Goal: Task Accomplishment & Management: Complete application form

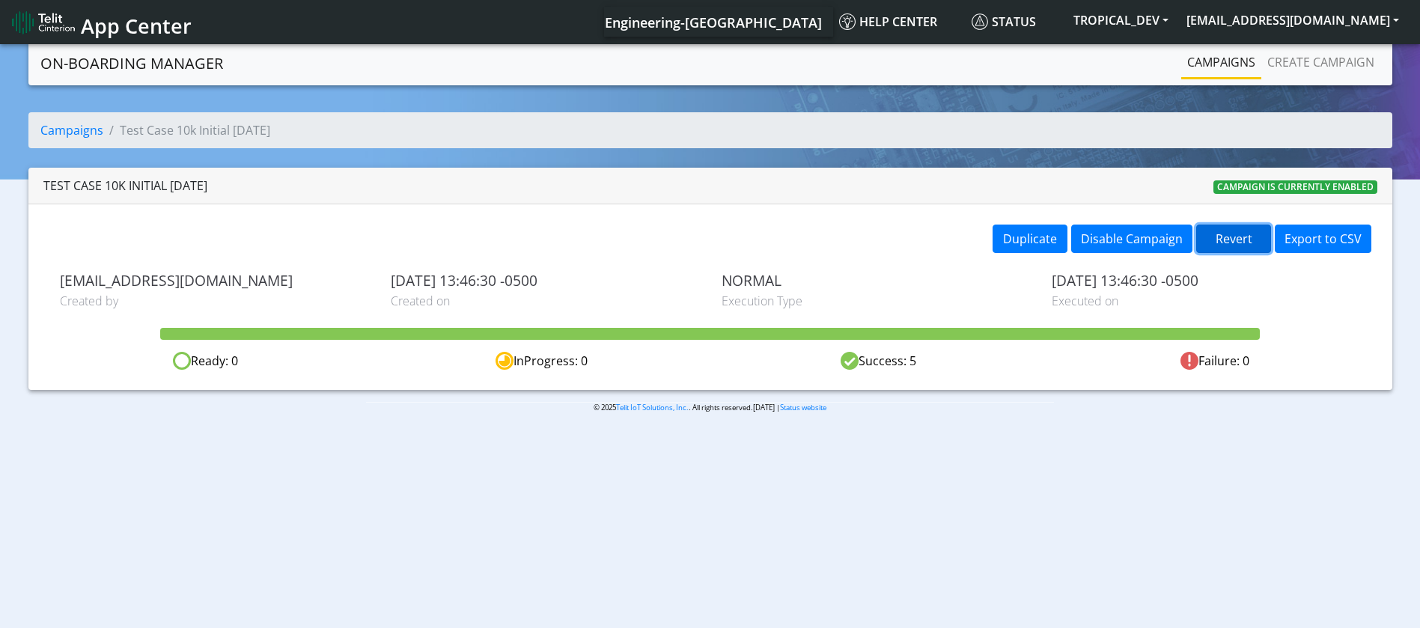
click at [1221, 234] on button "Revert" at bounding box center [1233, 239] width 75 height 28
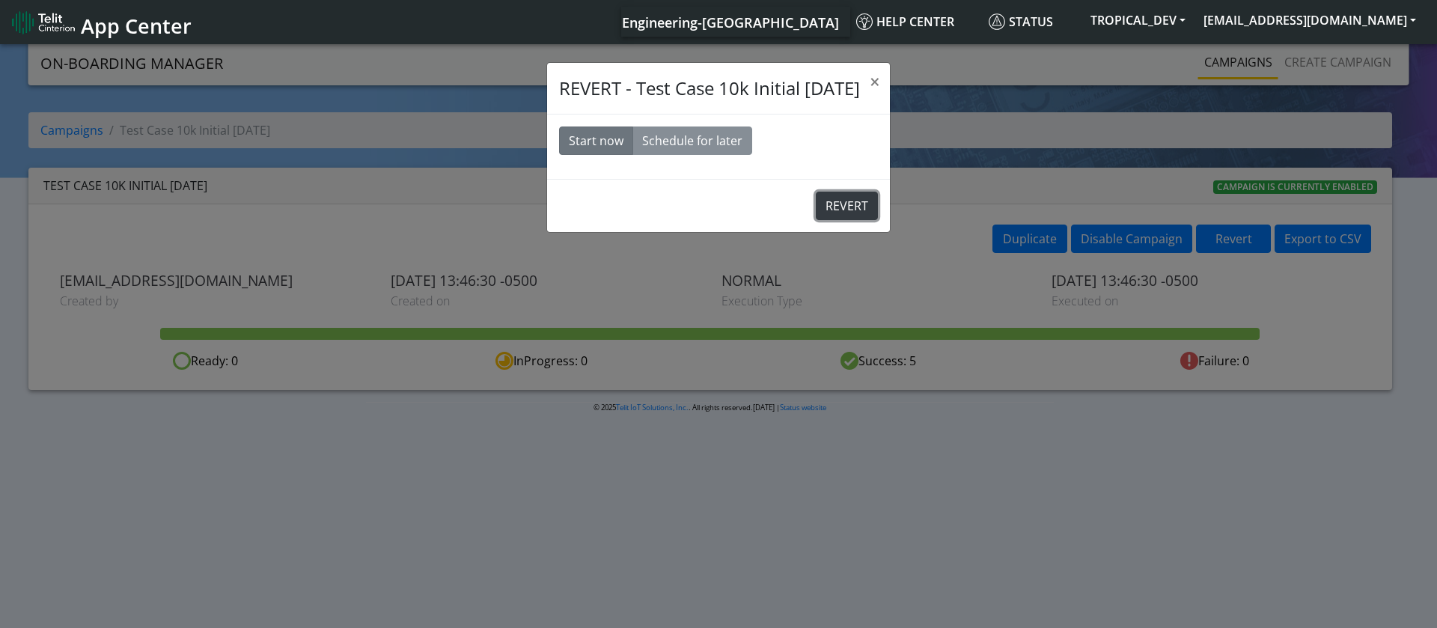
click at [862, 211] on button "REVERT" at bounding box center [847, 206] width 62 height 28
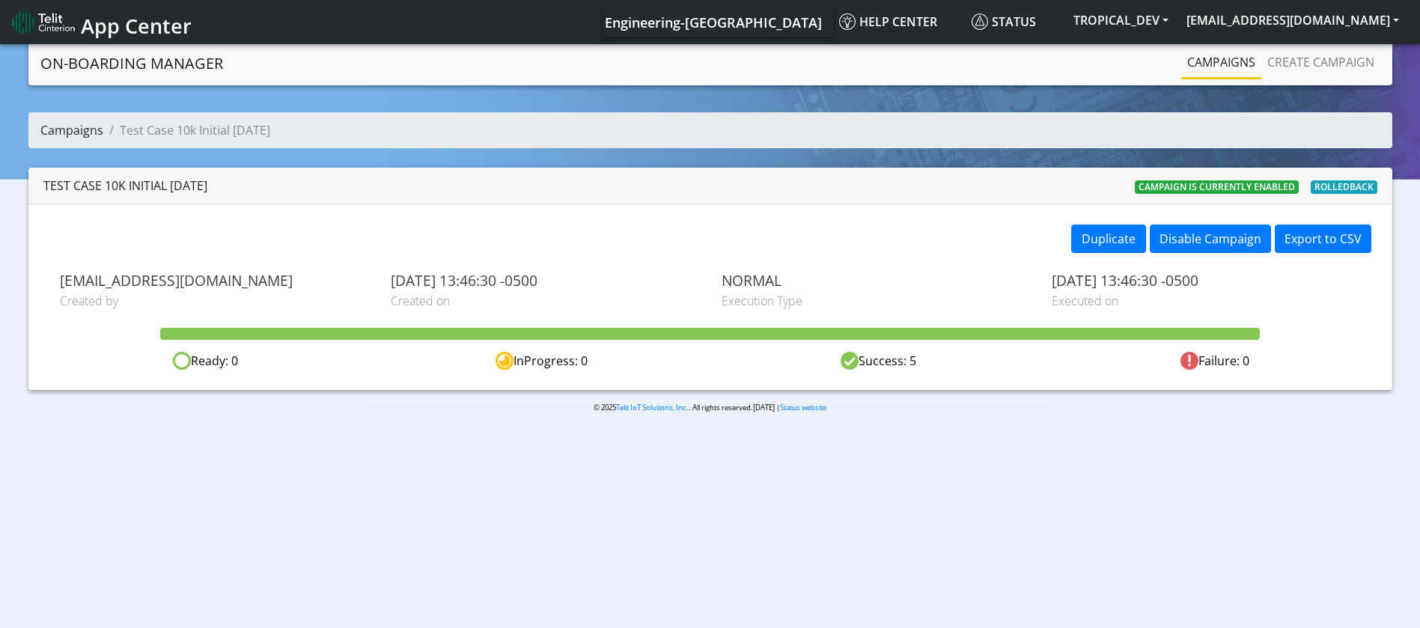
click at [55, 133] on link "Campaigns" at bounding box center [71, 130] width 63 height 16
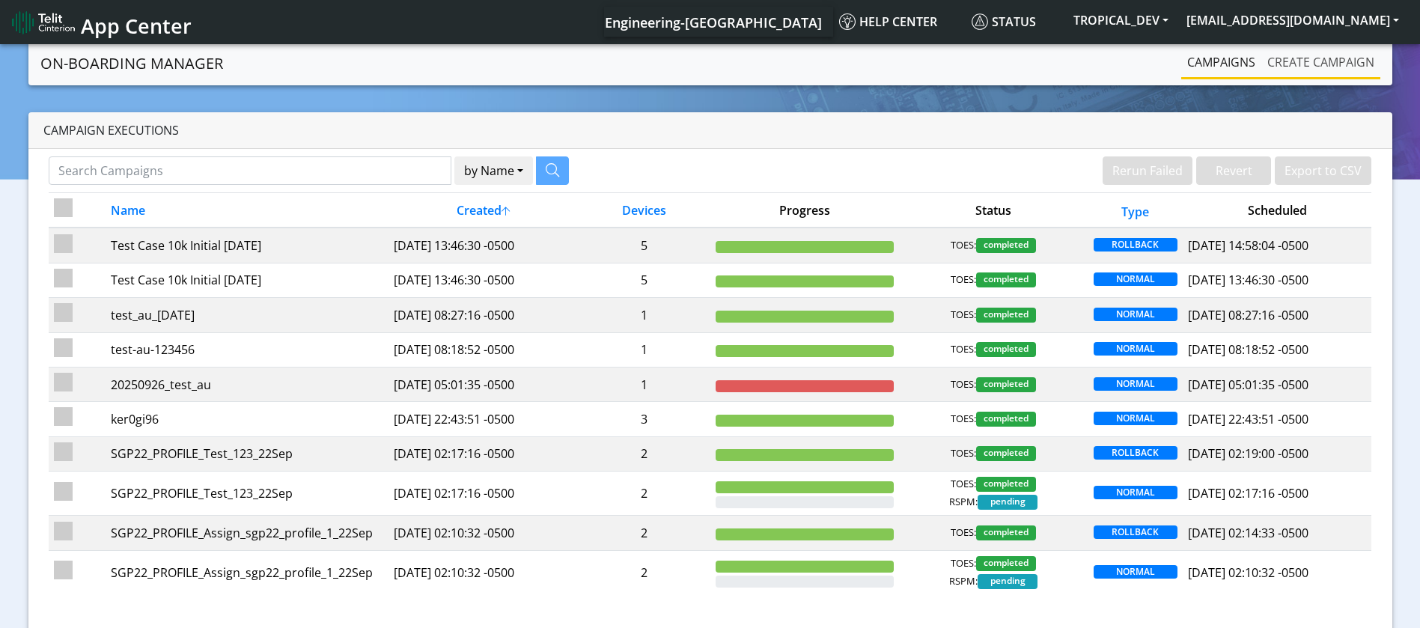
click at [1291, 58] on link "Create campaign" at bounding box center [1320, 62] width 119 height 30
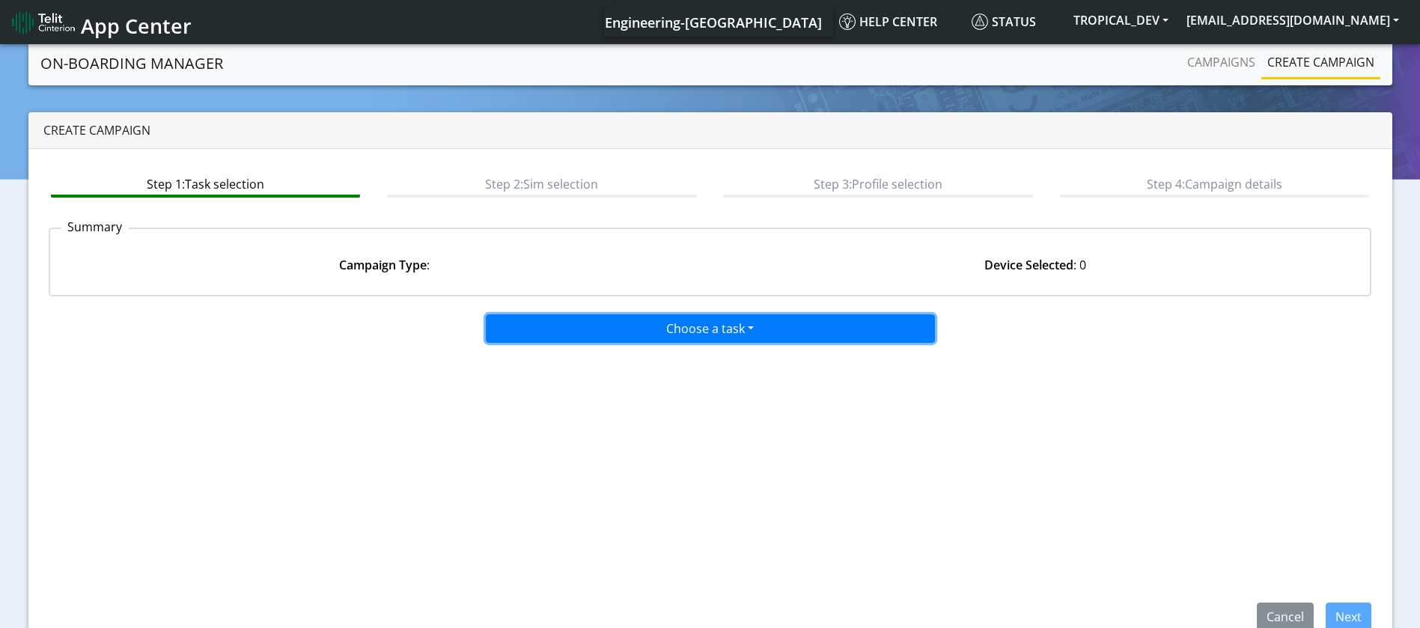
click at [718, 333] on button "Choose a task" at bounding box center [710, 328] width 449 height 28
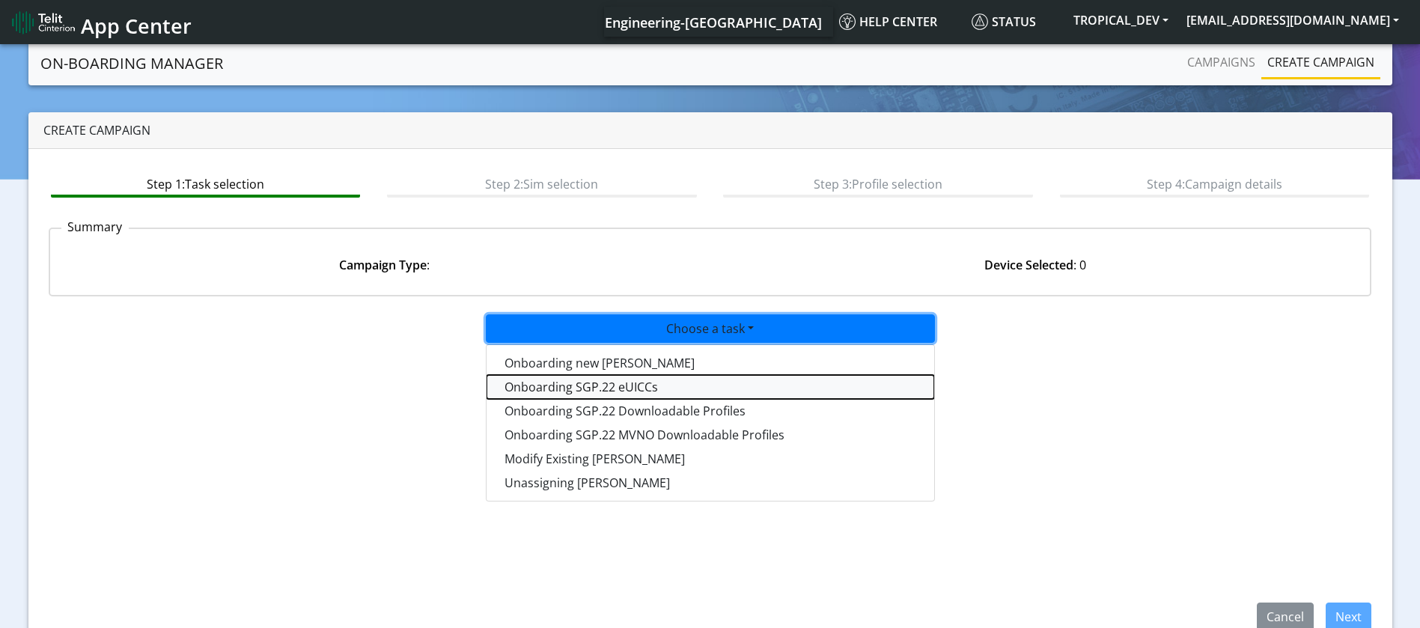
click at [671, 382] on tasksgp22eUICC-dropdown "Onboarding SGP.22 eUICCs" at bounding box center [711, 387] width 448 height 24
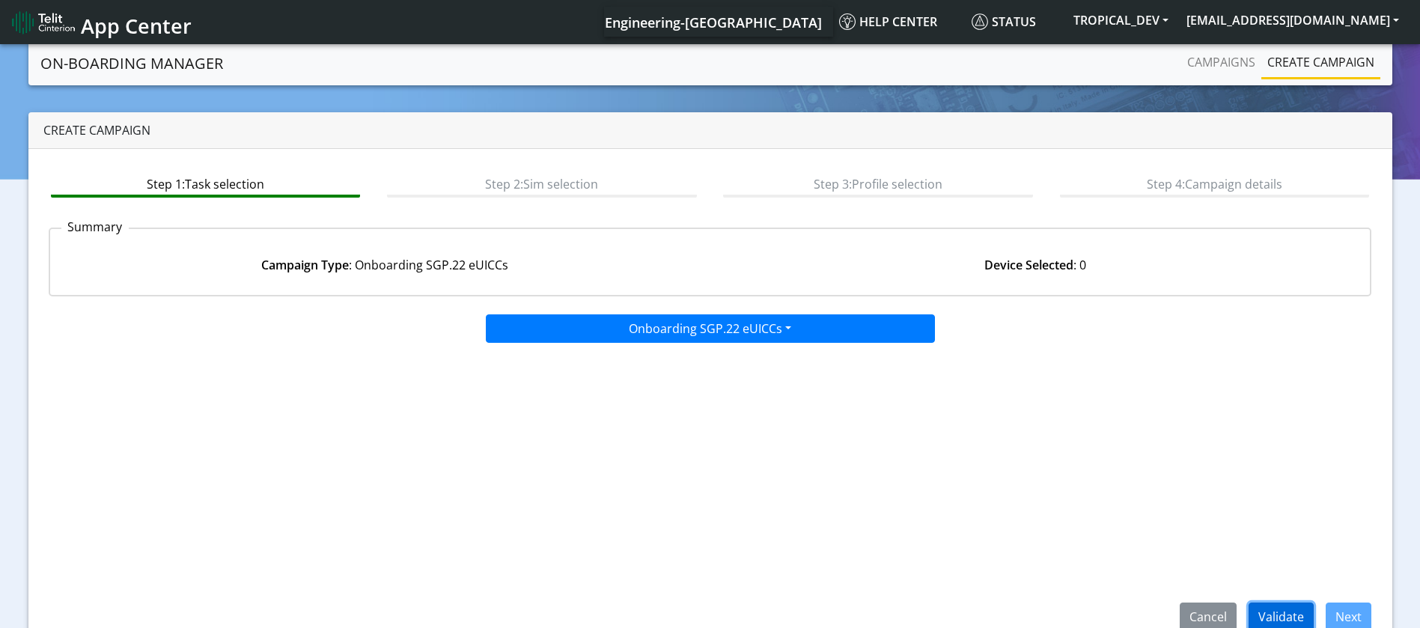
click at [1267, 612] on button "Validate" at bounding box center [1281, 617] width 65 height 28
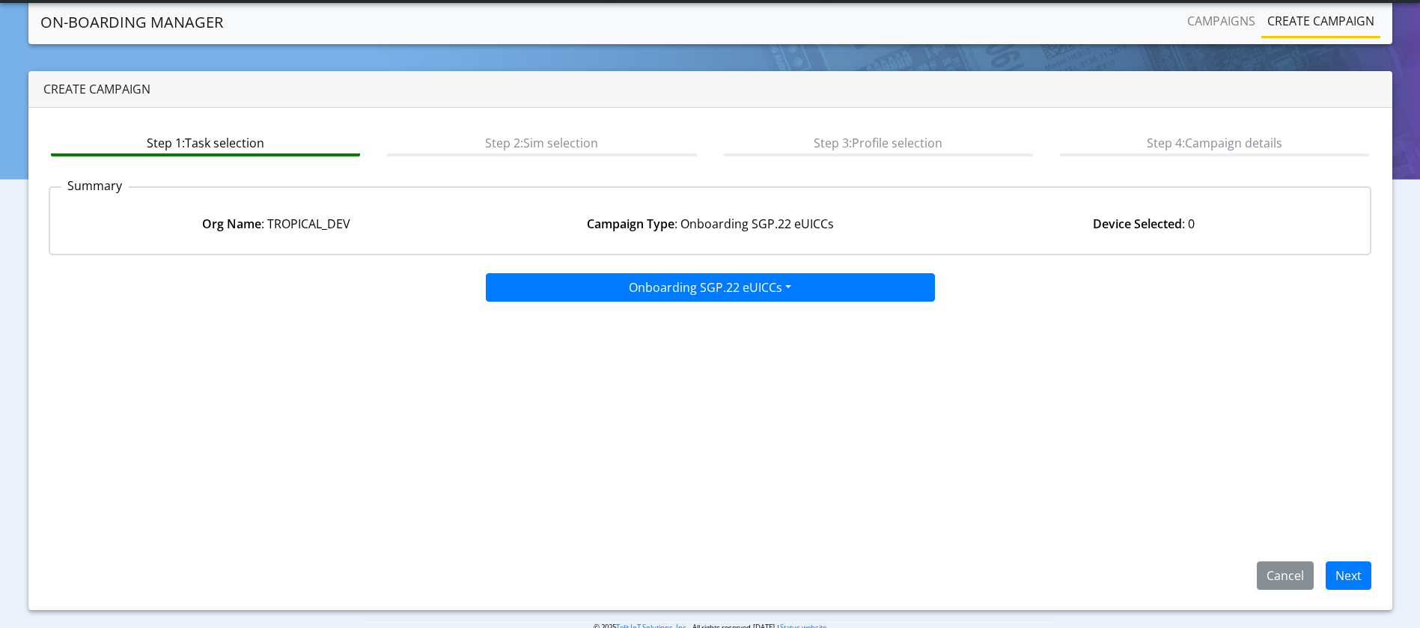
scroll to position [28, 0]
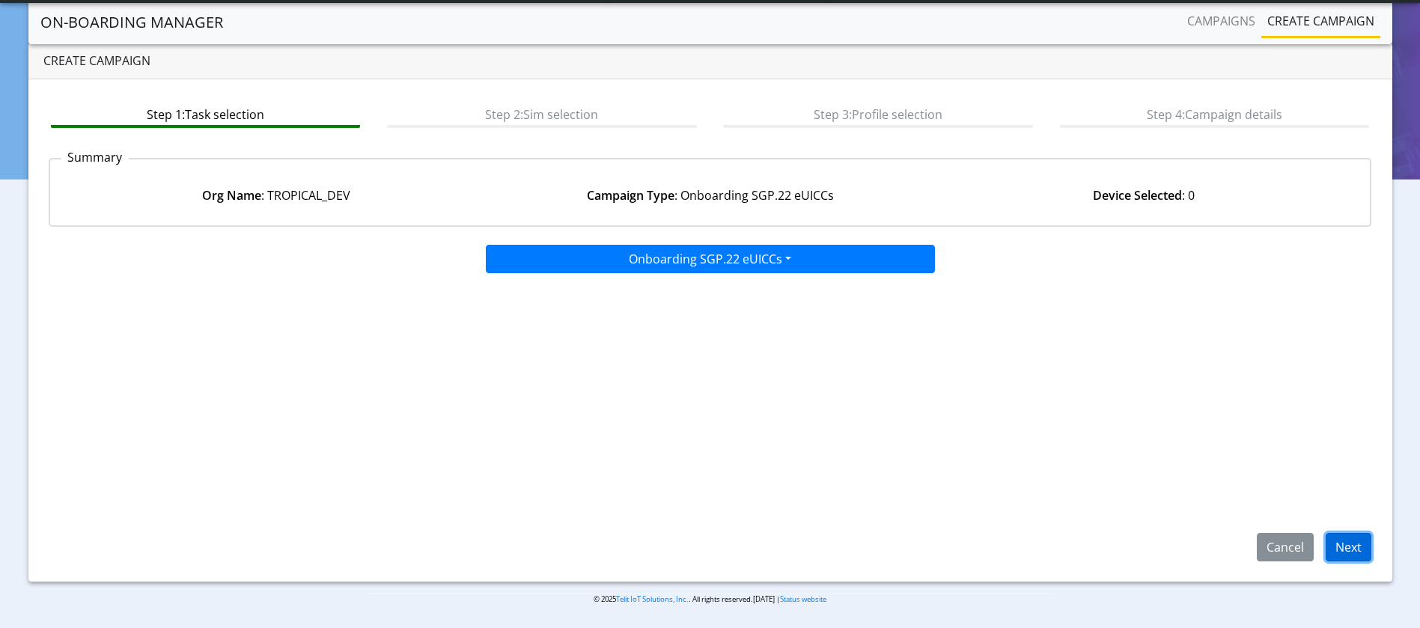
click at [1351, 555] on button "Next" at bounding box center [1349, 547] width 46 height 28
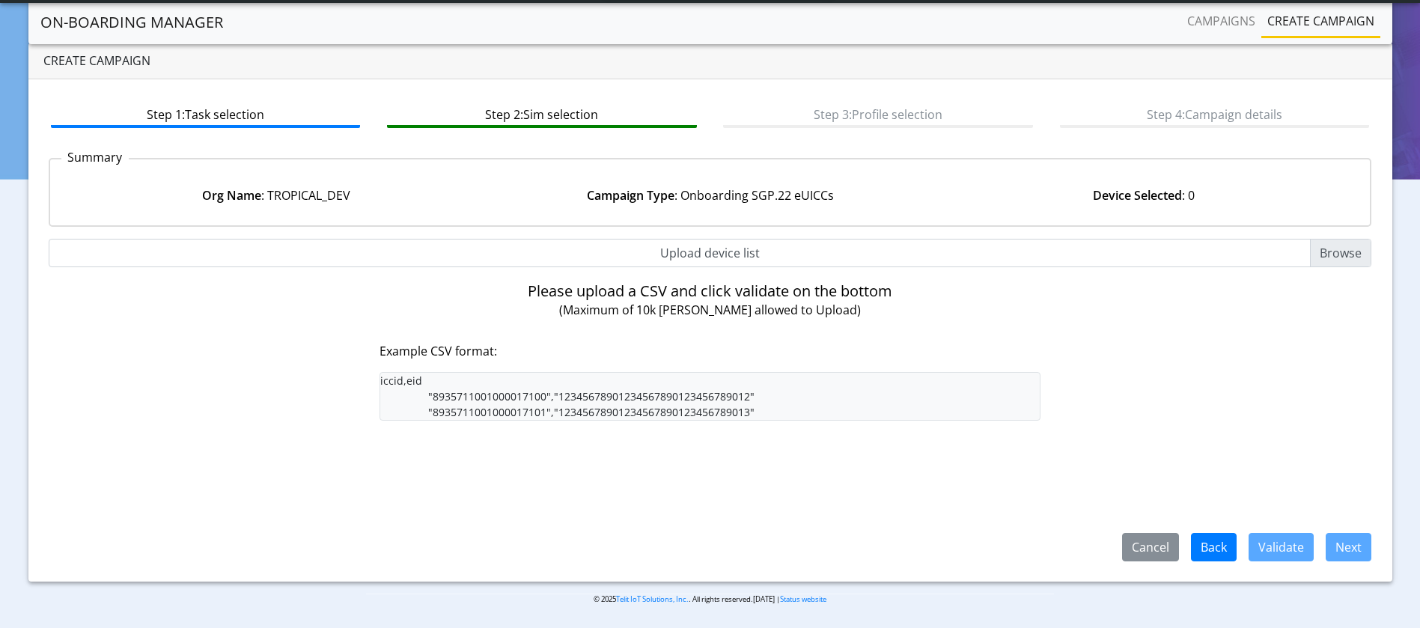
click at [629, 393] on pre "iccid,eid "8935711001000017100","12345678901234567890123456789012" "89357110010…" at bounding box center [711, 396] width 662 height 49
click at [1339, 243] on input "Upload device list" at bounding box center [710, 253] width 1323 height 28
type input "C:\fakepath\test_new_sim.csv"
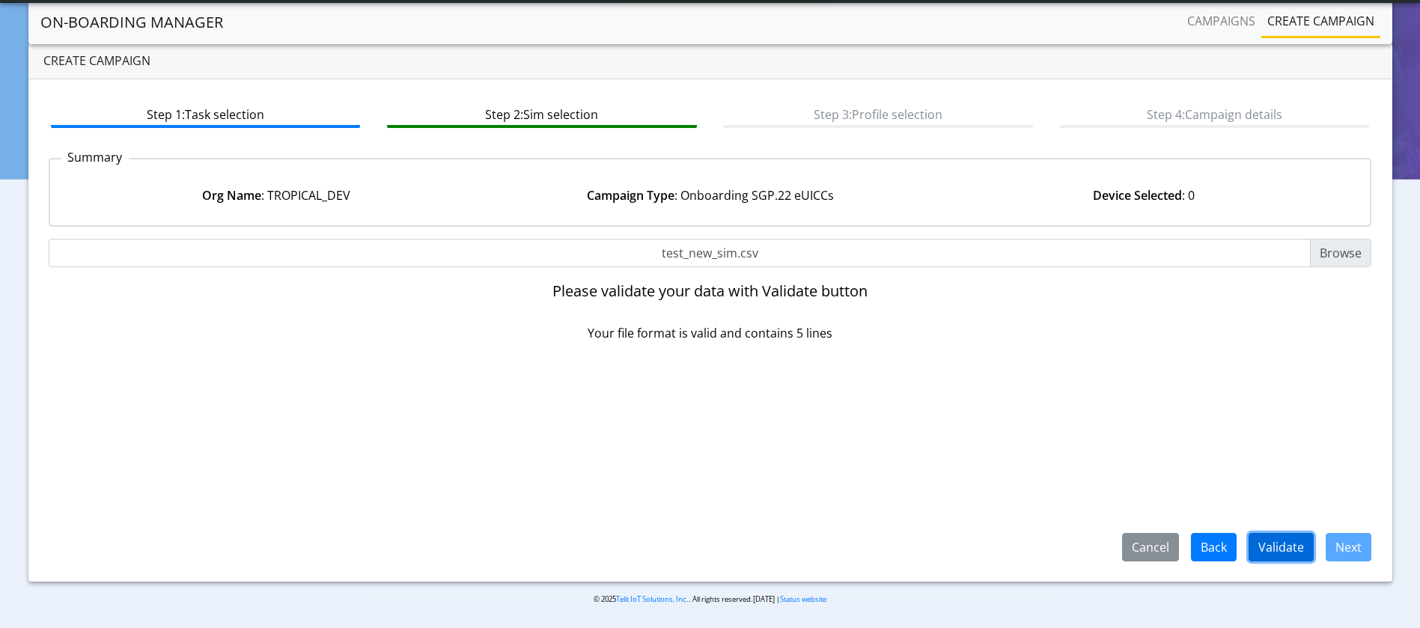
click at [1272, 538] on button "Validate" at bounding box center [1281, 547] width 65 height 28
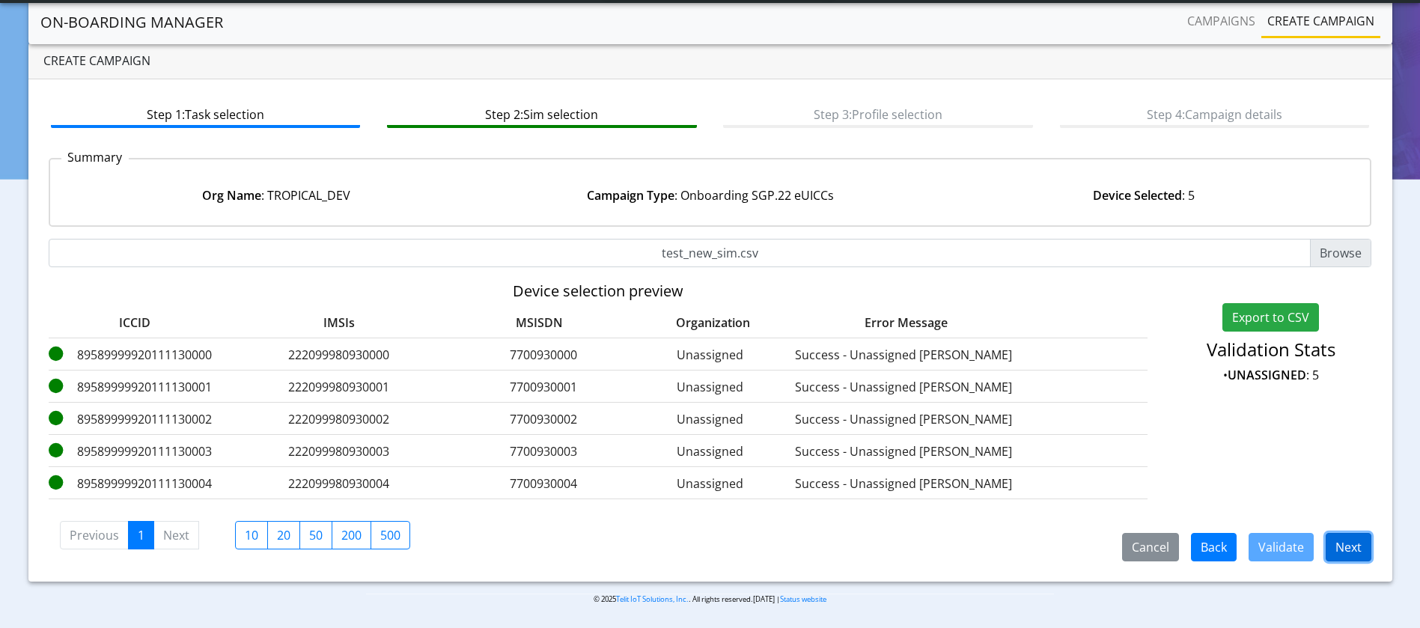
click at [1340, 541] on button "Next" at bounding box center [1349, 547] width 46 height 28
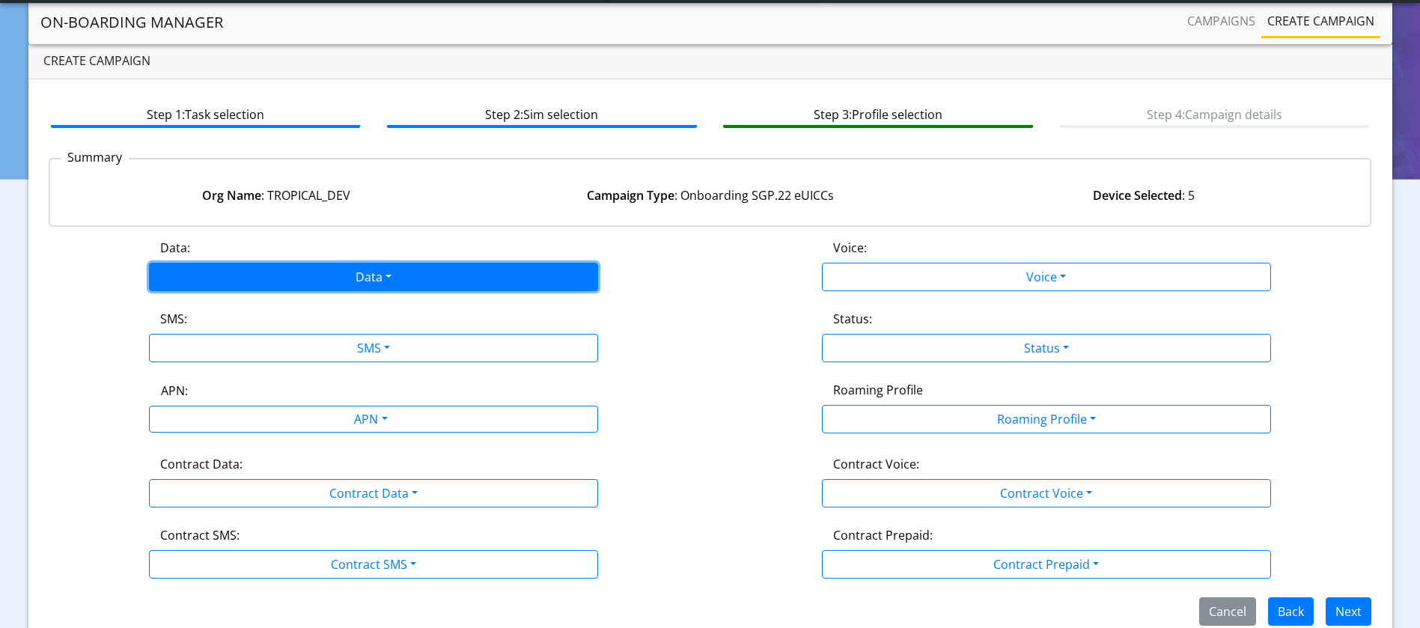
click at [516, 278] on button "Data" at bounding box center [373, 277] width 449 height 28
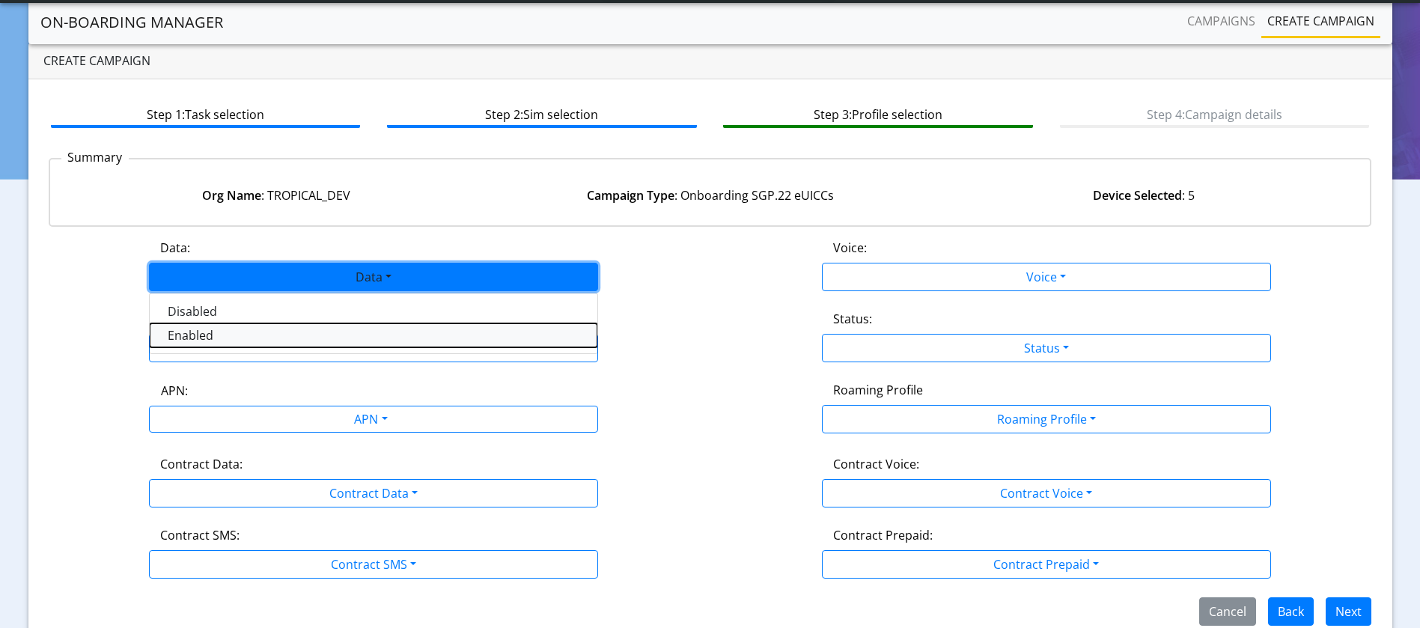
click at [233, 333] on button "Enabled" at bounding box center [374, 335] width 448 height 24
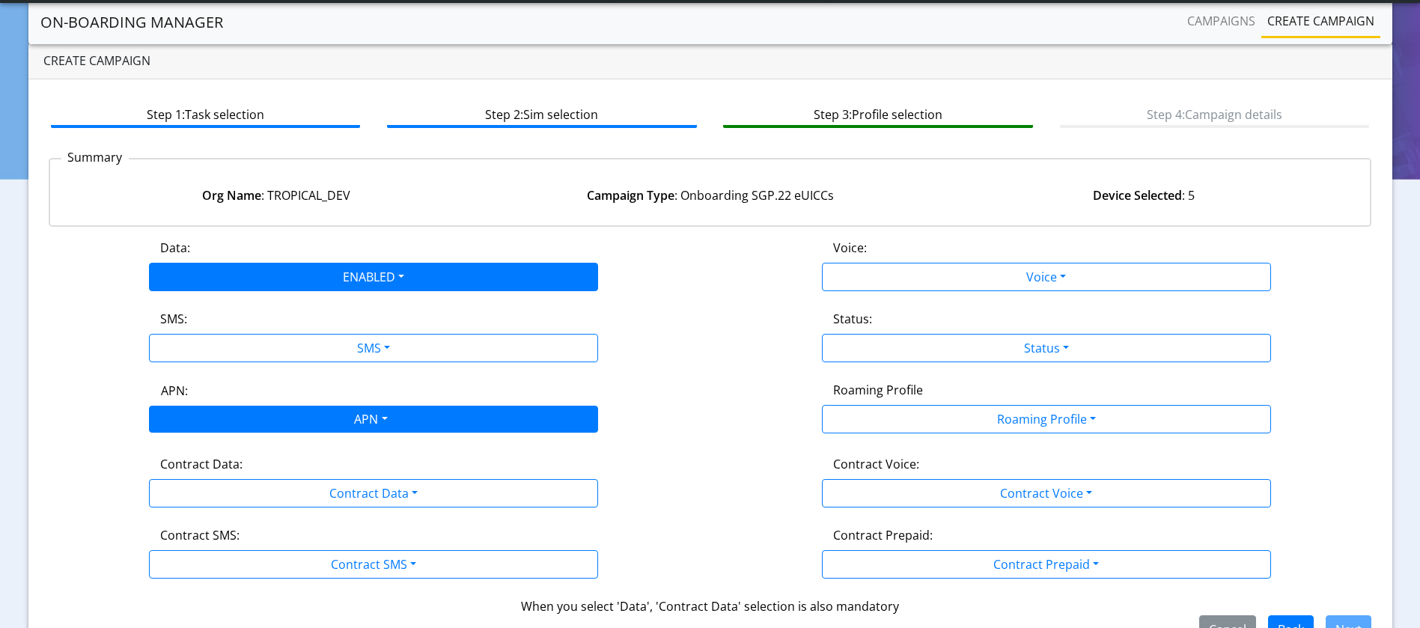
click at [340, 428] on div "APN" at bounding box center [369, 420] width 475 height 29
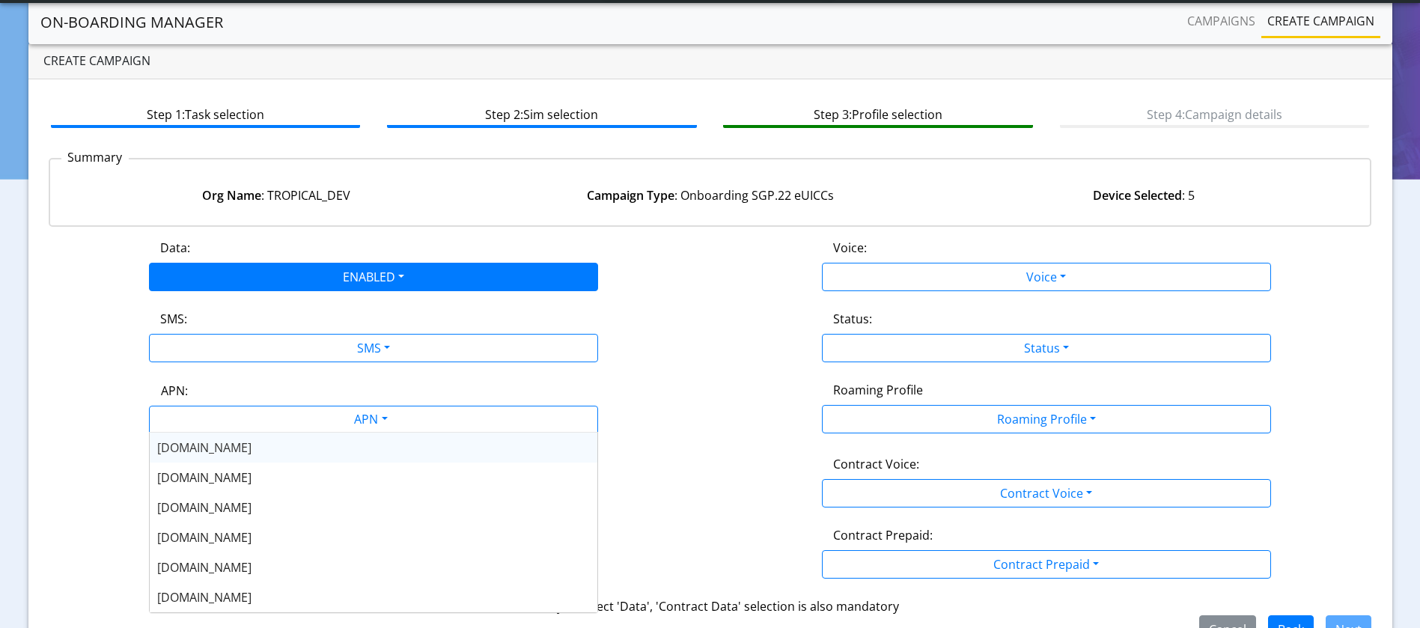
click at [298, 455] on div "flolive.net" at bounding box center [374, 448] width 448 height 30
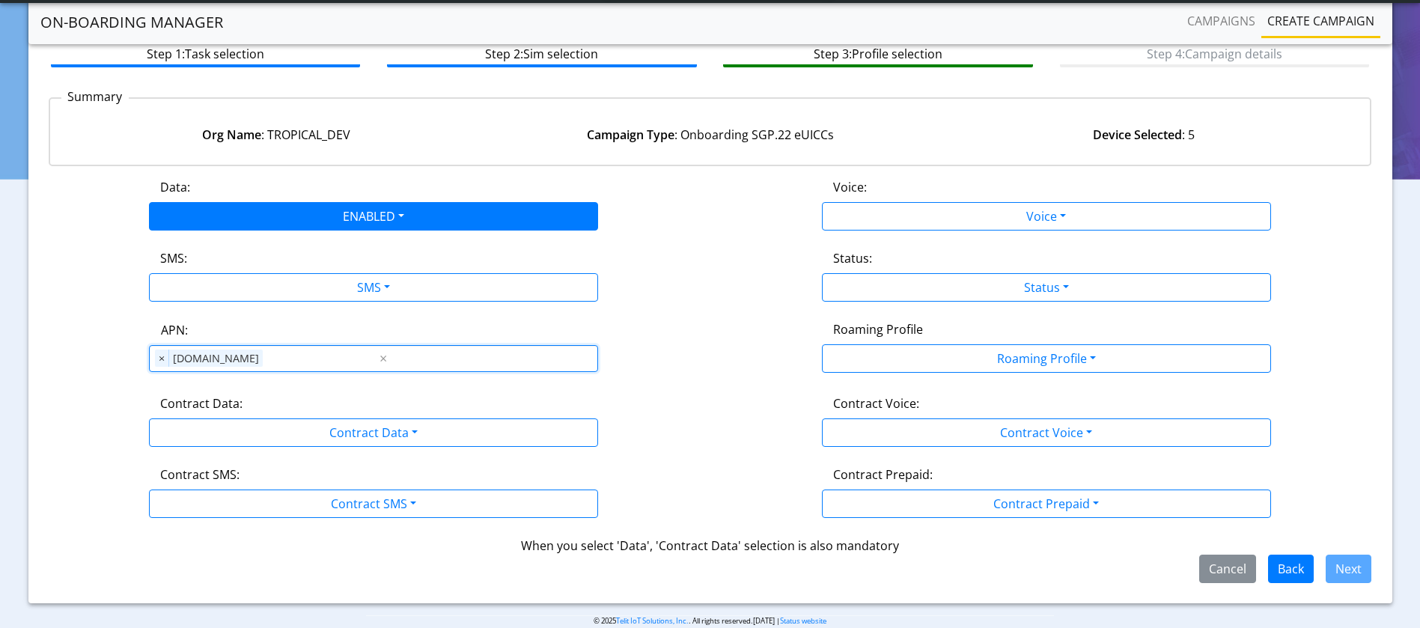
scroll to position [111, 0]
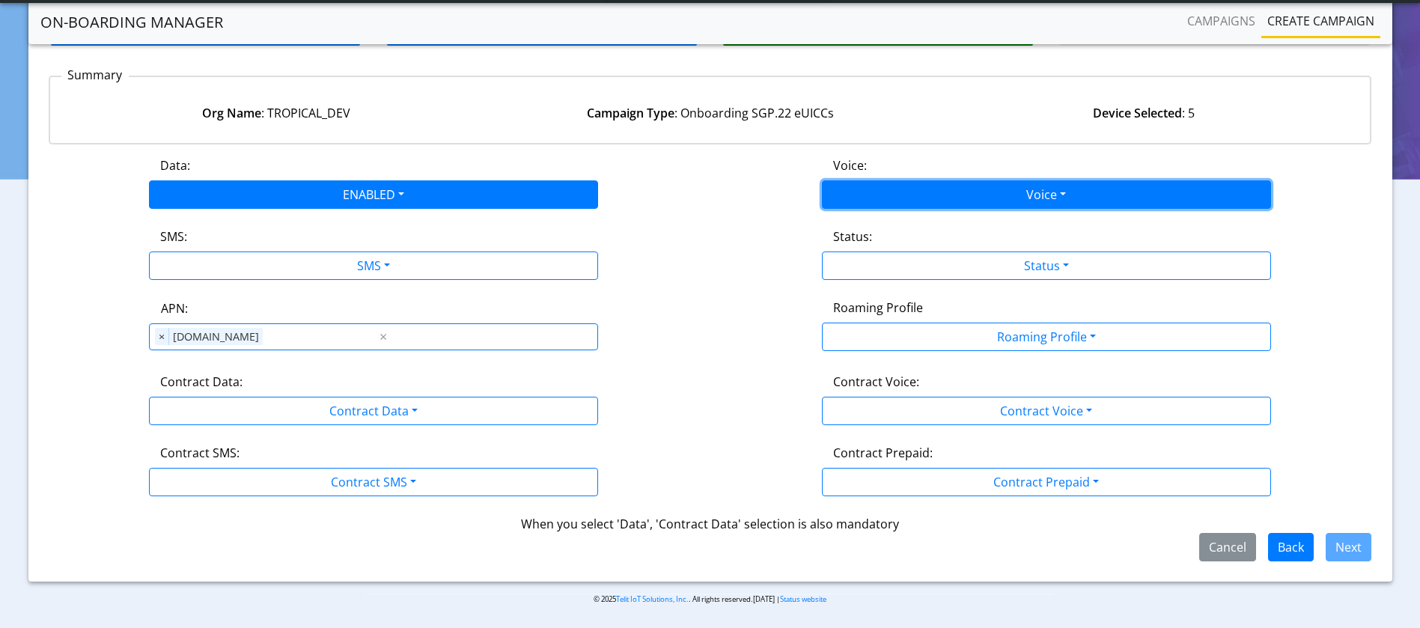
click at [1164, 195] on button "Voice" at bounding box center [1046, 194] width 449 height 28
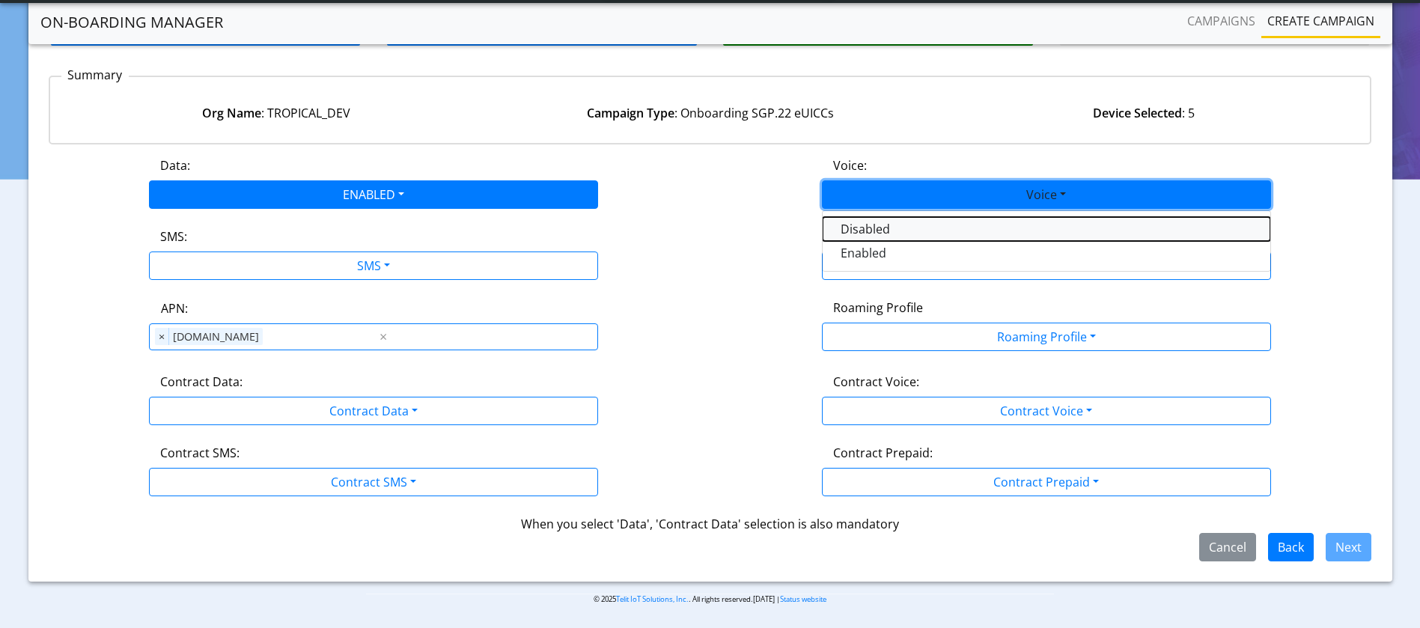
click at [883, 229] on button "Disabled" at bounding box center [1047, 229] width 448 height 24
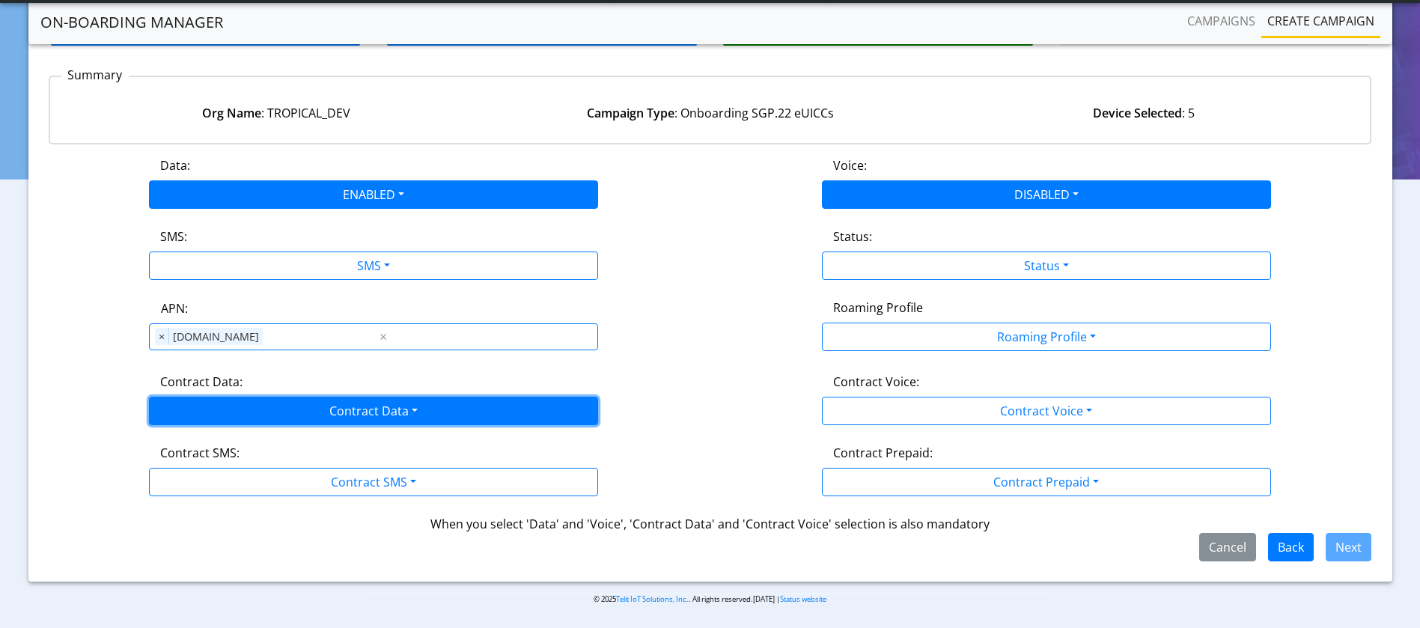
click at [554, 420] on button "Contract Data" at bounding box center [373, 411] width 449 height 28
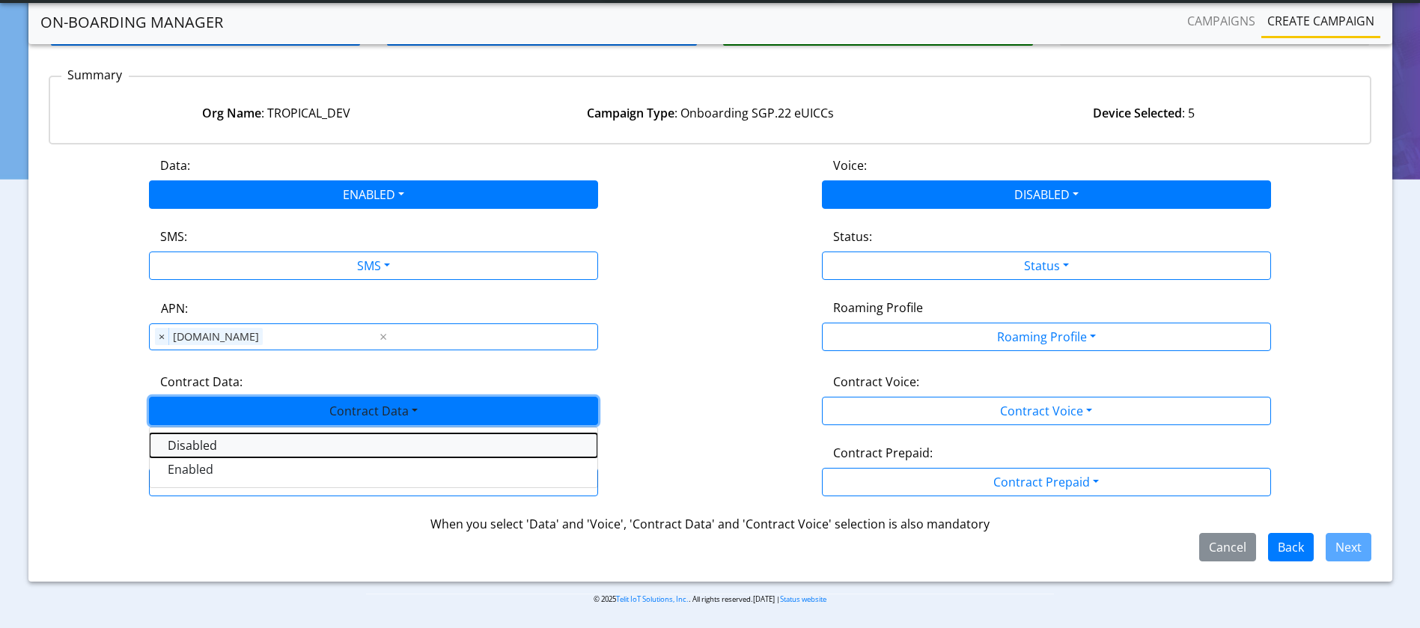
click at [292, 438] on Datadisabled-dropdown "Disabled" at bounding box center [374, 445] width 448 height 24
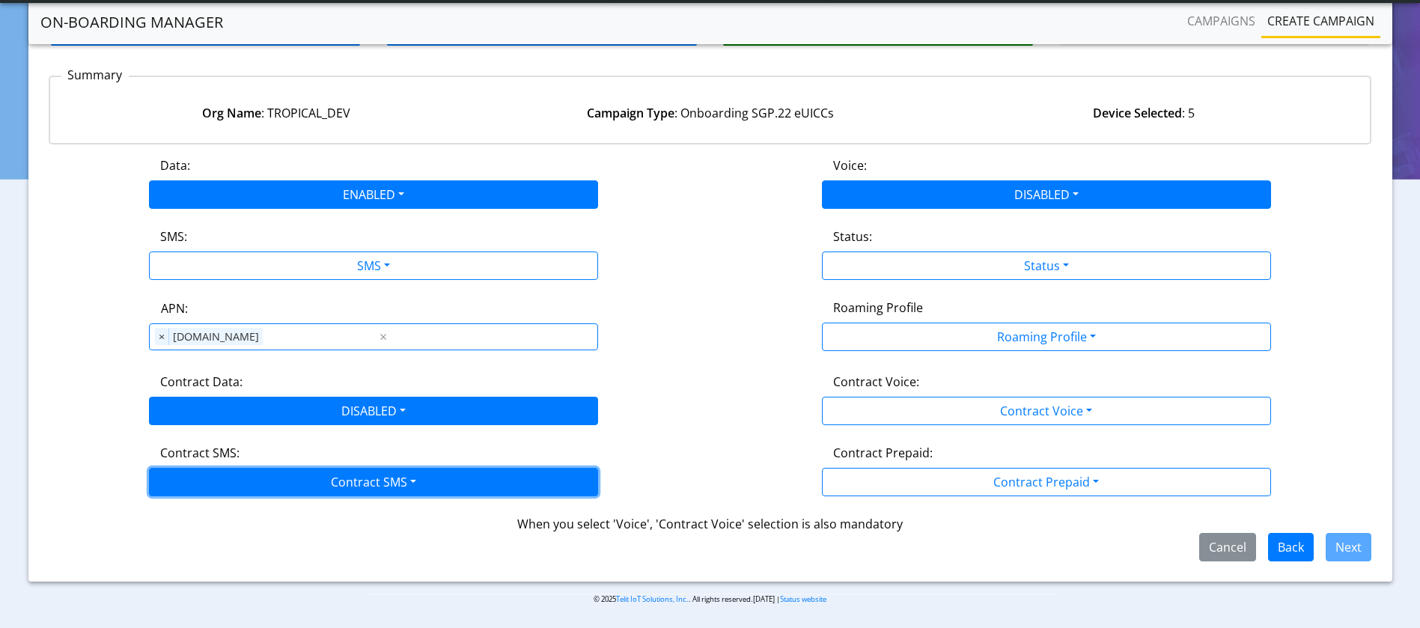
click at [485, 469] on button "Contract SMS" at bounding box center [373, 482] width 449 height 28
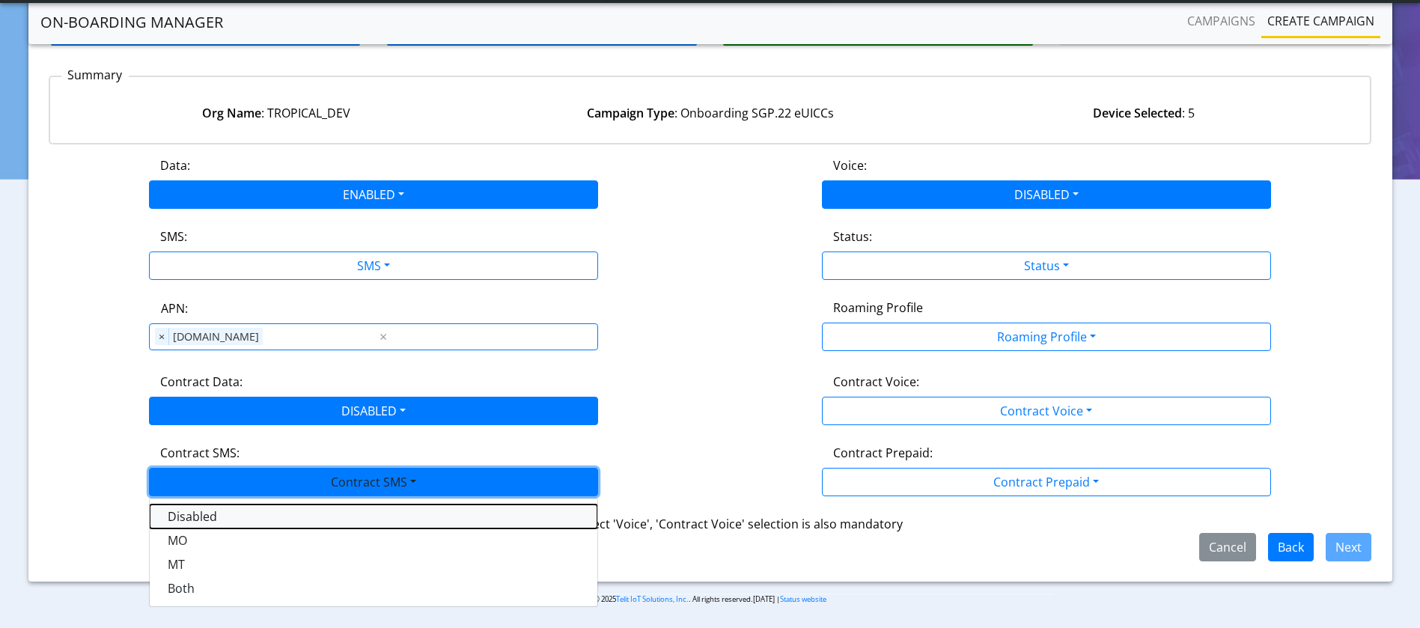
click at [306, 513] on SMSdisabled-dropdown "Disabled" at bounding box center [374, 517] width 448 height 24
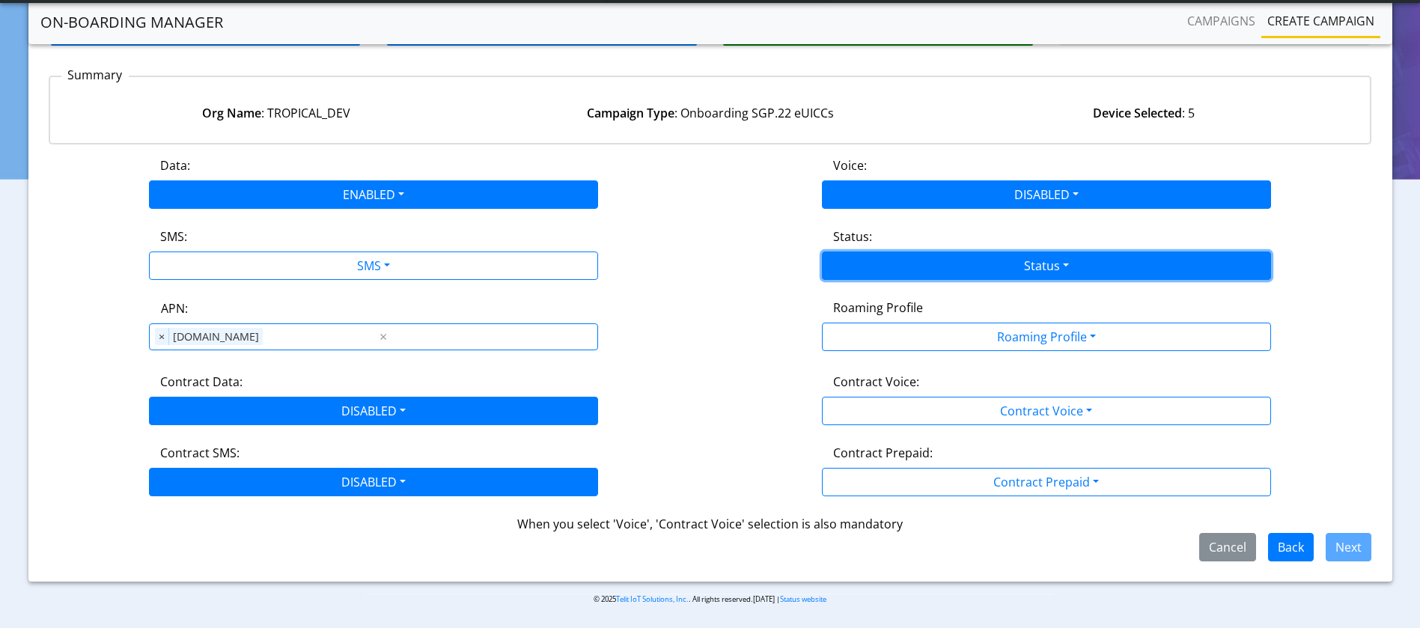
click at [1065, 267] on button "Status" at bounding box center [1046, 266] width 449 height 28
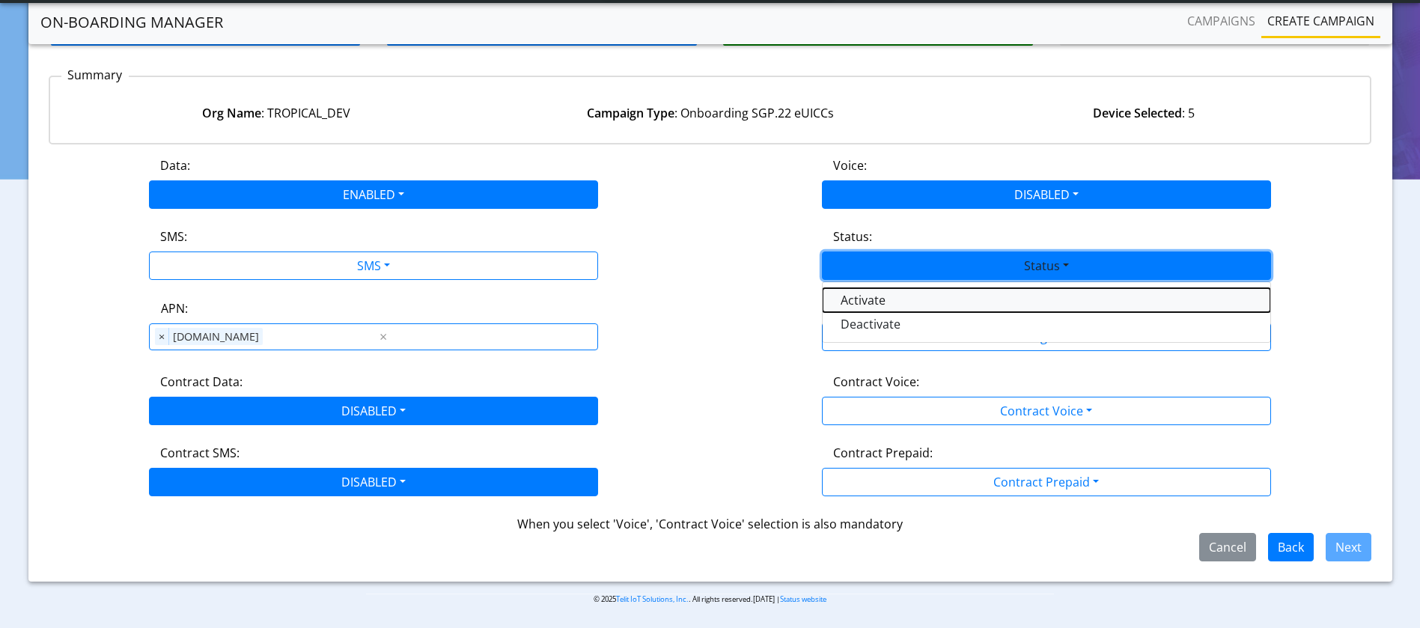
click at [978, 301] on button "Activate" at bounding box center [1047, 300] width 448 height 24
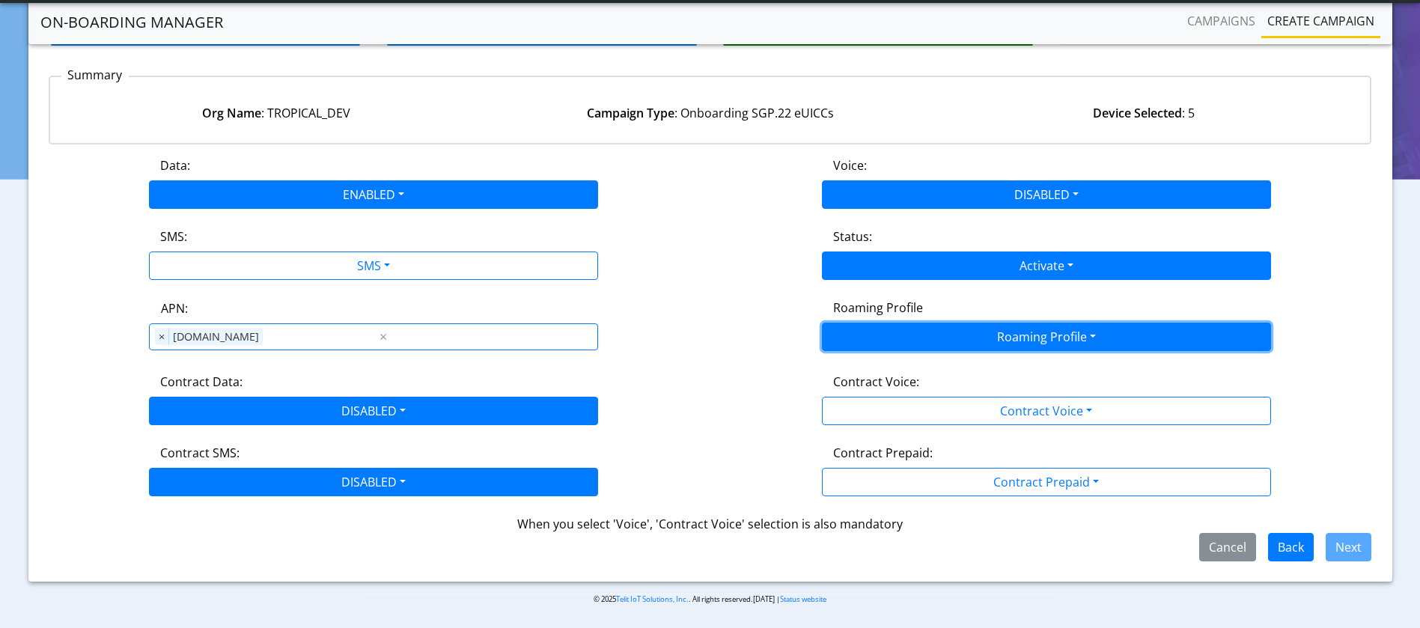
click at [986, 337] on button "Roaming Profile" at bounding box center [1046, 337] width 449 height 28
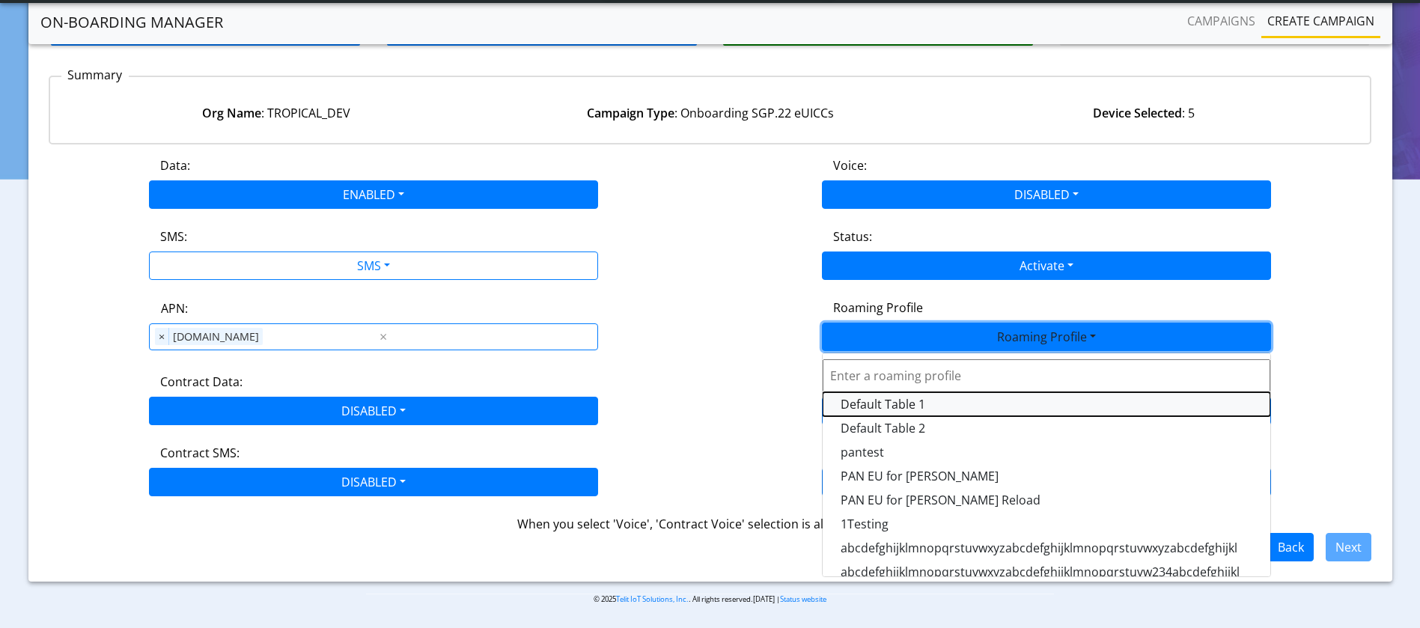
click at [913, 410] on Profile-dropdown "Default Table 1" at bounding box center [1047, 404] width 448 height 24
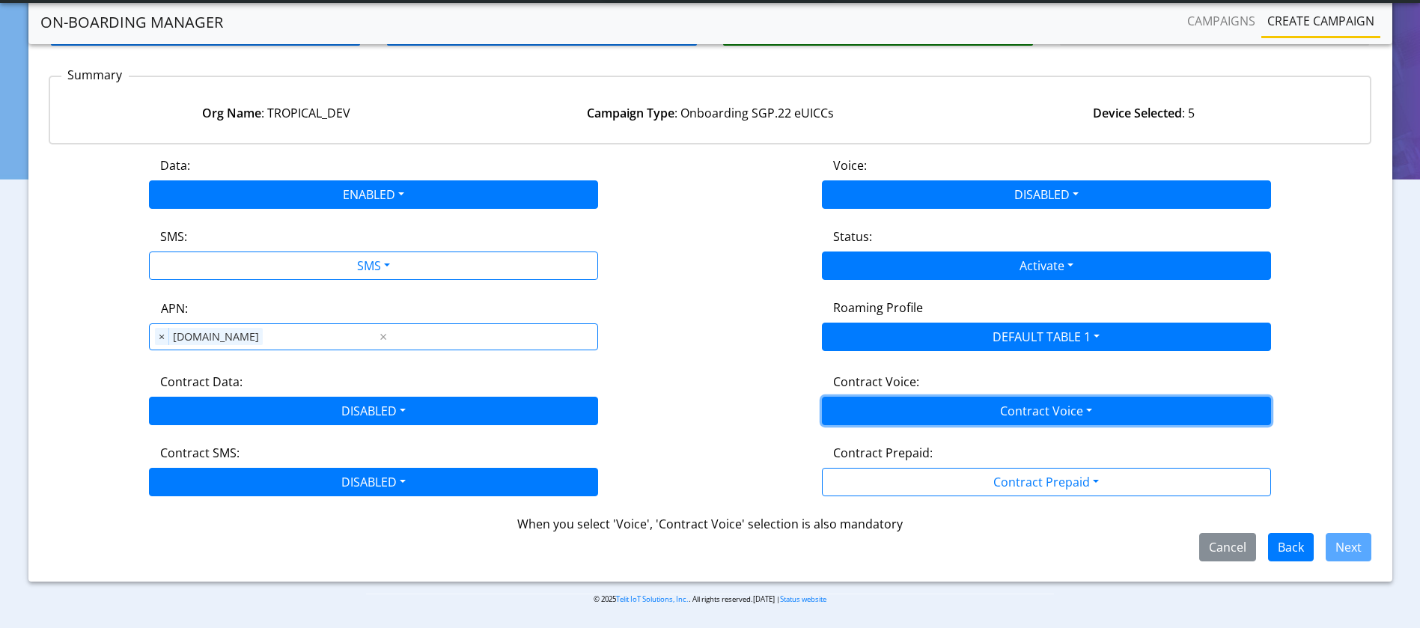
click at [939, 413] on button "Contract Voice" at bounding box center [1046, 411] width 449 height 28
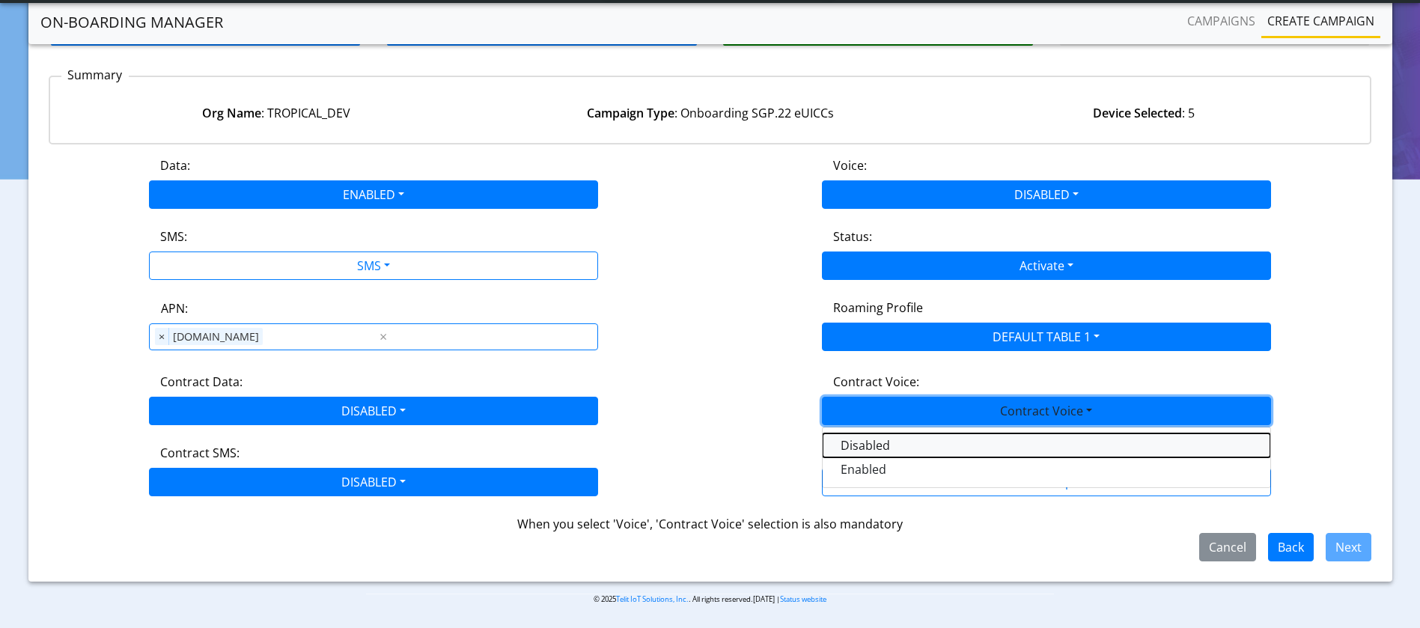
click at [915, 444] on Voicedisabled-dropdown "Disabled" at bounding box center [1047, 445] width 448 height 24
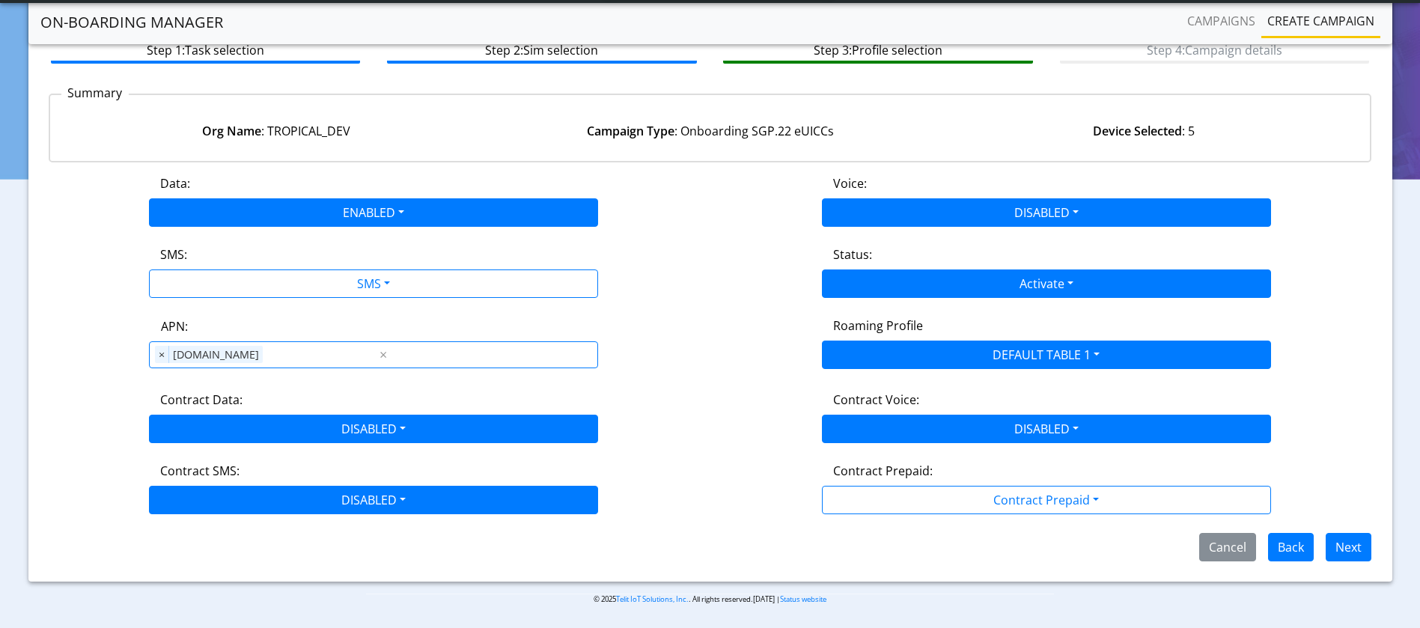
scroll to position [93, 0]
click at [1353, 547] on button "Next" at bounding box center [1349, 547] width 46 height 28
click at [719, 290] on div "Status: Activate Activate Deactivate" at bounding box center [1046, 272] width 673 height 52
click at [1295, 555] on button "Back" at bounding box center [1291, 547] width 46 height 28
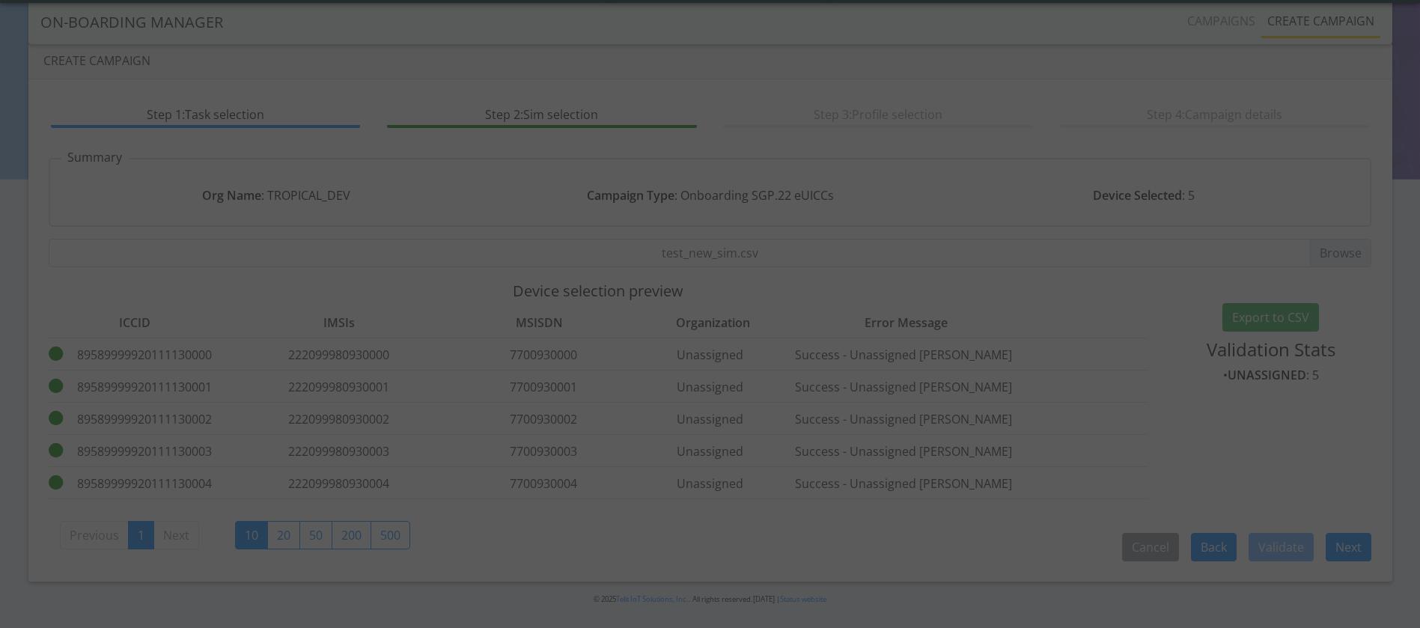
scroll to position [28, 0]
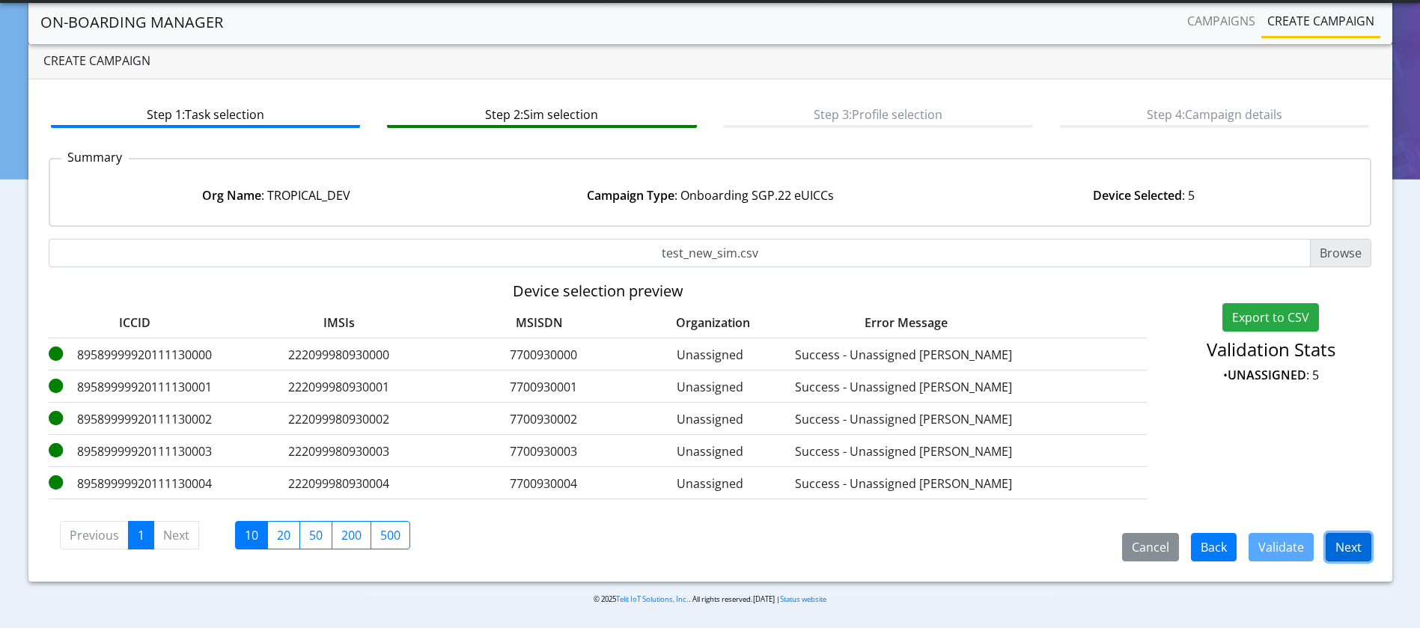
click at [1355, 540] on button "Next" at bounding box center [1349, 547] width 46 height 28
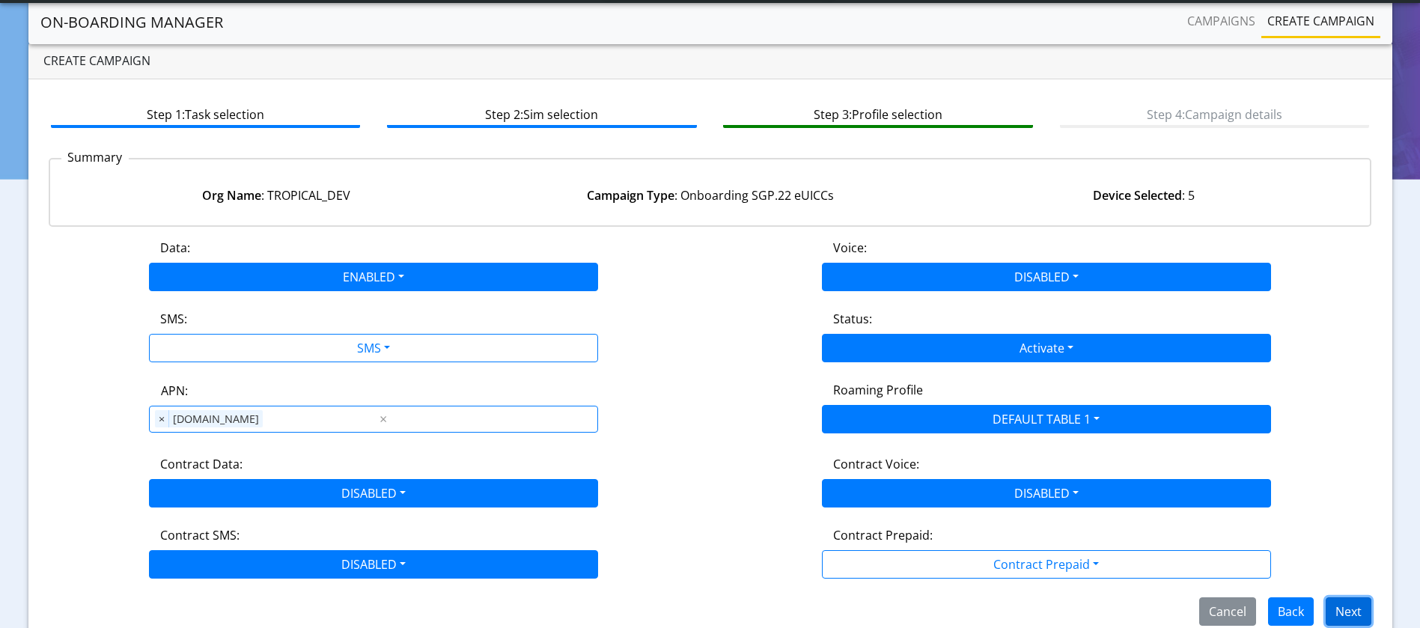
click at [1349, 603] on button "Next" at bounding box center [1349, 611] width 46 height 28
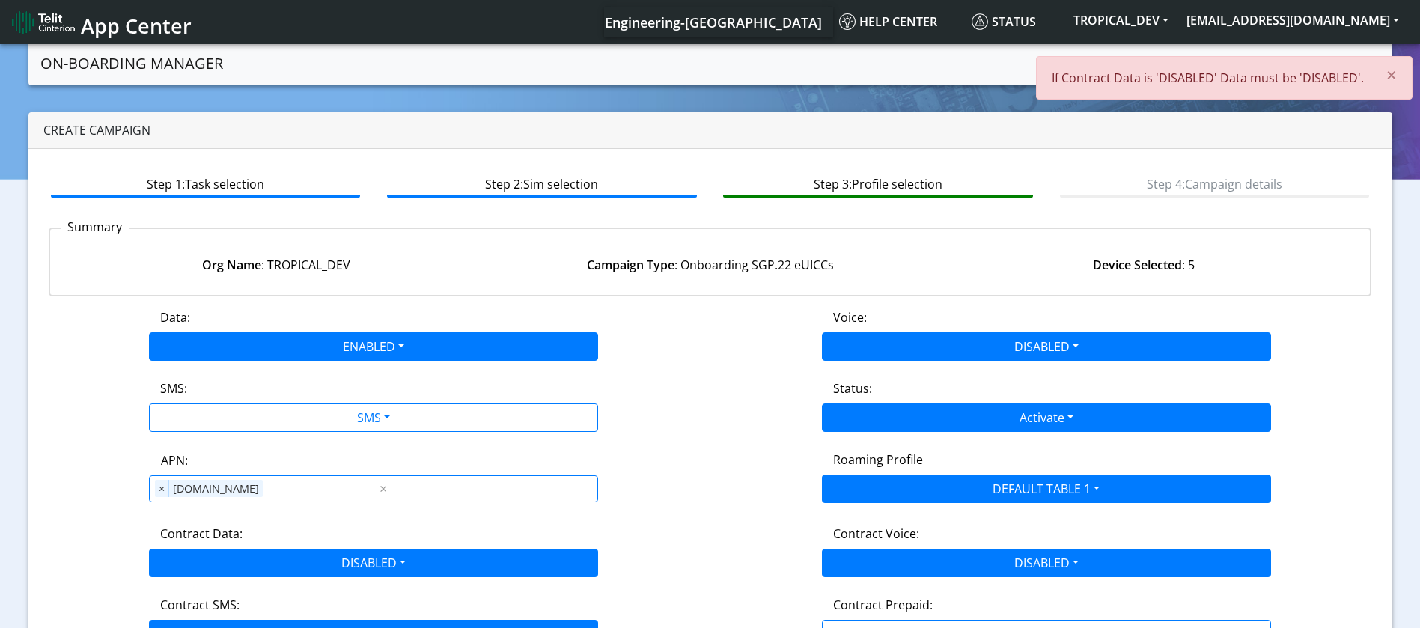
scroll to position [93, 0]
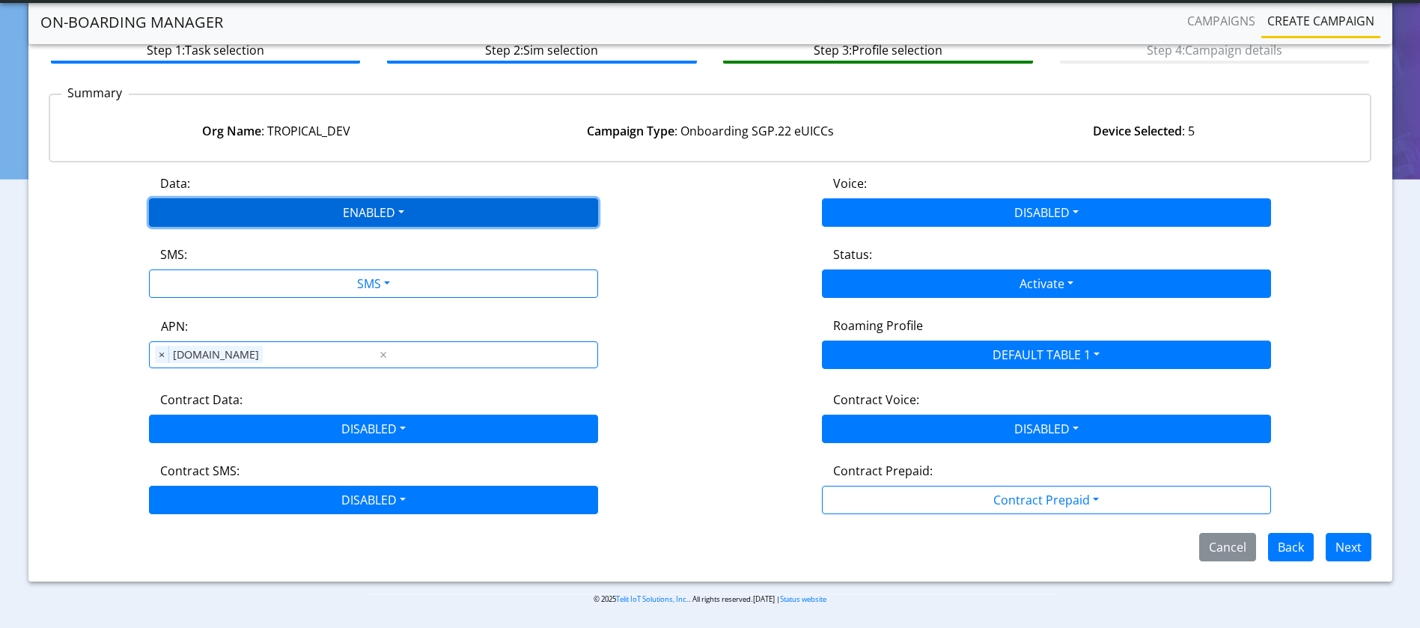
click at [357, 211] on button "ENABLED" at bounding box center [373, 212] width 449 height 28
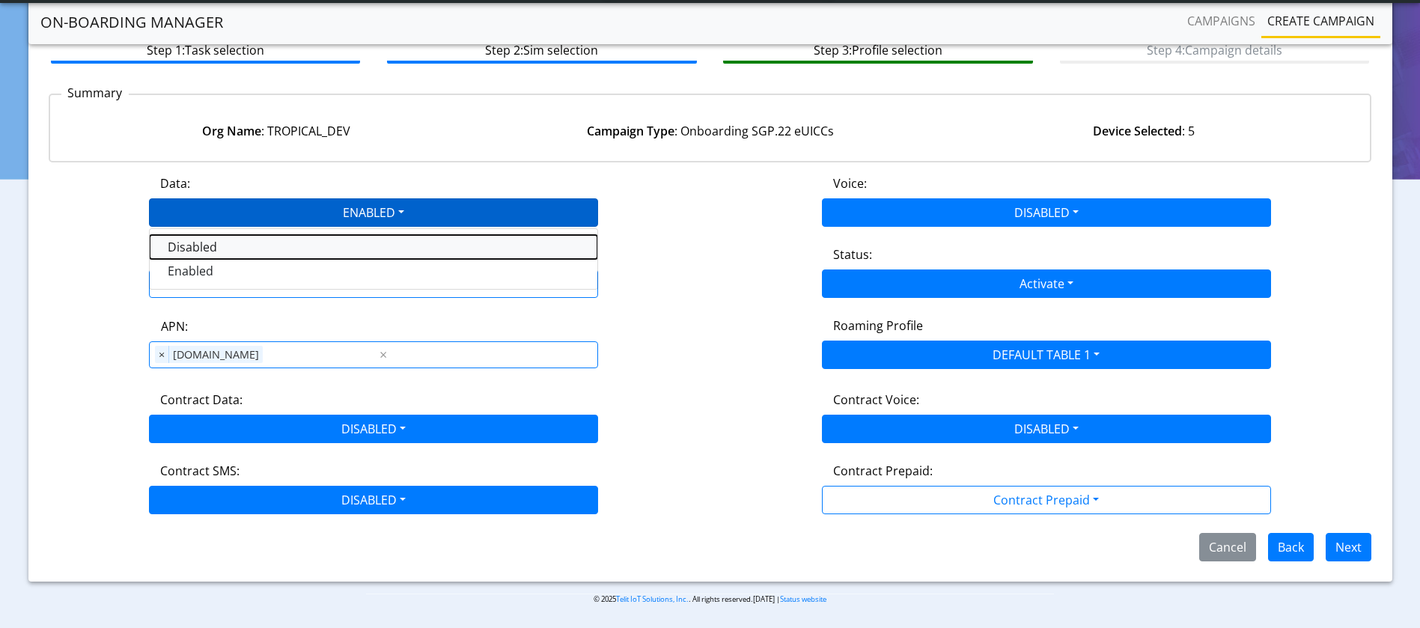
click at [329, 237] on button "Disabled" at bounding box center [374, 247] width 448 height 24
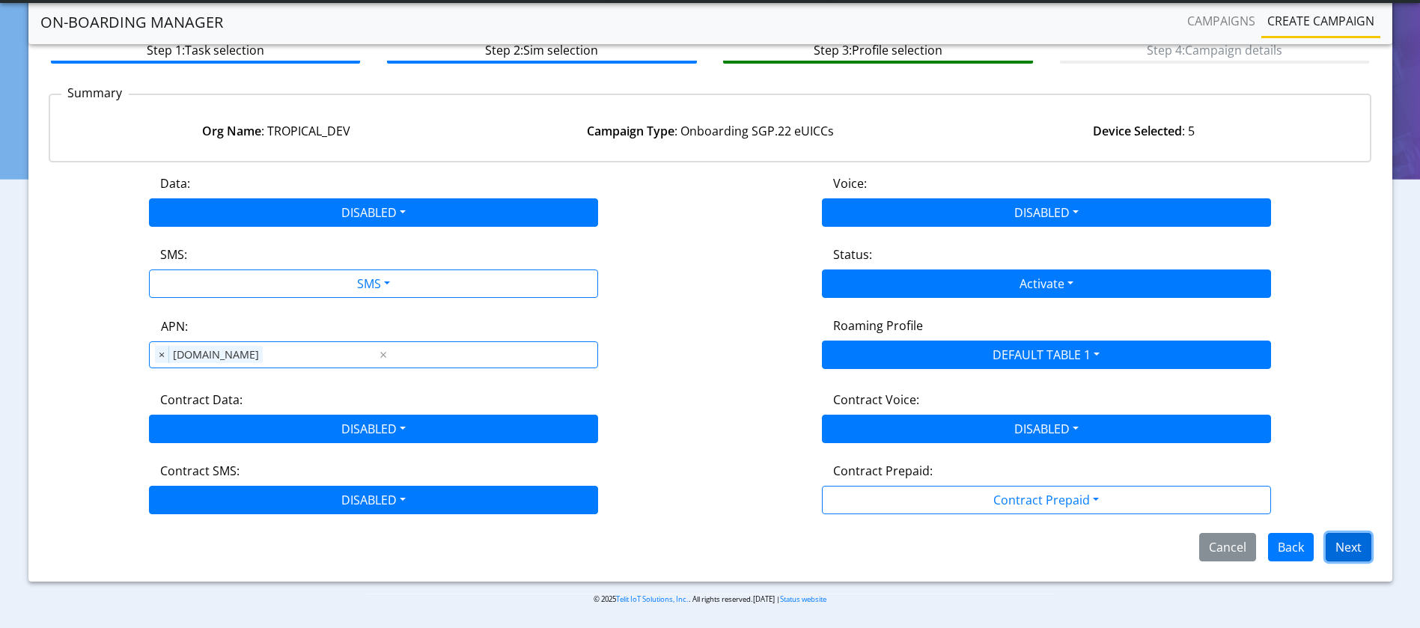
click at [1357, 548] on button "Next" at bounding box center [1349, 547] width 46 height 28
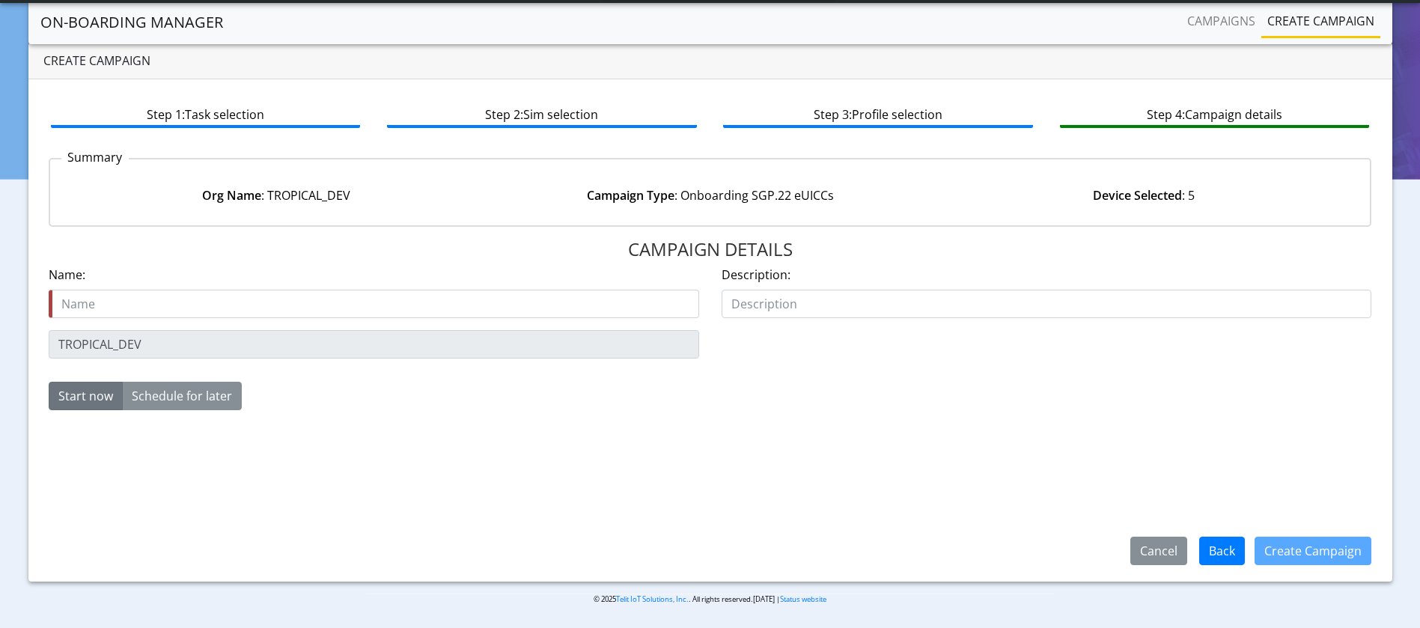
scroll to position [28, 0]
click at [419, 304] on input "text" at bounding box center [374, 304] width 650 height 28
click at [177, 299] on input "text" at bounding box center [374, 304] width 650 height 28
type input "T"
type input "EUIDD TEST 10K INITIAL Sep 26"
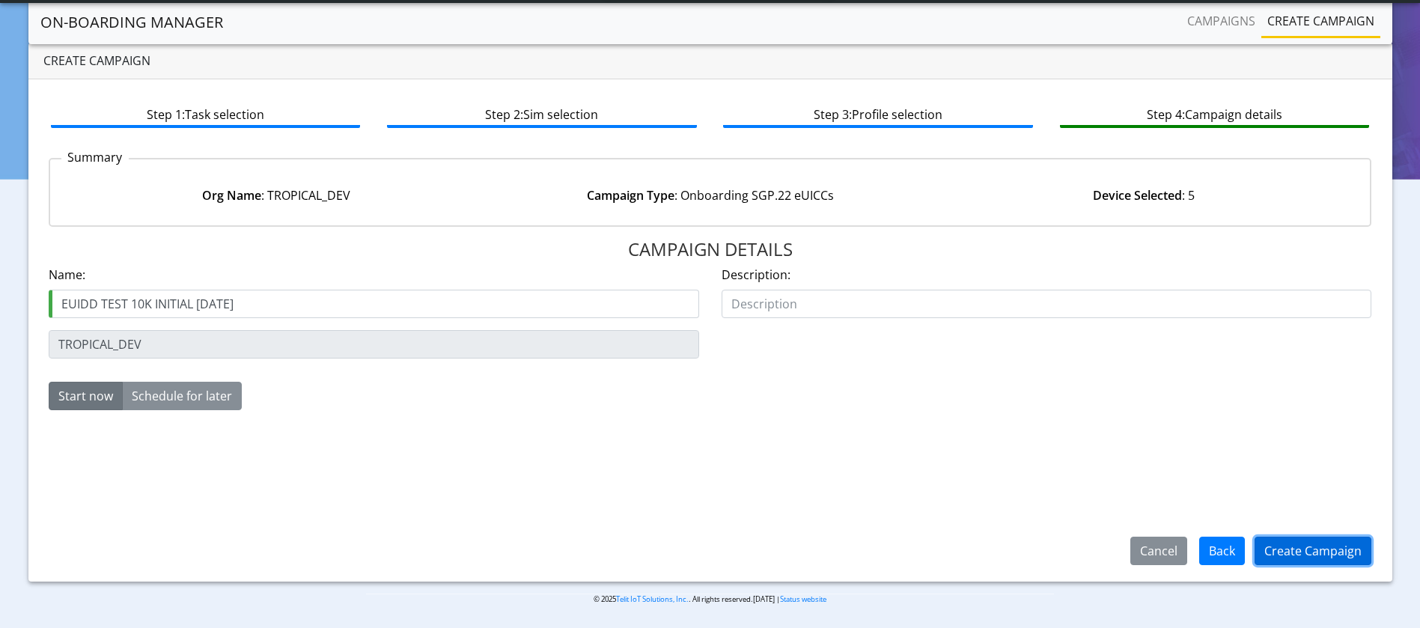
click at [1362, 555] on button "Create Campaign" at bounding box center [1313, 551] width 117 height 28
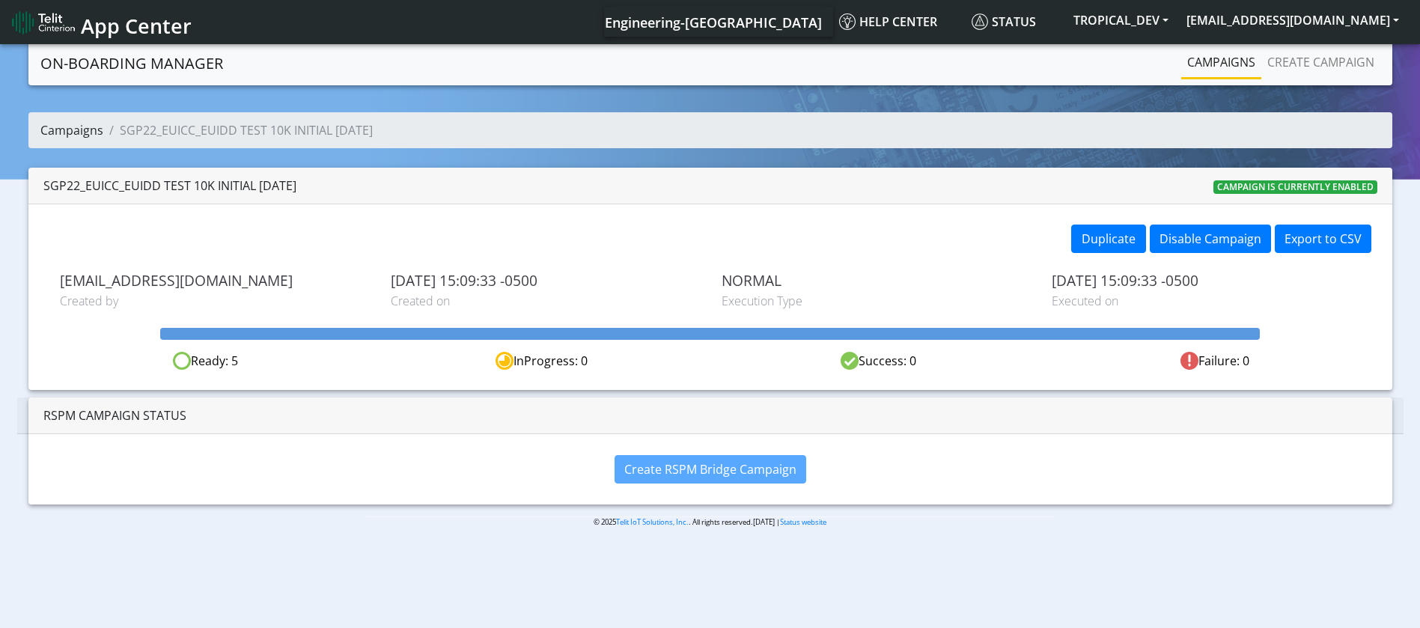
click at [81, 128] on link "Campaigns" at bounding box center [71, 130] width 63 height 16
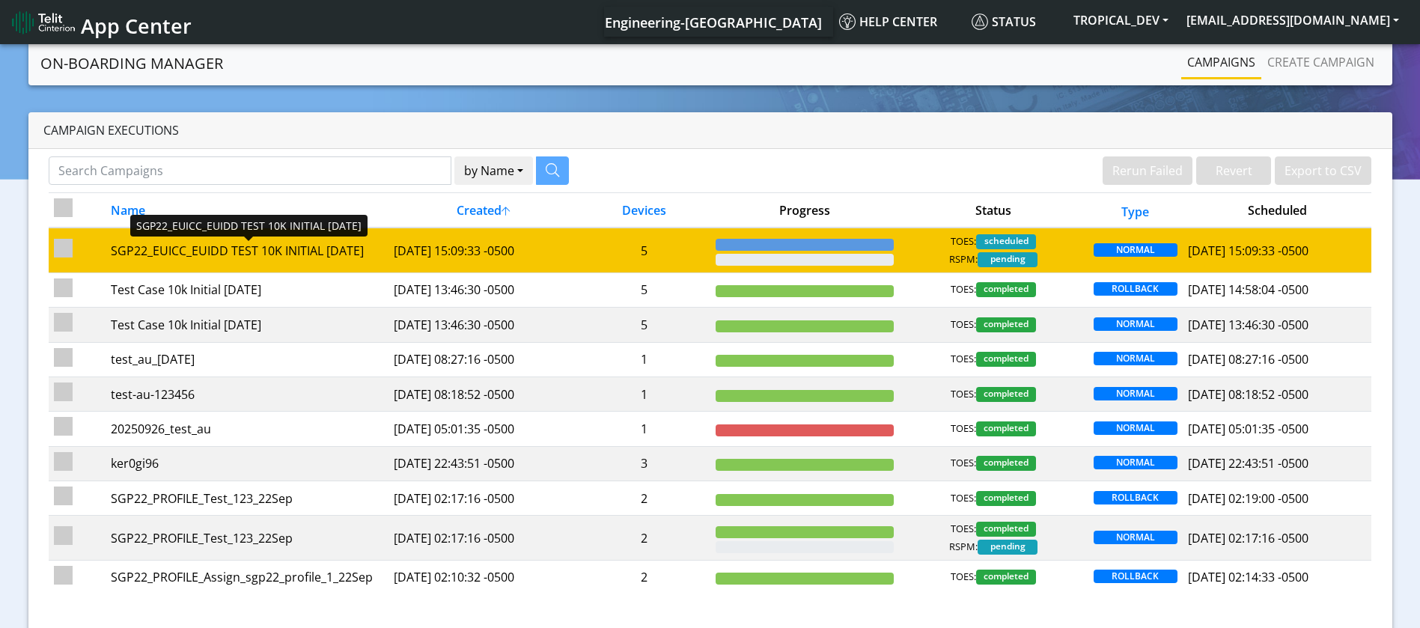
click at [215, 245] on div "SGP22_EUICC_EUIDD TEST 10K INITIAL [DATE]" at bounding box center [247, 251] width 272 height 18
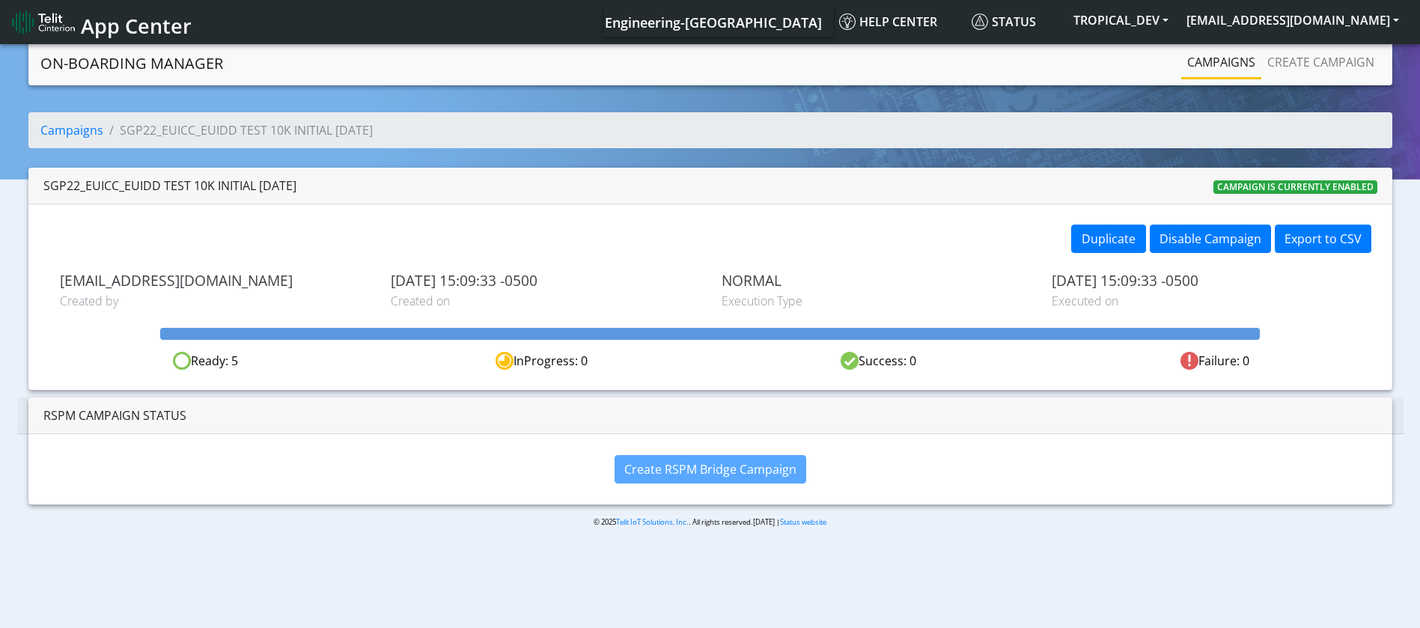
click at [137, 183] on div "SGP22_EUICC_EUIDD TEST 10K INITIAL [DATE]" at bounding box center [169, 186] width 253 height 18
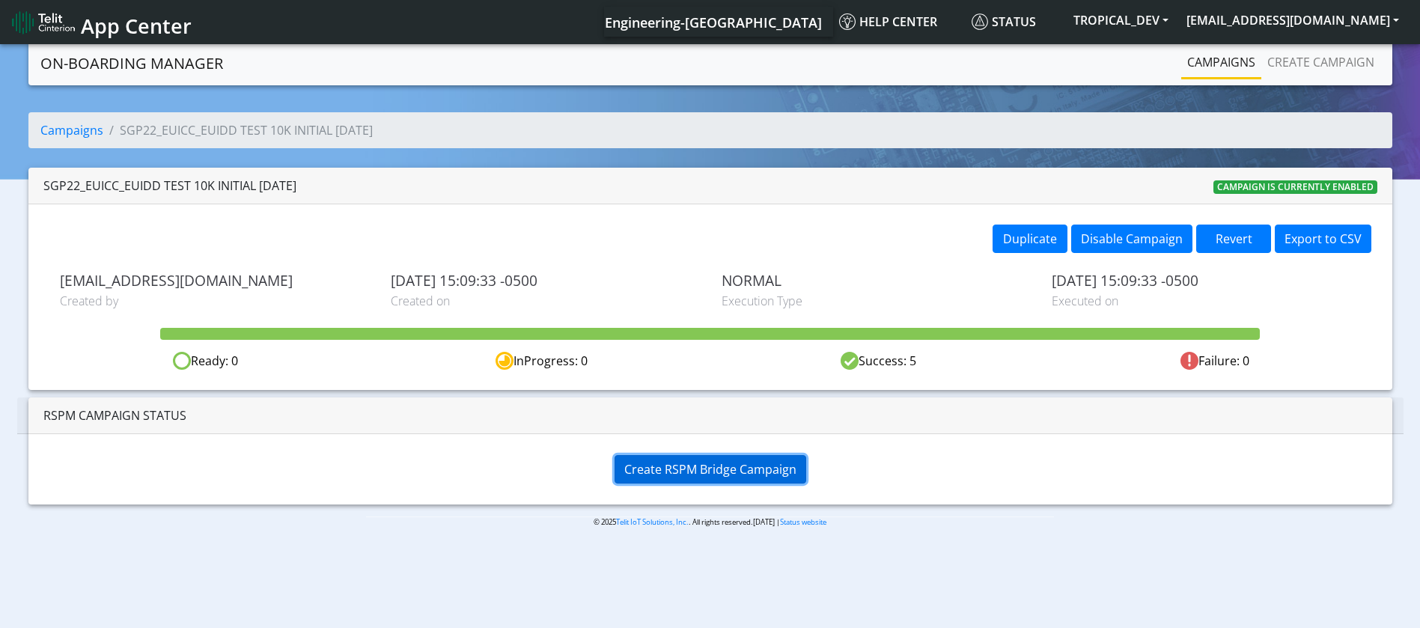
click at [752, 463] on span "Create RSPM Bridge Campaign" at bounding box center [710, 469] width 172 height 16
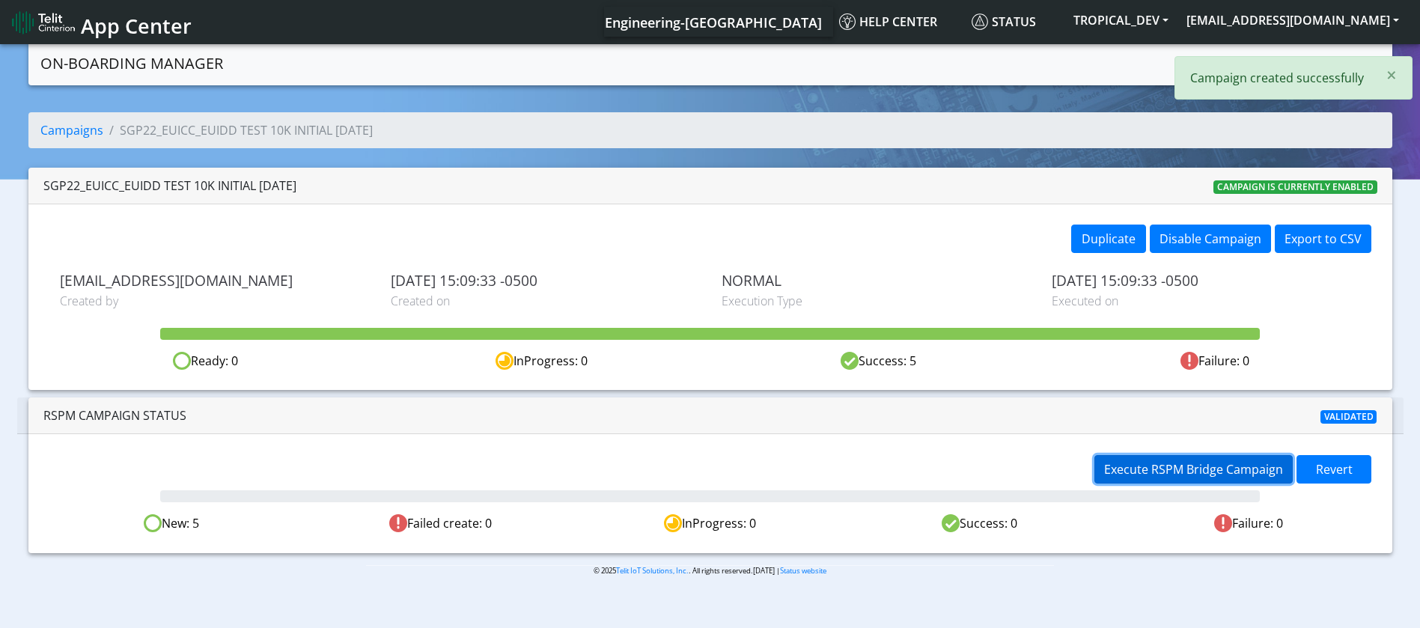
click at [1174, 472] on span "Execute RSPM Bridge Campaign" at bounding box center [1193, 469] width 179 height 16
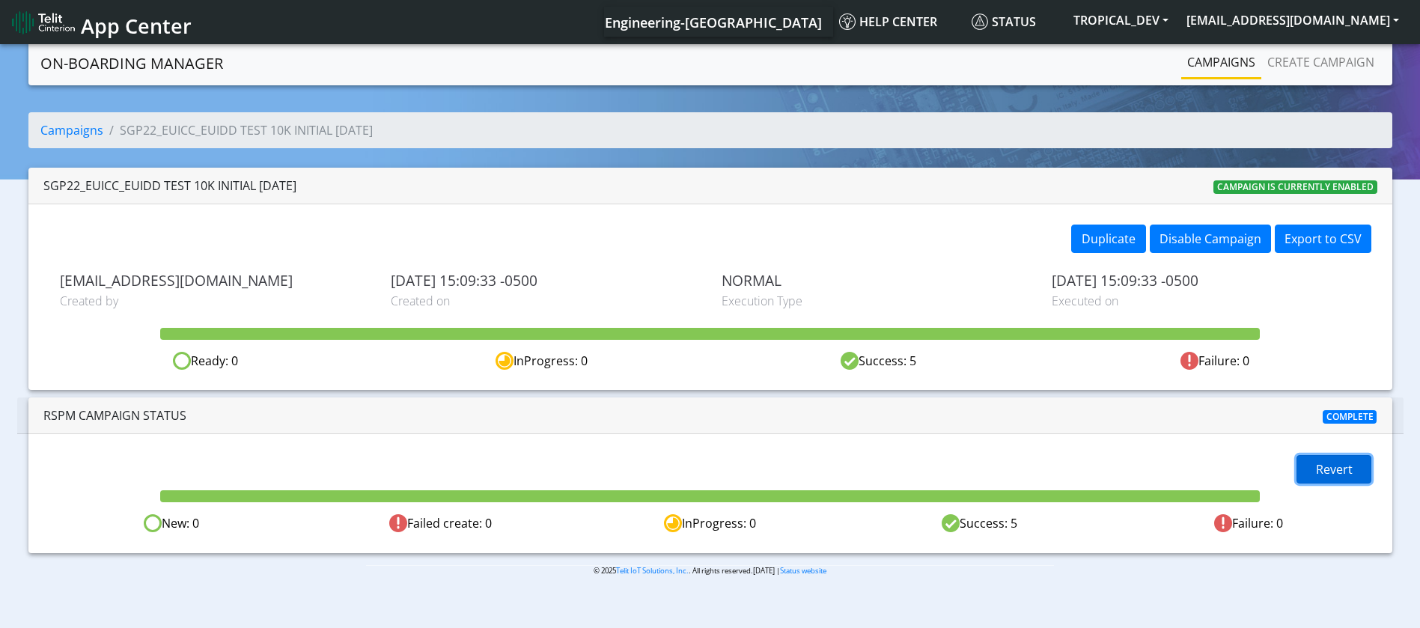
click at [1325, 466] on span "Revert" at bounding box center [1334, 469] width 37 height 16
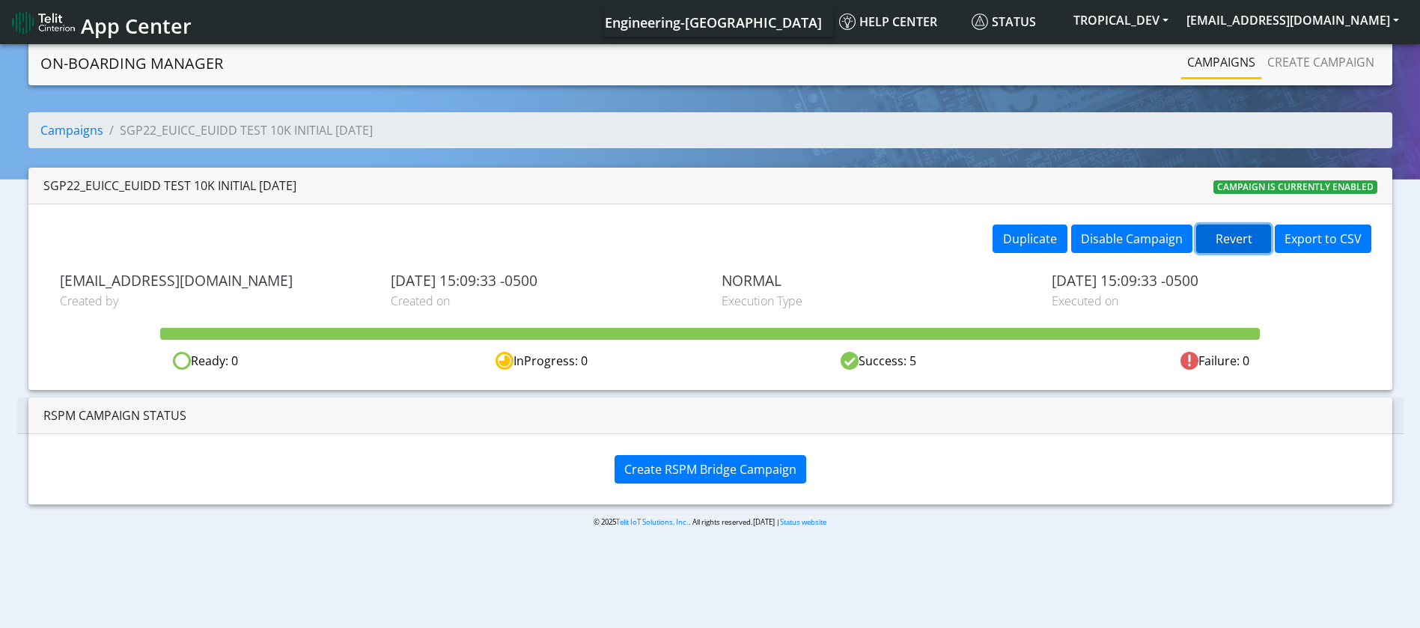
click at [1234, 239] on button "Revert" at bounding box center [1233, 239] width 75 height 28
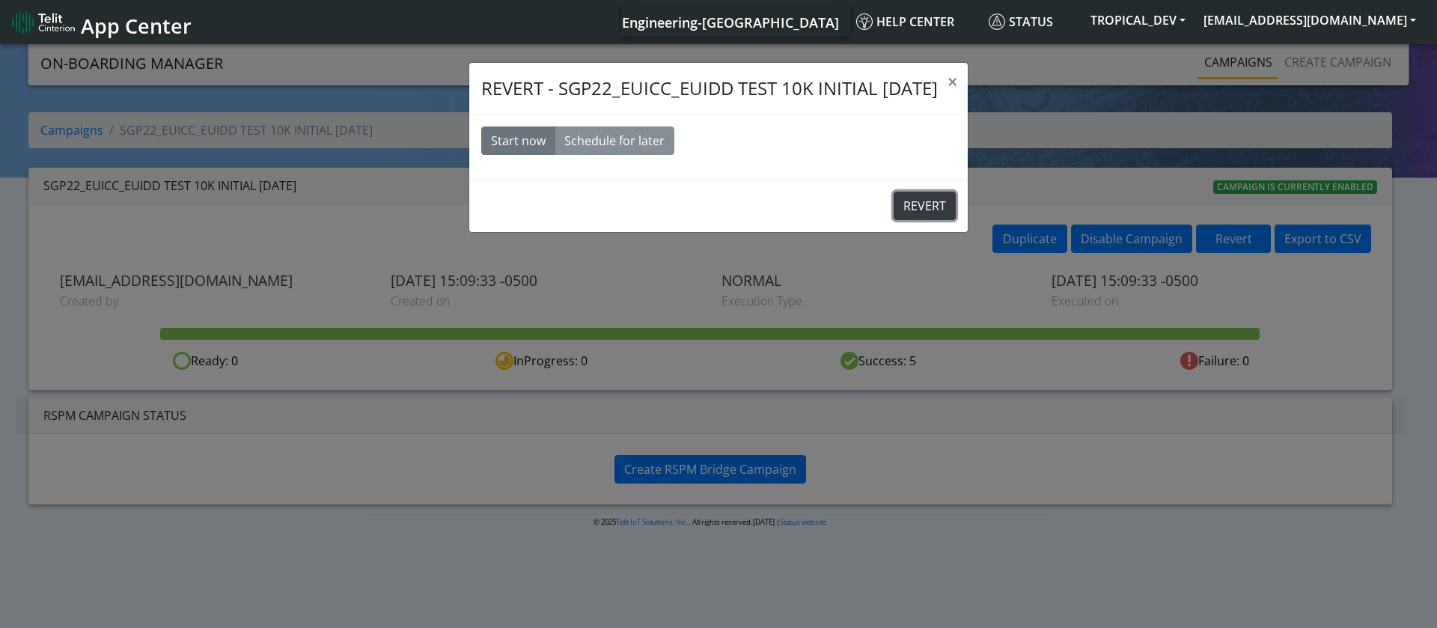
click at [945, 207] on button "REVERT" at bounding box center [925, 206] width 62 height 28
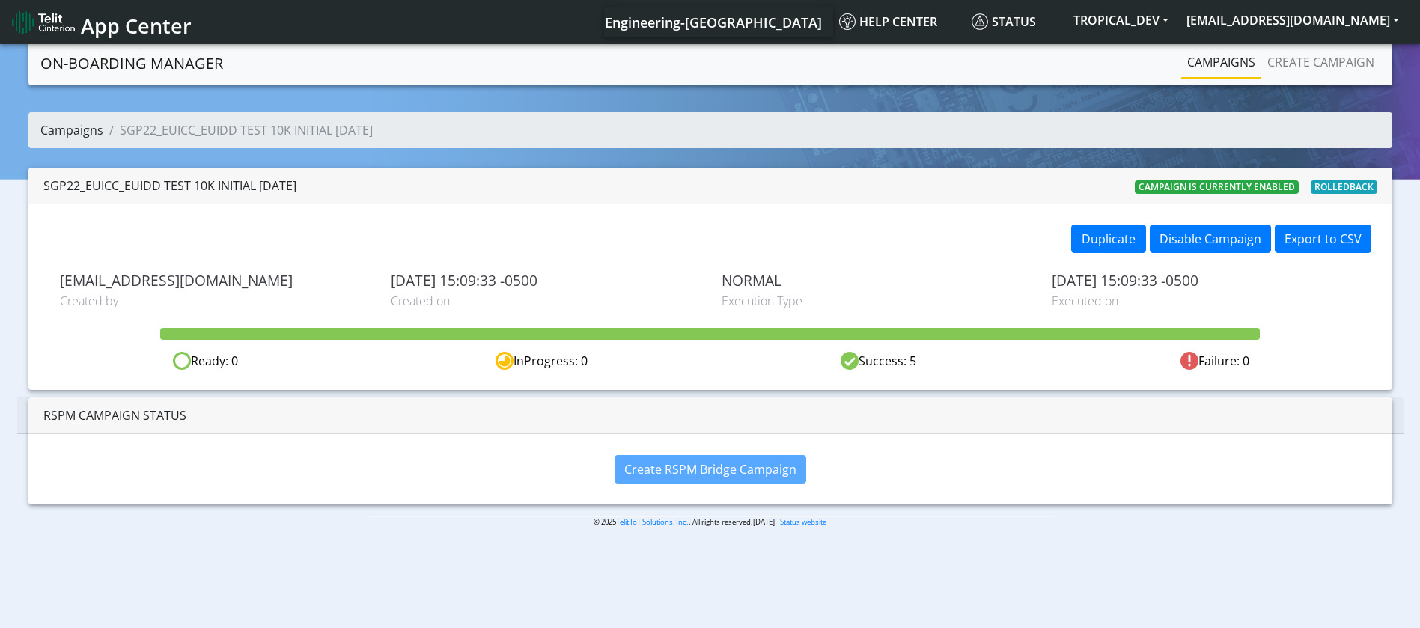
click at [82, 131] on link "Campaigns" at bounding box center [71, 130] width 63 height 16
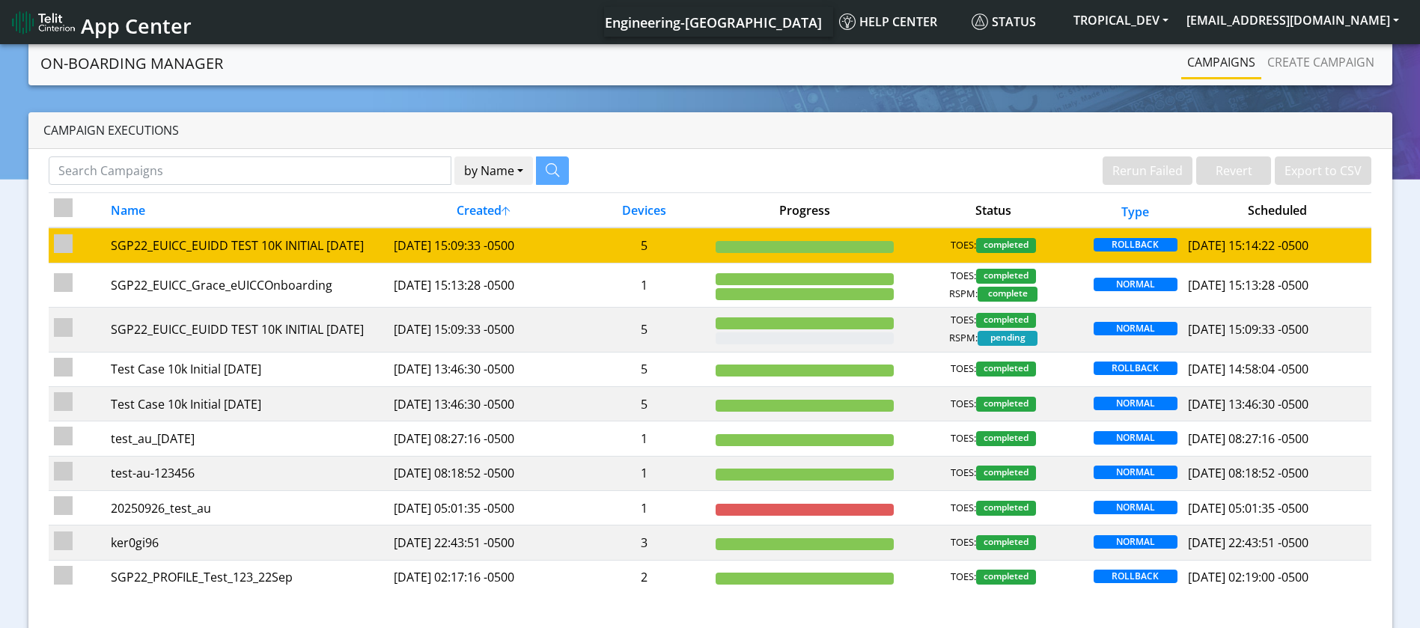
click at [854, 237] on td at bounding box center [804, 245] width 189 height 35
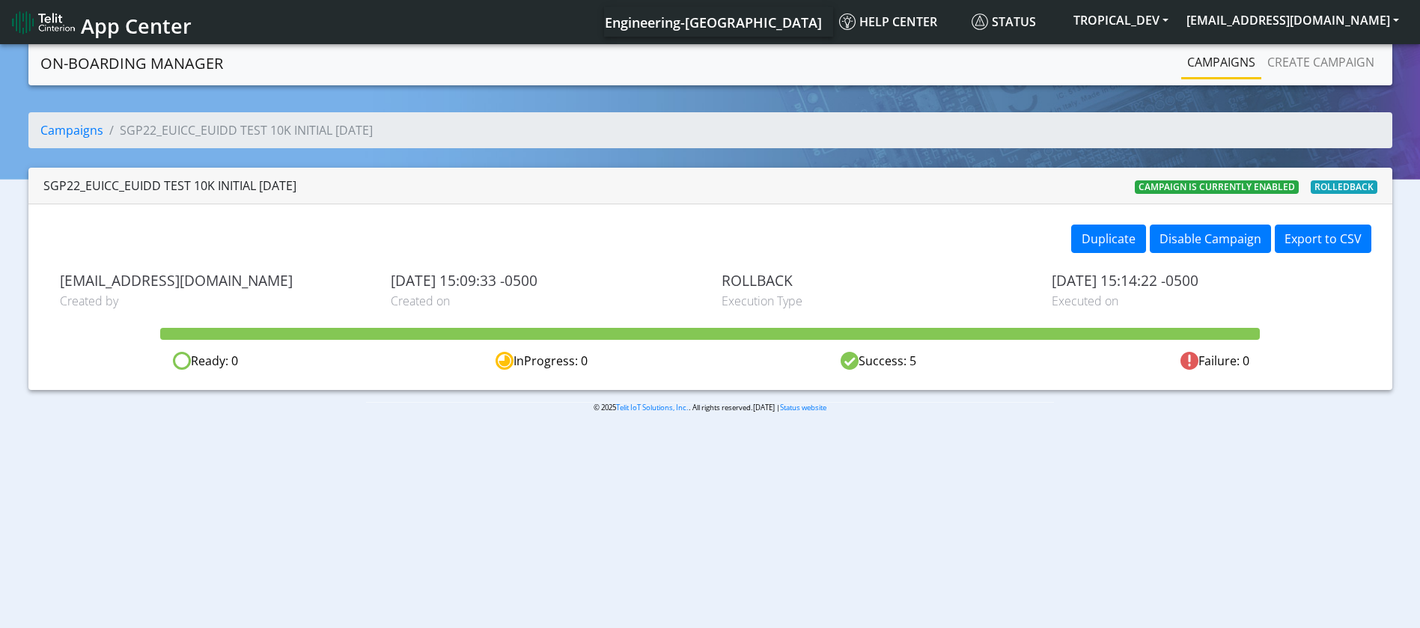
click at [1347, 183] on span "Rolledback" at bounding box center [1344, 186] width 67 height 13
click at [1227, 242] on button "Disable Campaign" at bounding box center [1210, 239] width 121 height 28
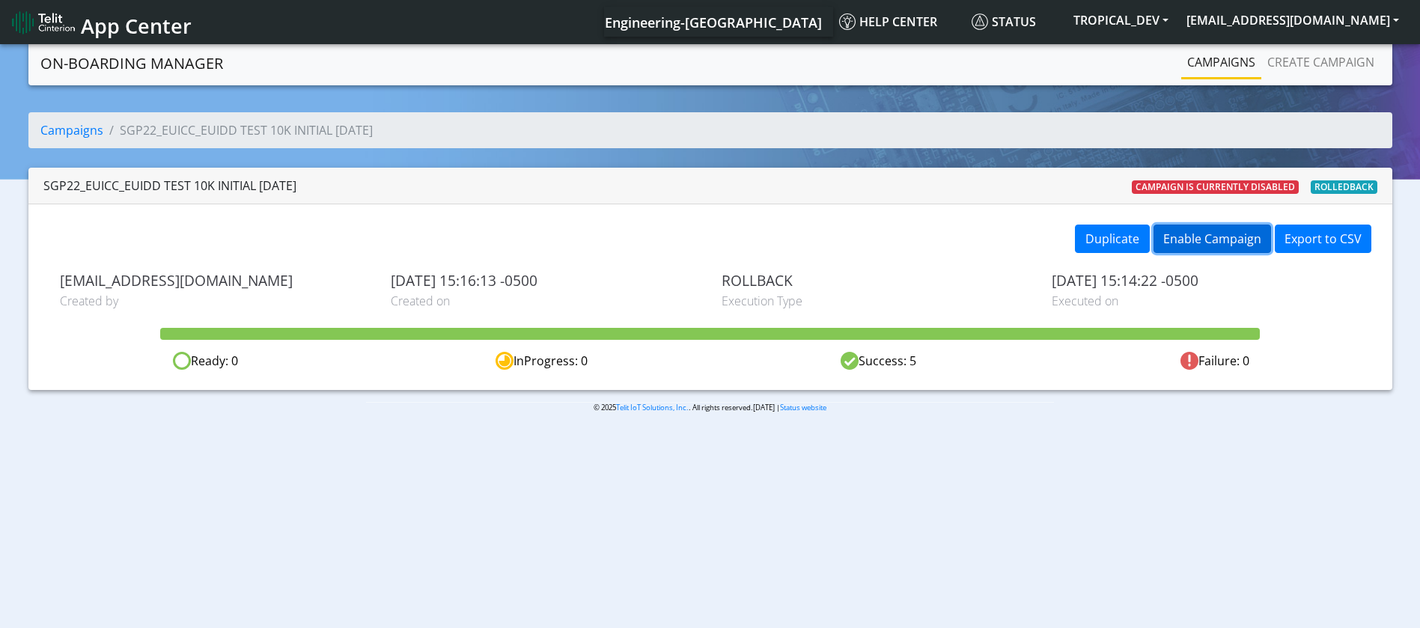
click at [1218, 242] on button "Enable Campaign" at bounding box center [1212, 239] width 118 height 28
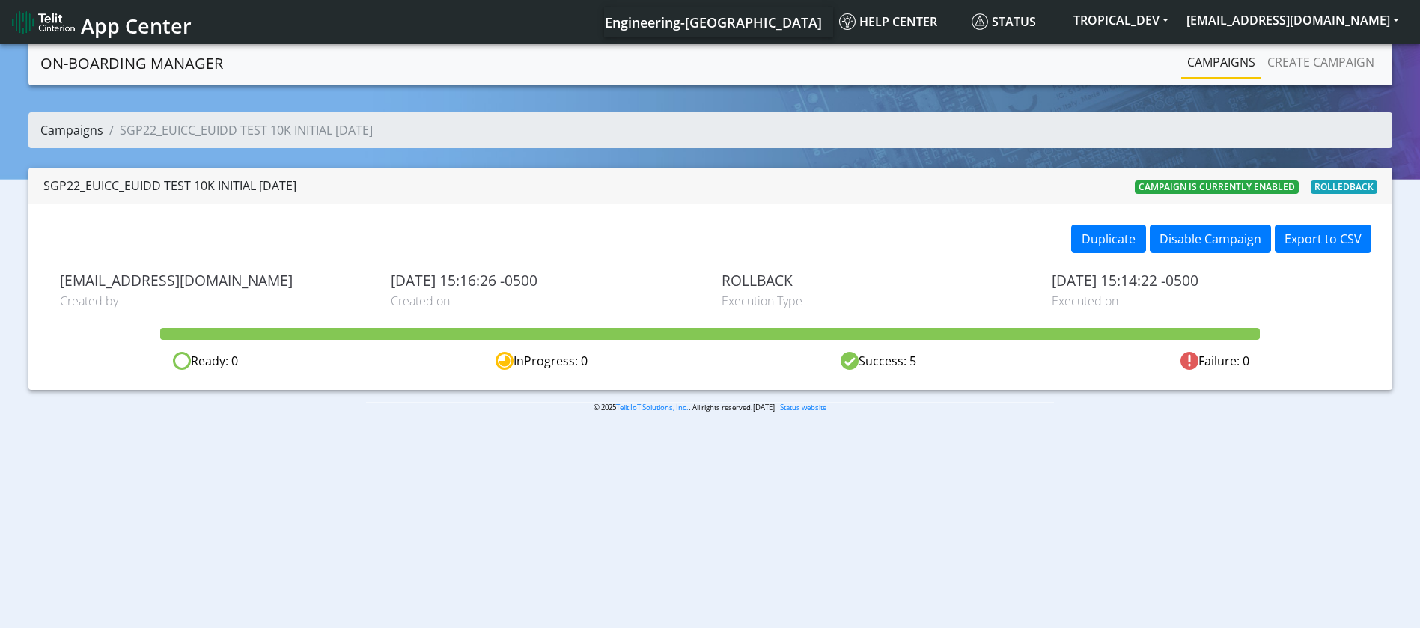
click at [81, 130] on link "Campaigns" at bounding box center [71, 130] width 63 height 16
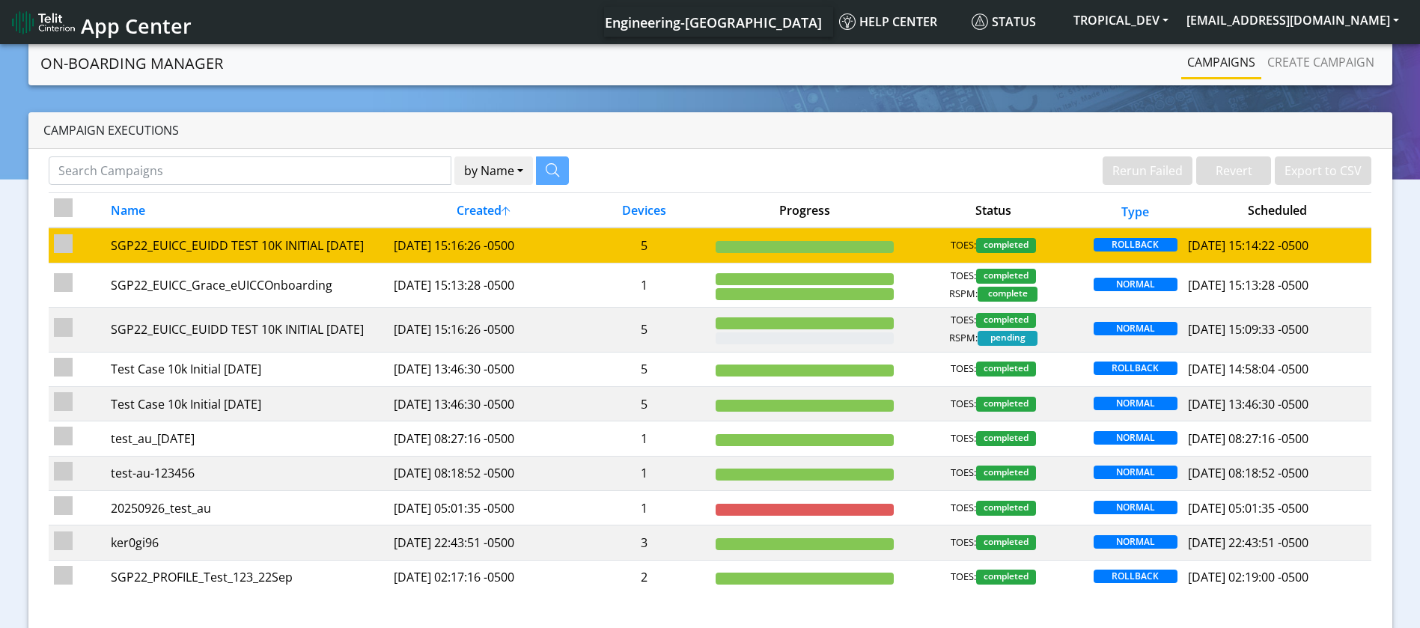
click at [850, 236] on td at bounding box center [804, 245] width 189 height 35
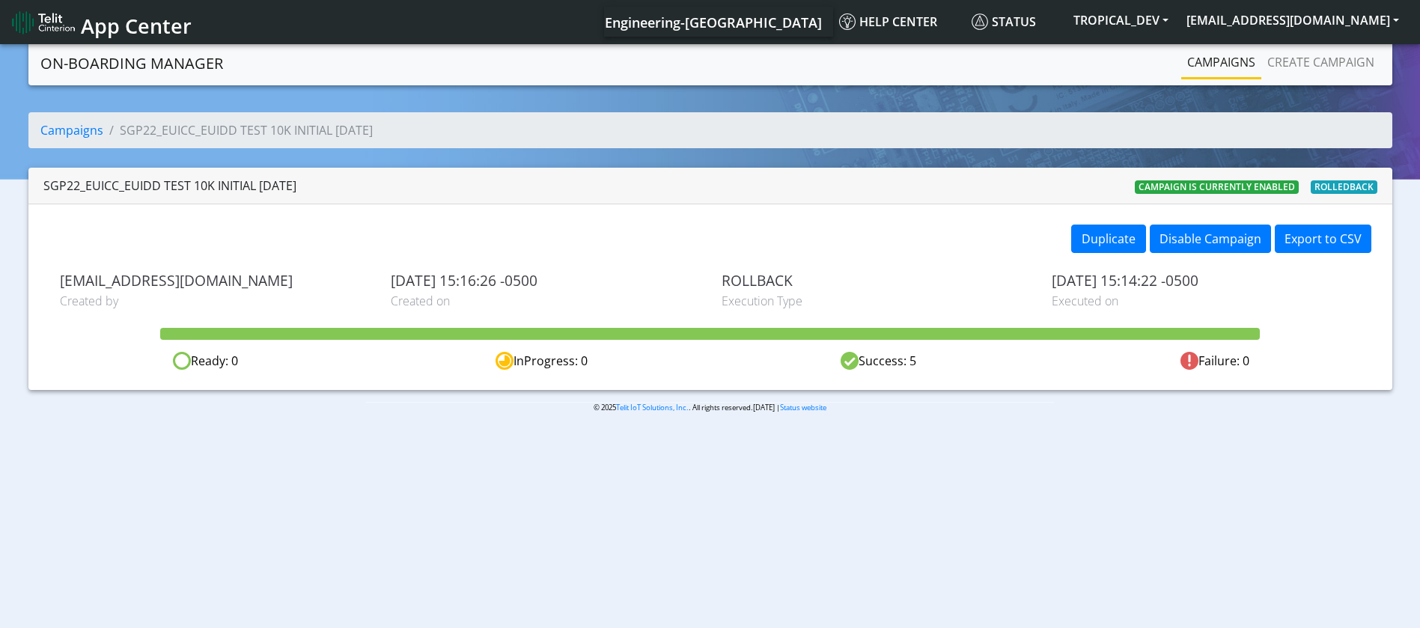
drag, startPoint x: 919, startPoint y: 374, endPoint x: 853, endPoint y: 364, distance: 67.4
click at [853, 364] on div "Duplicate Disable Campaign Export to CSV jewel.luther@telit.com Created by 2025…" at bounding box center [710, 297] width 1364 height 186
click at [719, 273] on div "ROLLBACK Execution Type" at bounding box center [875, 290] width 331 height 37
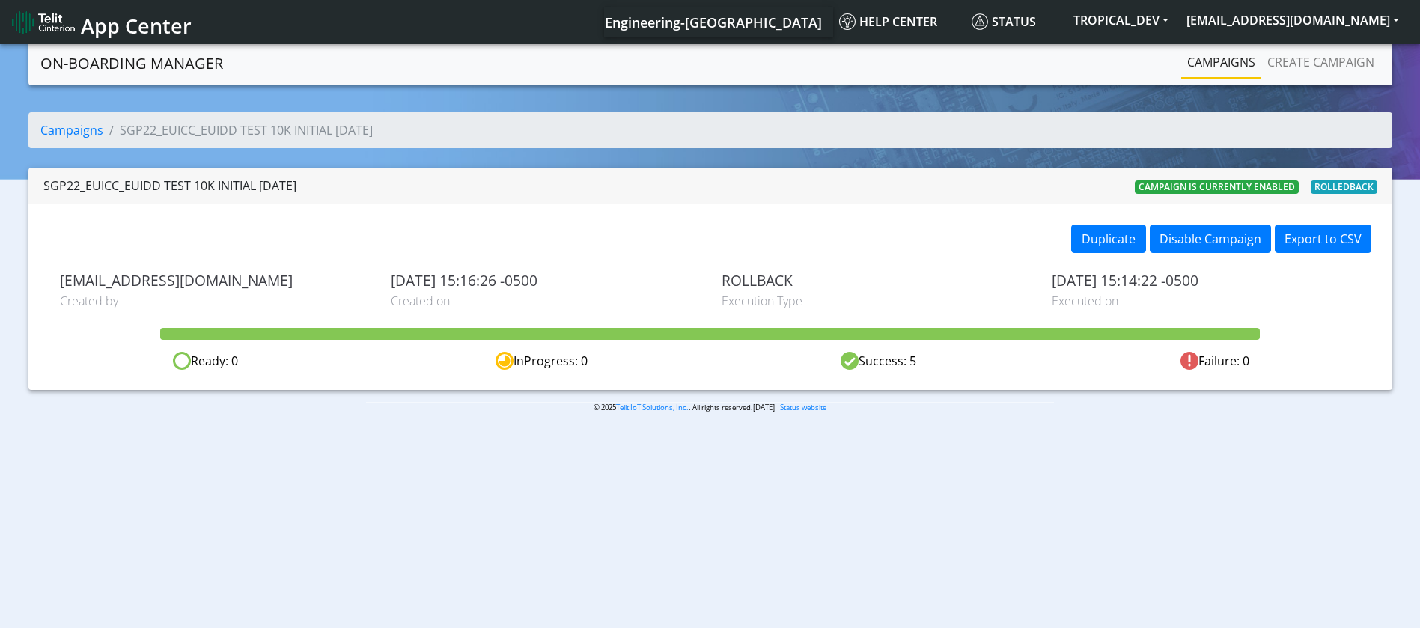
click at [896, 362] on div "Success: 5" at bounding box center [878, 361] width 336 height 19
drag, startPoint x: 303, startPoint y: 189, endPoint x: 46, endPoint y: 165, distance: 258.6
click at [46, 165] on div "Campaigns SGP22_EUICC_EUIDD TEST 10K INITIAL Sep 26 SGP22_EUICC_EUIDD TEST 10K …" at bounding box center [710, 251] width 1364 height 278
copy div "SGP22_EUICC_EUIDD TEST 10K INITIAL Sep 26"
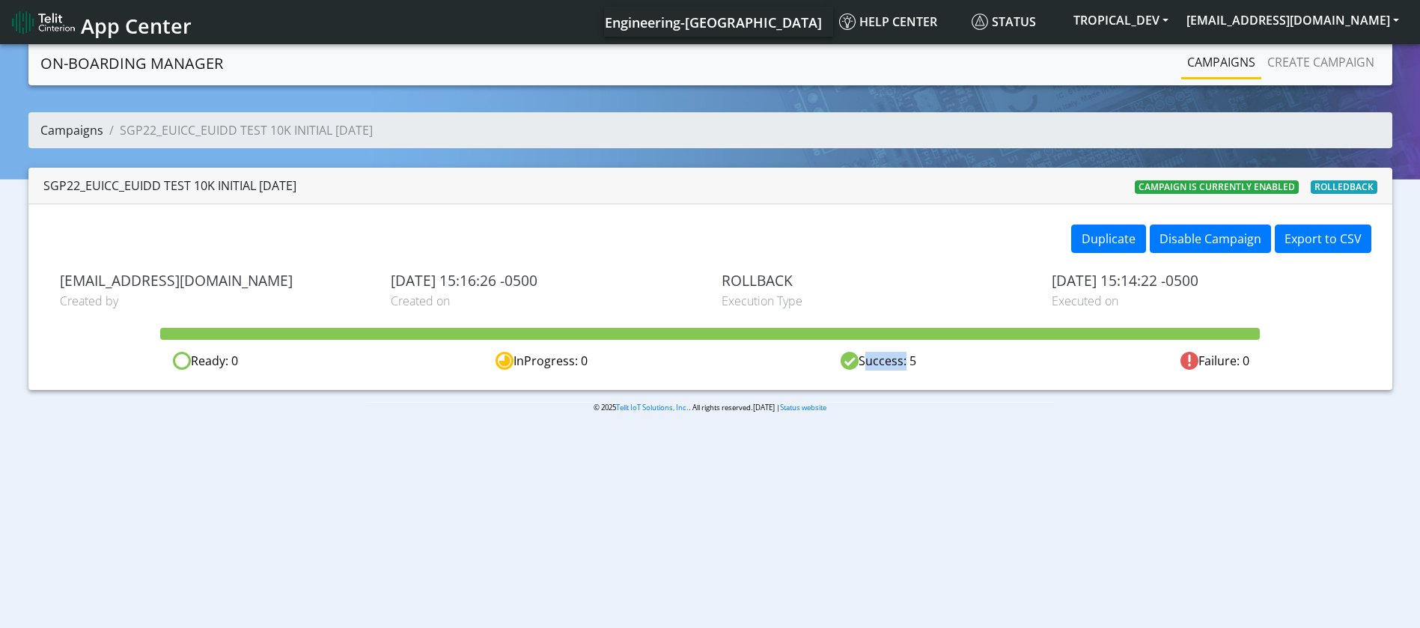
click at [72, 124] on link "Campaigns" at bounding box center [71, 130] width 63 height 16
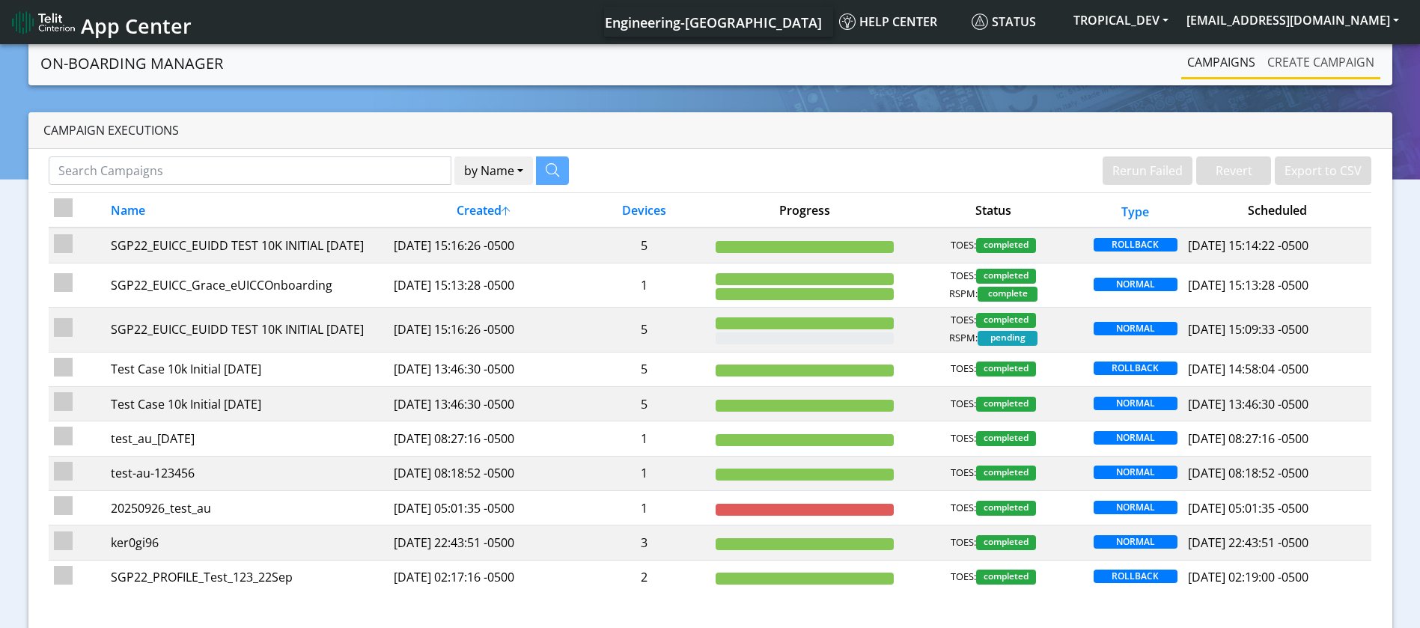
click at [1333, 67] on link "Create campaign" at bounding box center [1320, 62] width 119 height 30
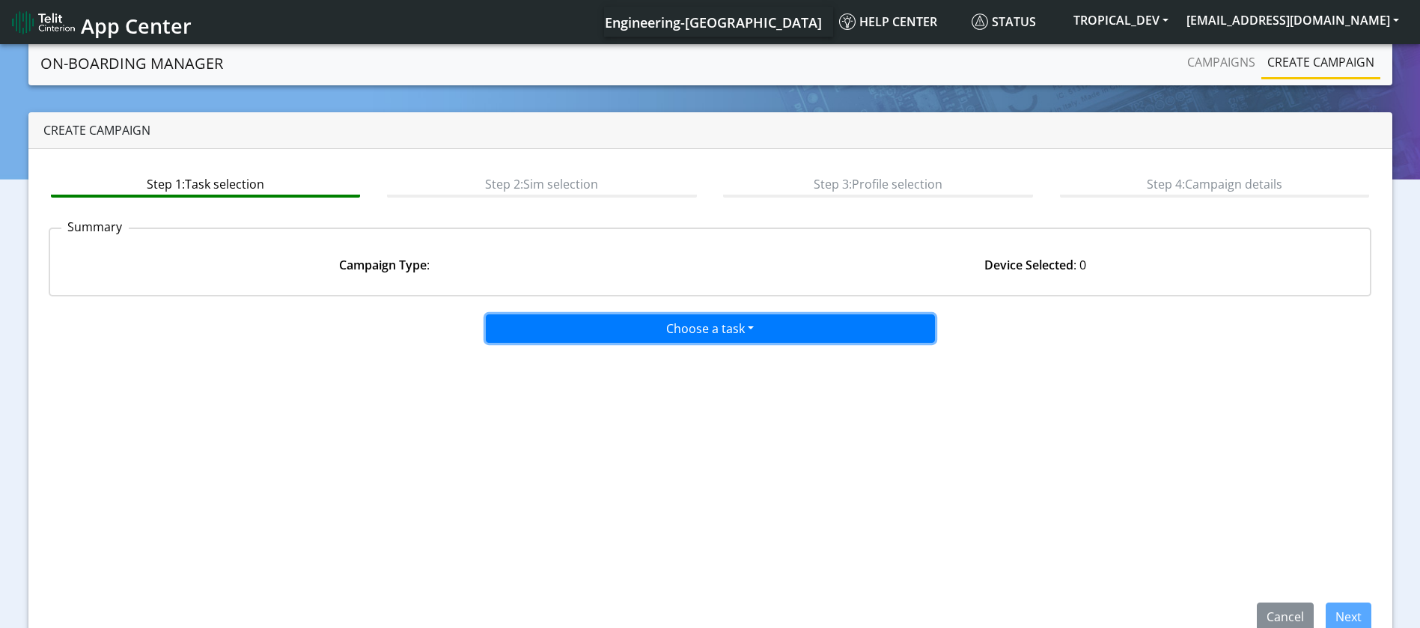
click at [735, 323] on button "Choose a task" at bounding box center [710, 328] width 449 height 28
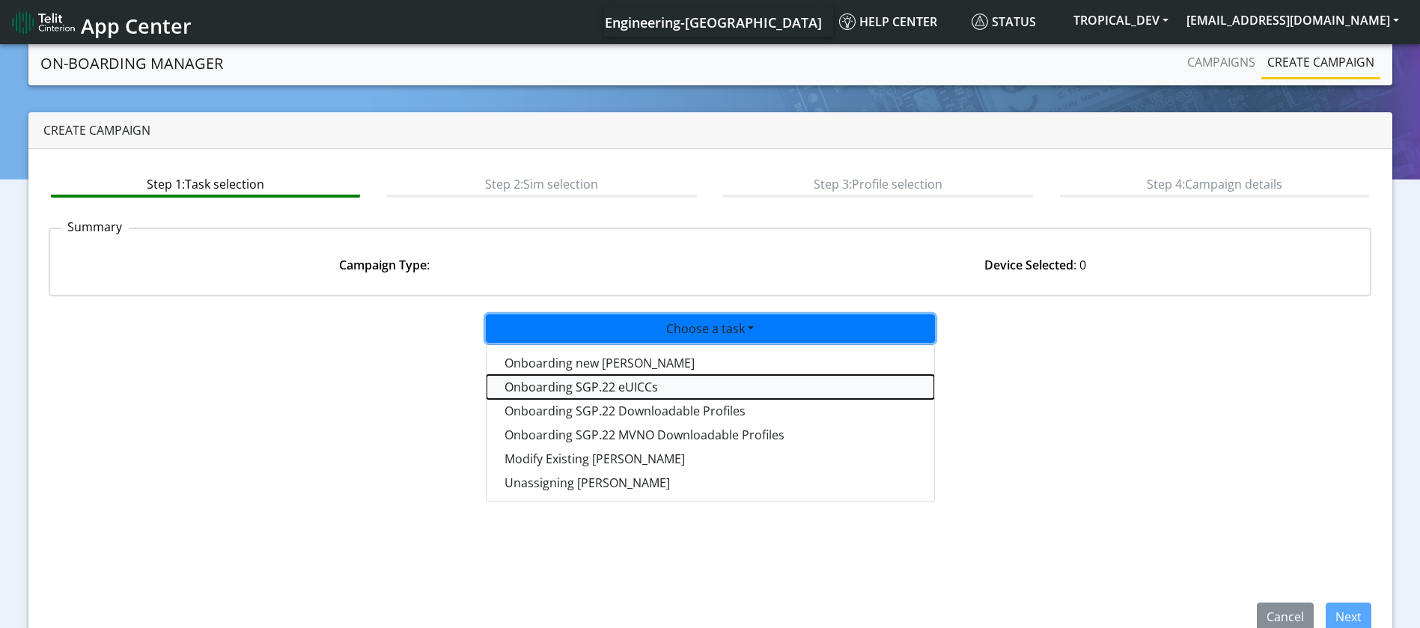
click at [671, 383] on tasksgp22eUICC-dropdown "Onboarding SGP.22 eUICCs" at bounding box center [711, 387] width 448 height 24
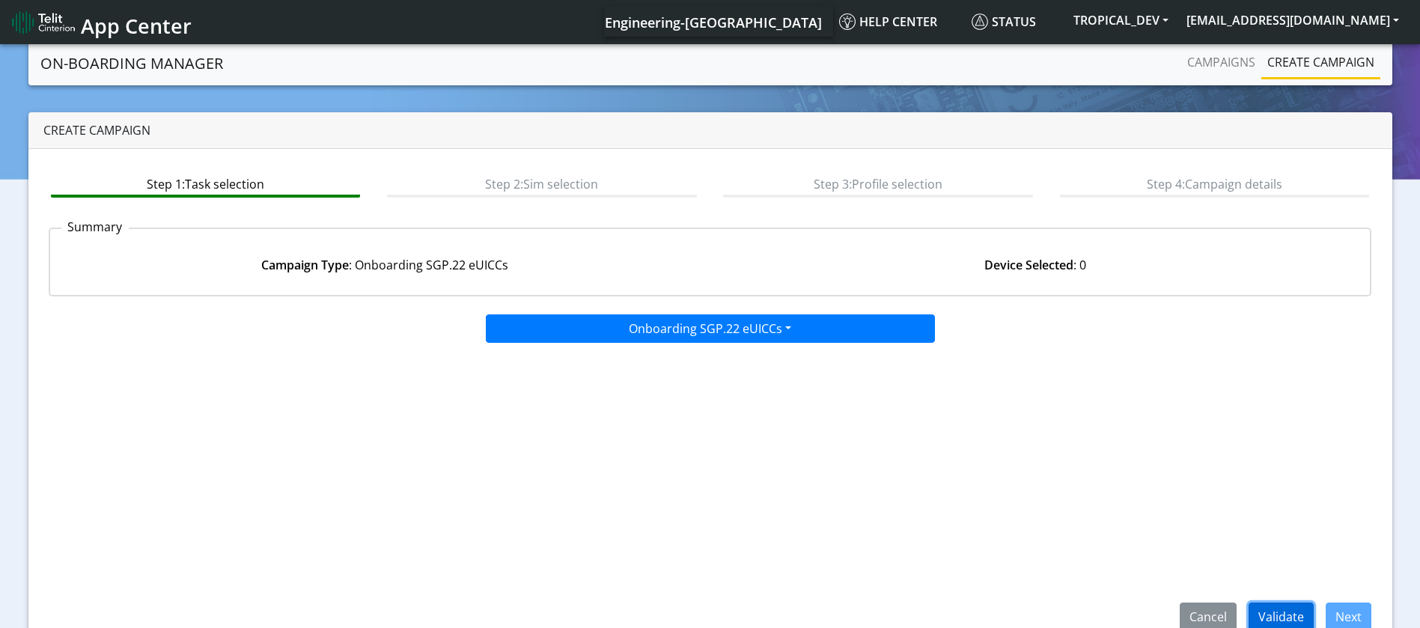
click at [1277, 617] on button "Validate" at bounding box center [1281, 617] width 65 height 28
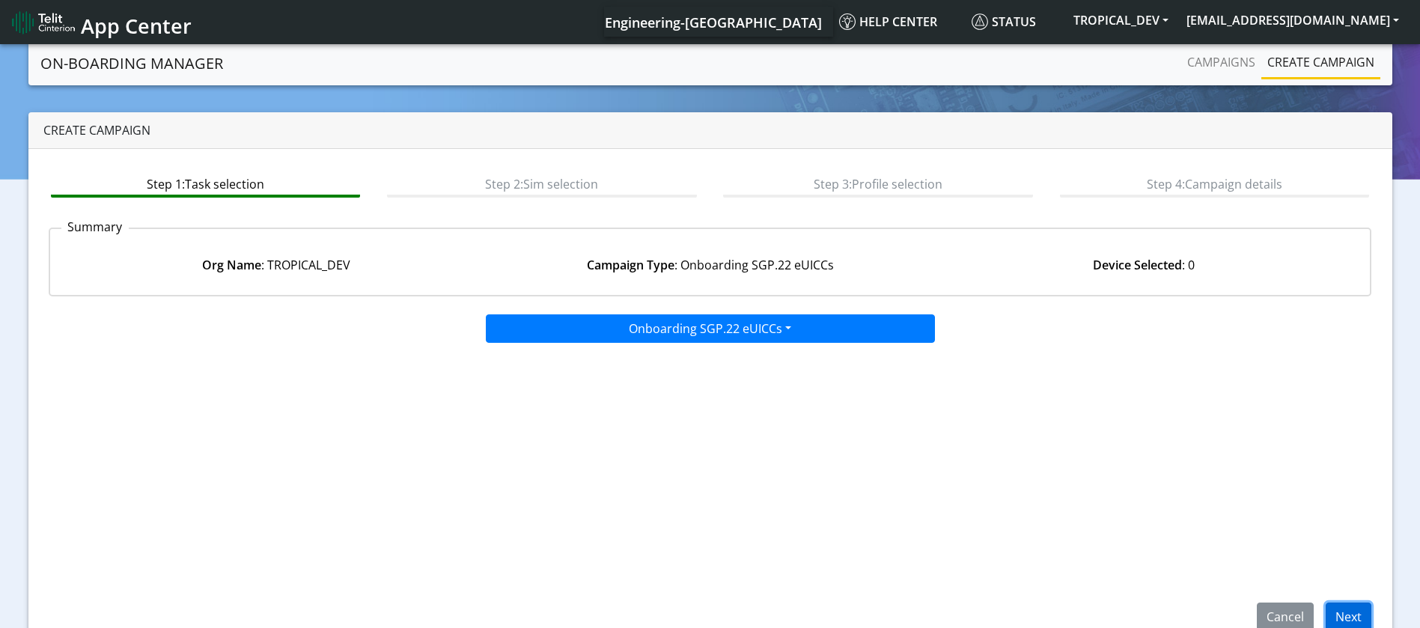
click at [1344, 612] on button "Next" at bounding box center [1349, 617] width 46 height 28
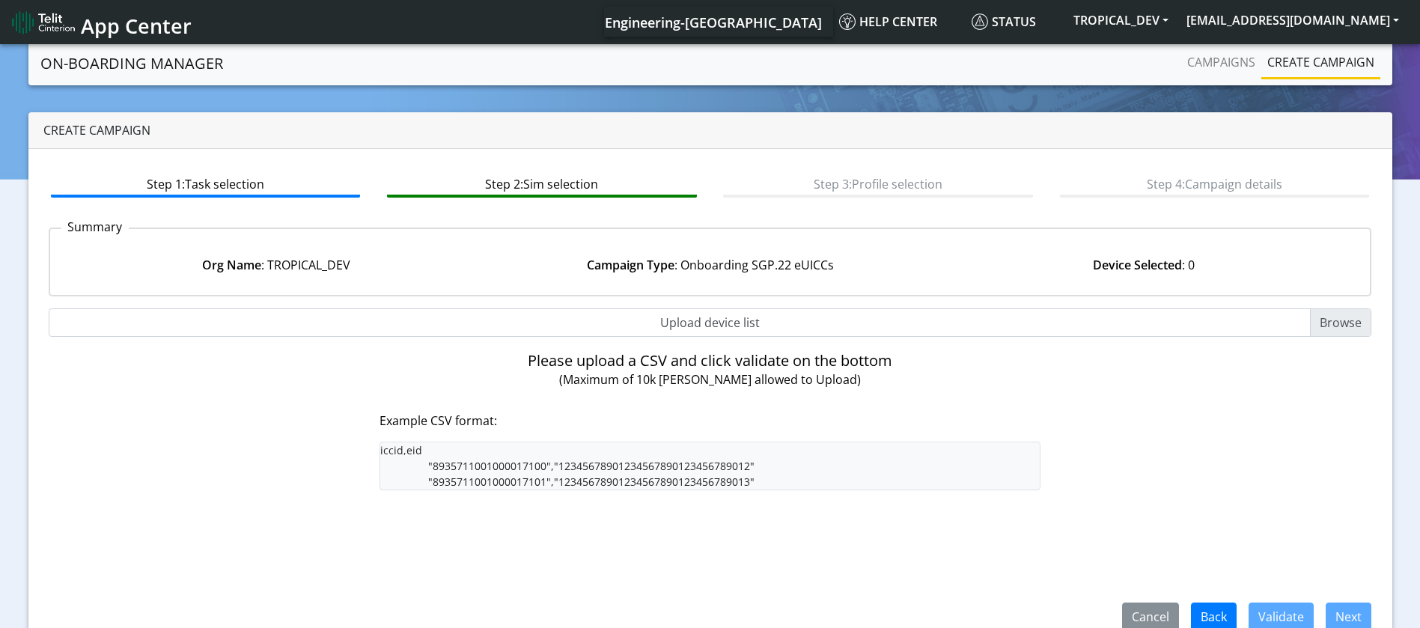
click at [1329, 325] on input "Upload device list" at bounding box center [710, 322] width 1323 height 28
type input "C:\fakepath\test_new_sim.csv"
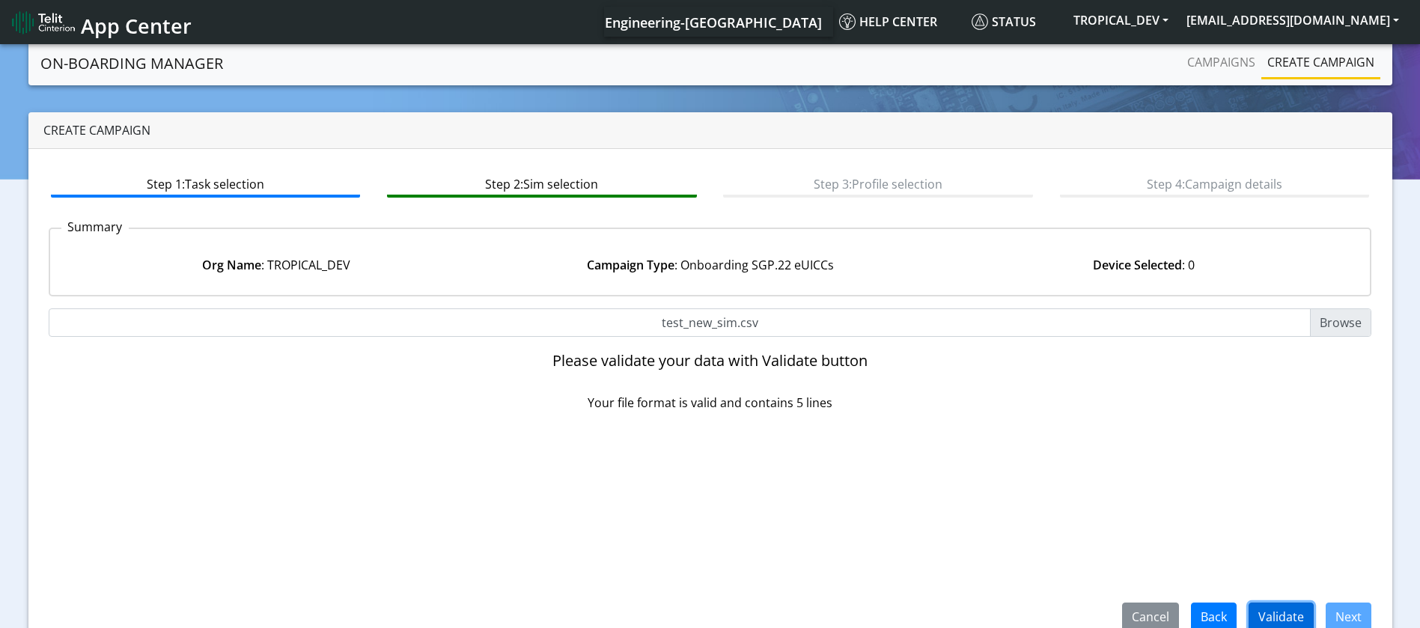
click at [1290, 609] on button "Validate" at bounding box center [1281, 617] width 65 height 28
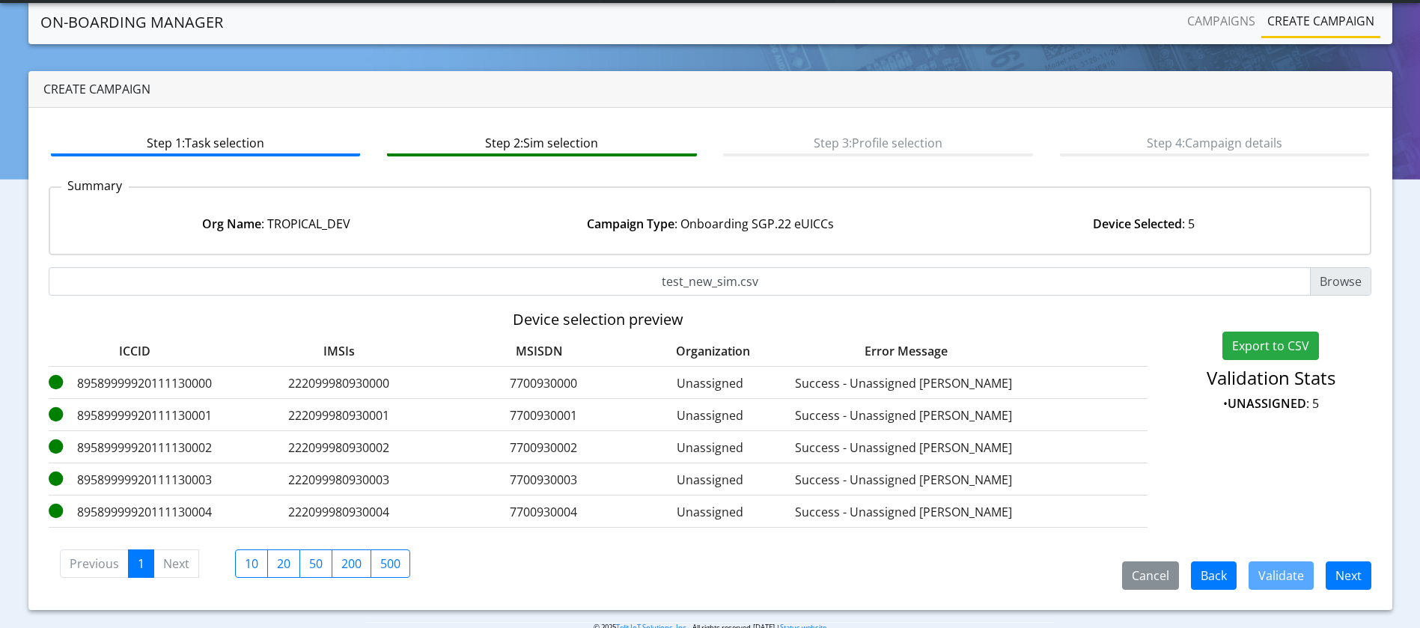
scroll to position [28, 0]
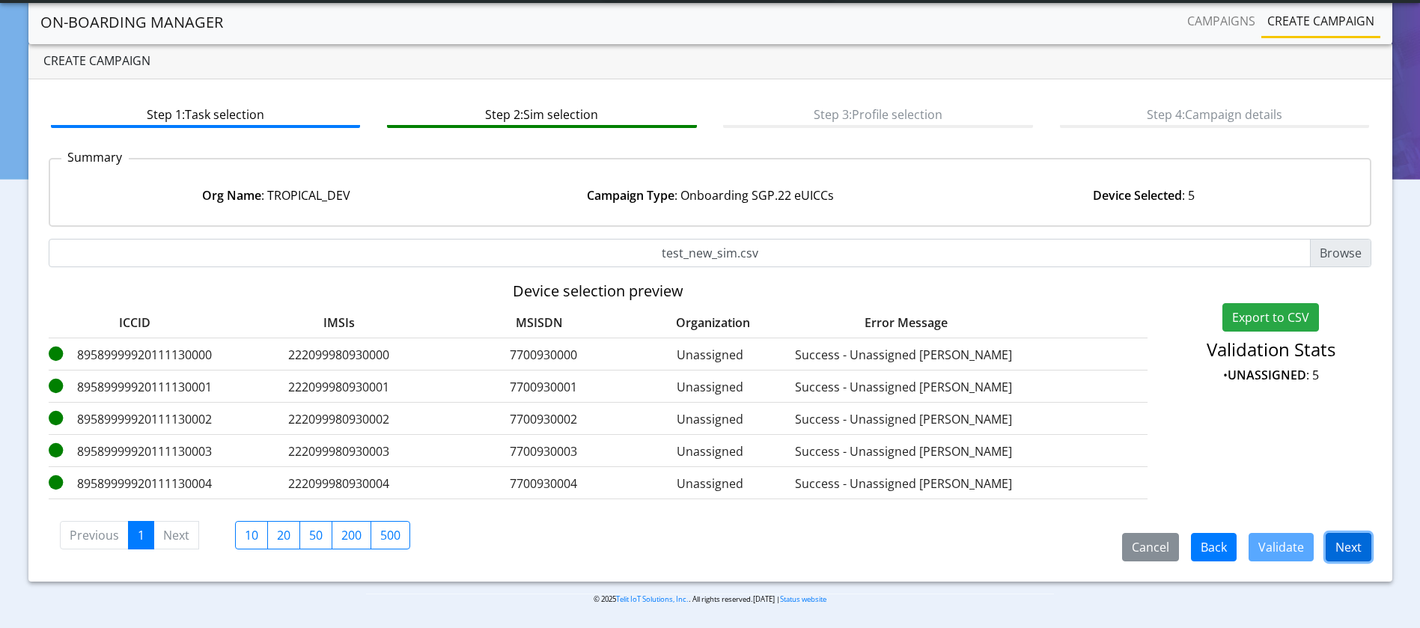
click at [1350, 554] on button "Next" at bounding box center [1349, 547] width 46 height 28
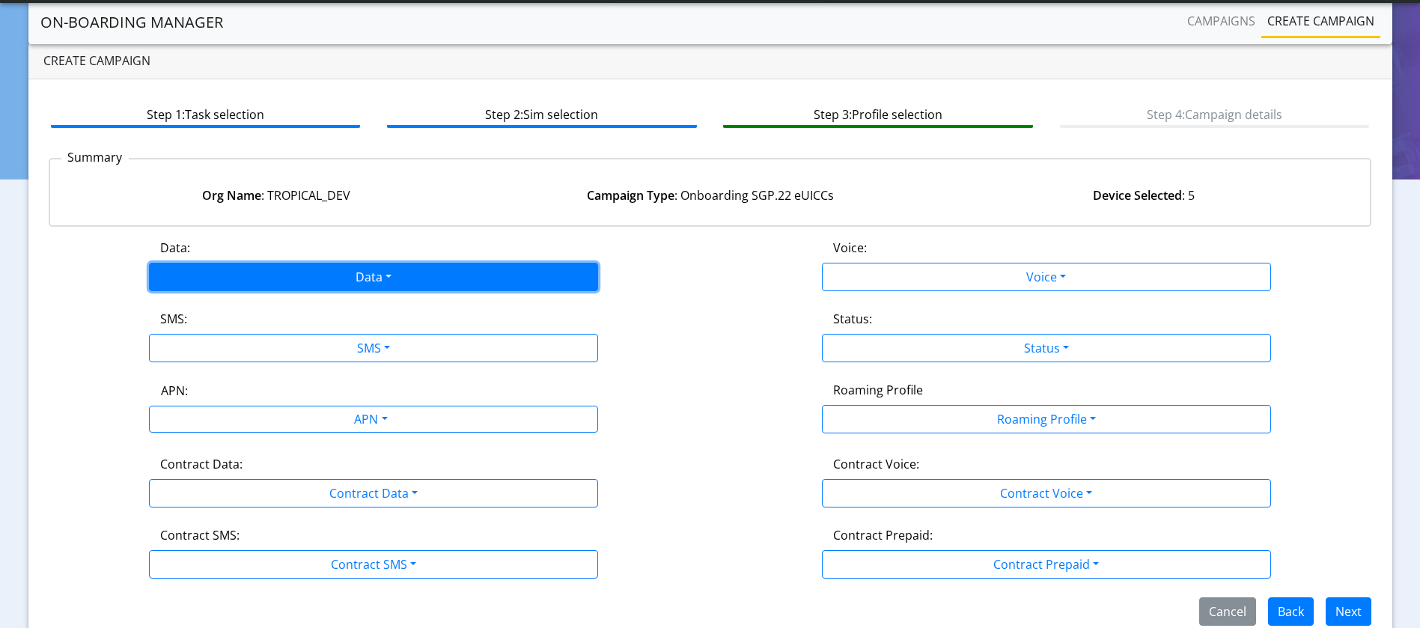
click at [356, 273] on button "Data" at bounding box center [373, 277] width 449 height 28
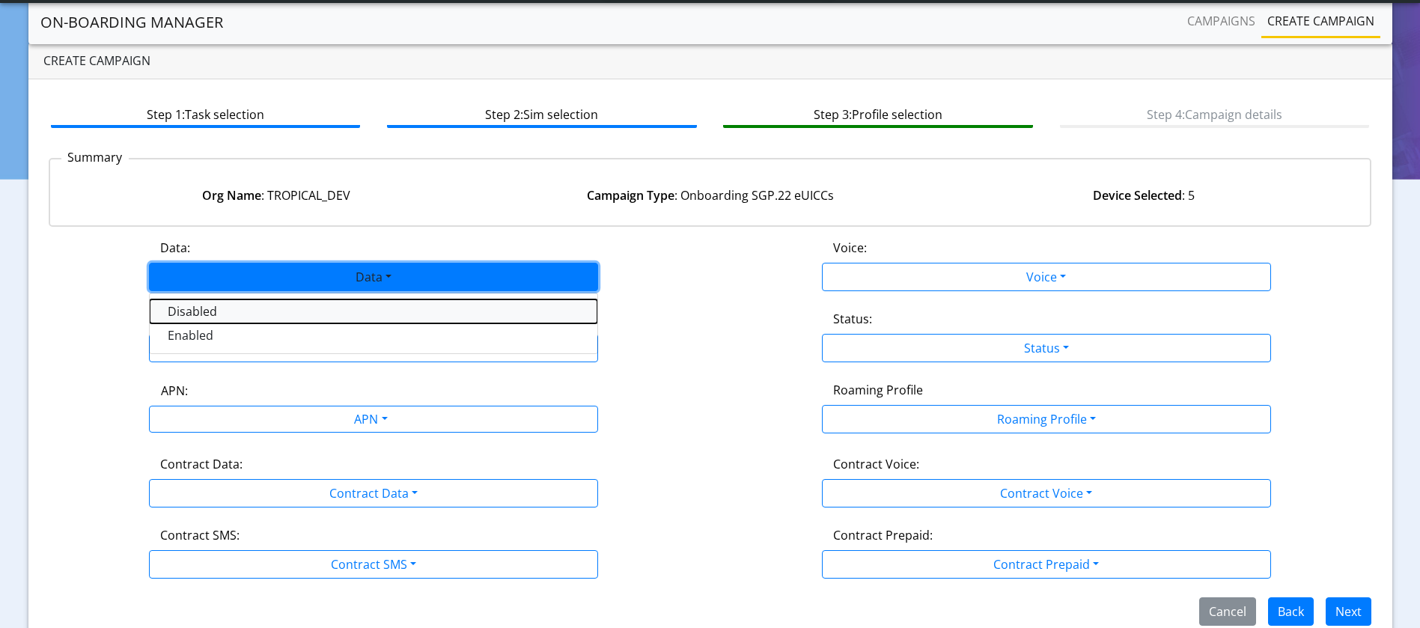
click at [350, 310] on button "Disabled" at bounding box center [374, 311] width 448 height 24
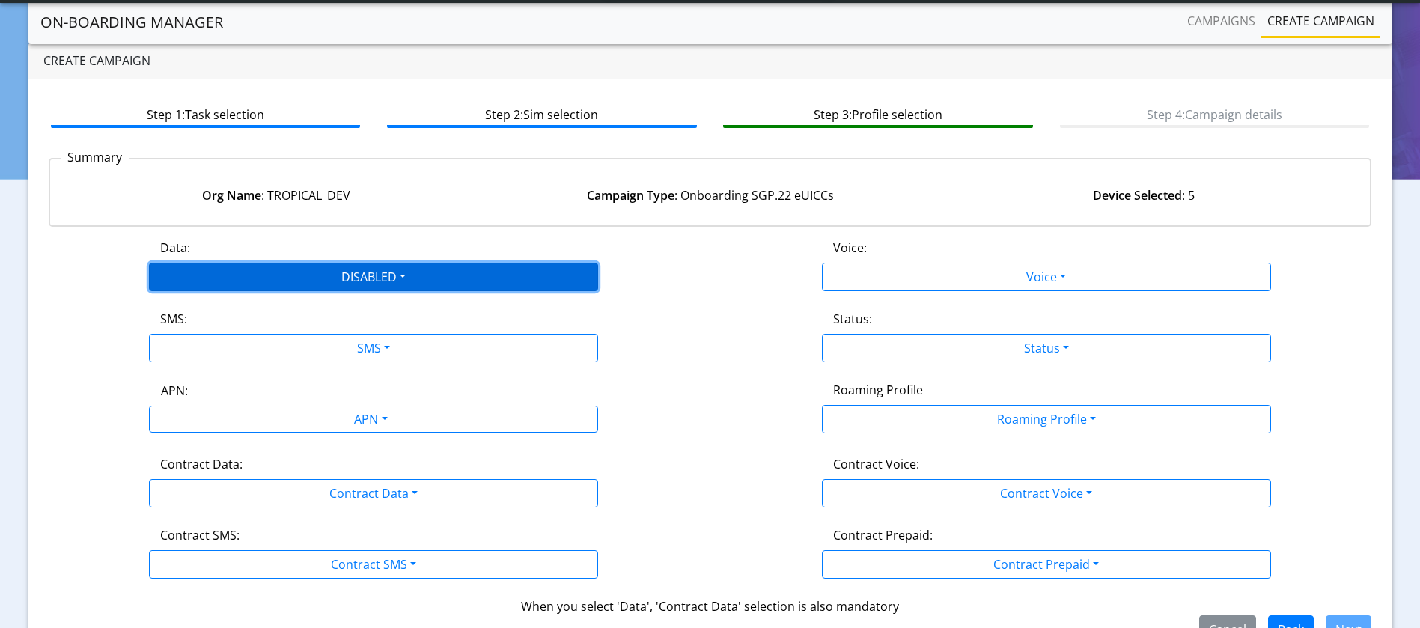
click at [388, 272] on button "DISABLED" at bounding box center [373, 277] width 449 height 28
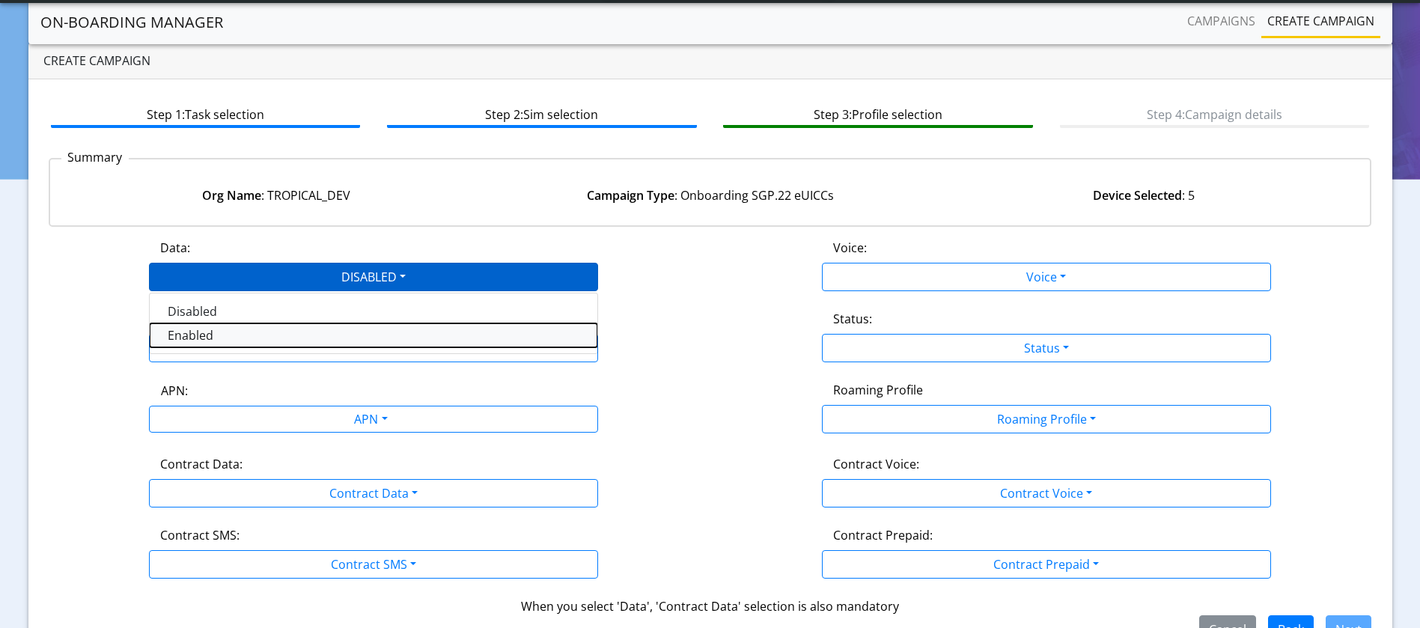
click at [299, 334] on button "Enabled" at bounding box center [374, 335] width 448 height 24
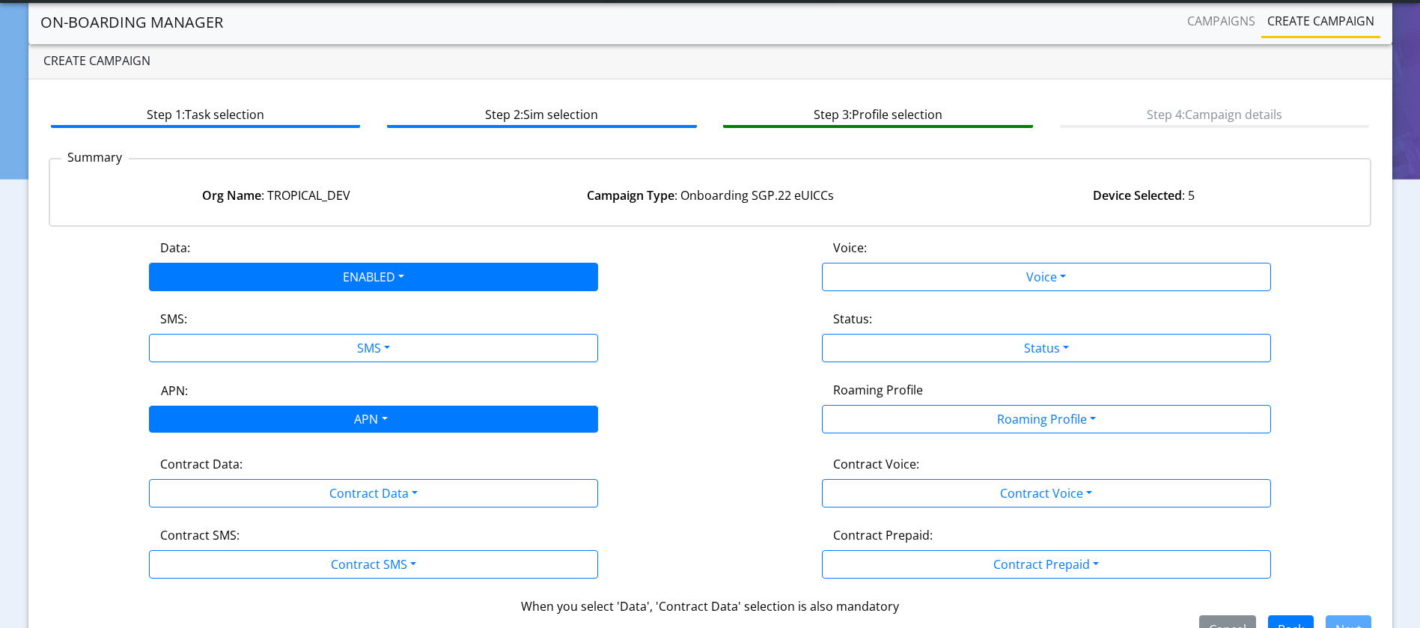
click at [363, 414] on div "APN" at bounding box center [369, 420] width 475 height 29
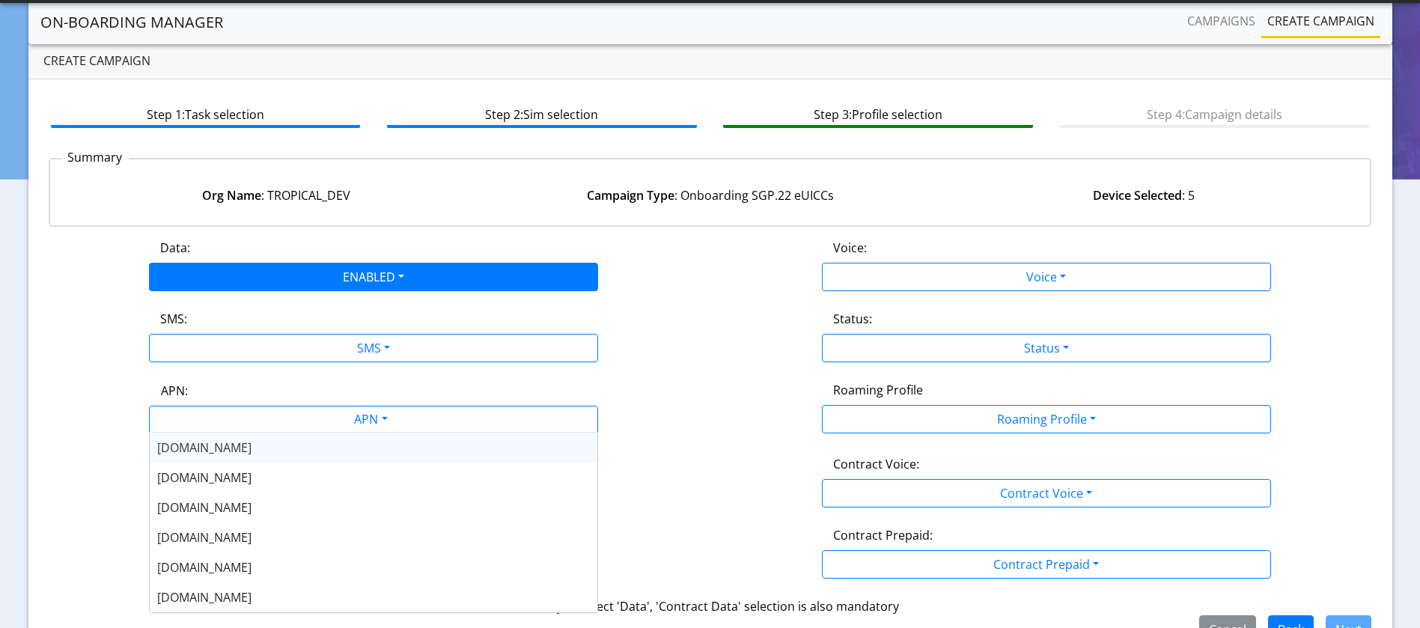
click at [307, 452] on div "flolive.net" at bounding box center [374, 448] width 448 height 30
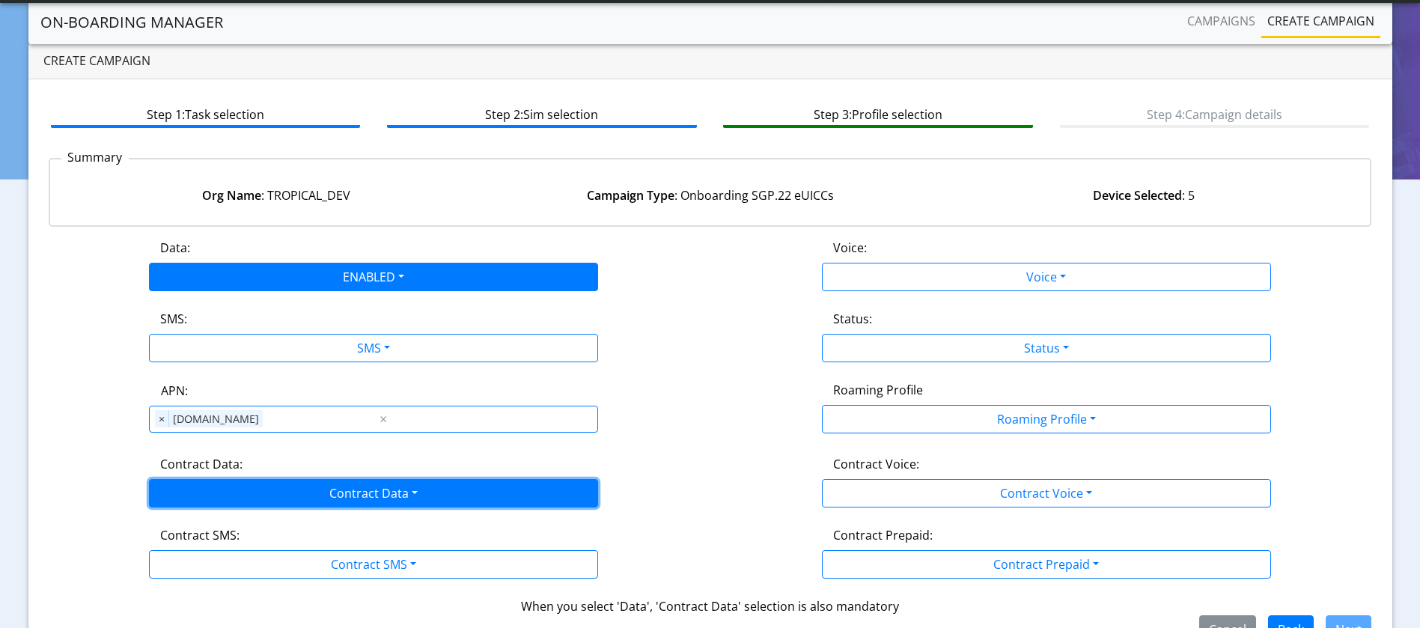
click at [347, 493] on button "Contract Data" at bounding box center [373, 493] width 449 height 28
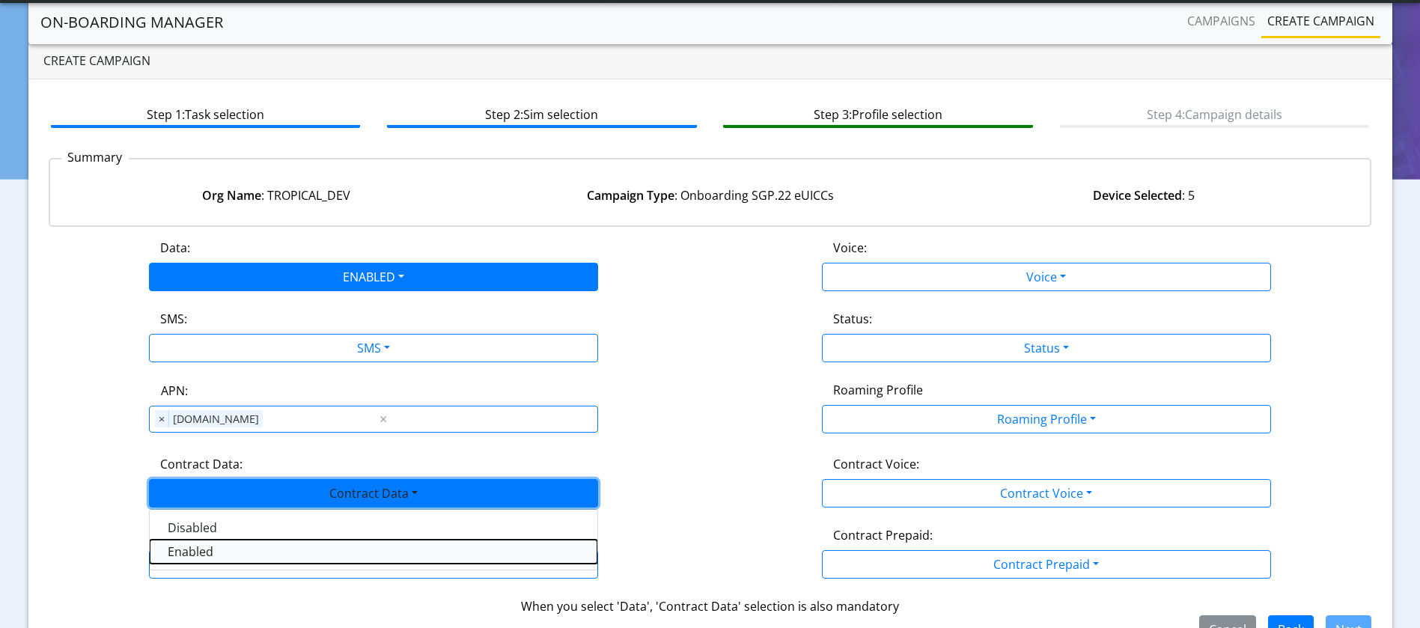
click at [253, 557] on Dataenabled-dropdown "Enabled" at bounding box center [374, 552] width 448 height 24
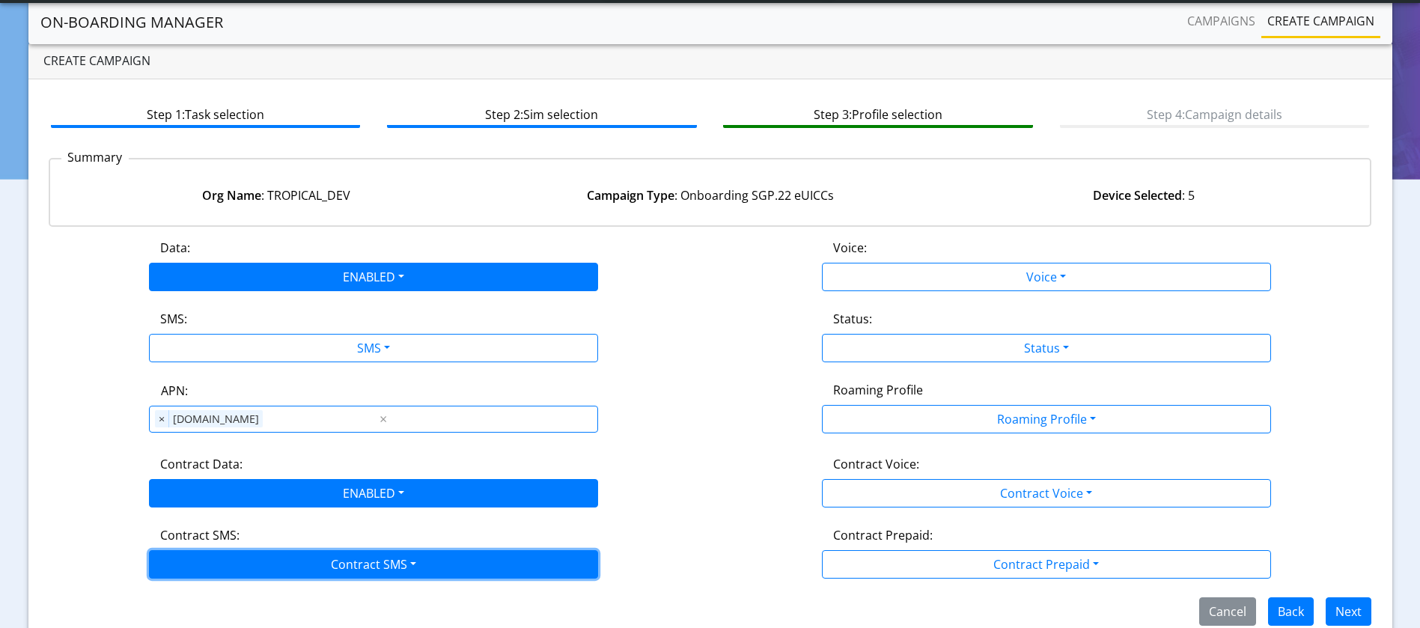
click at [334, 562] on button "Contract SMS" at bounding box center [373, 564] width 449 height 28
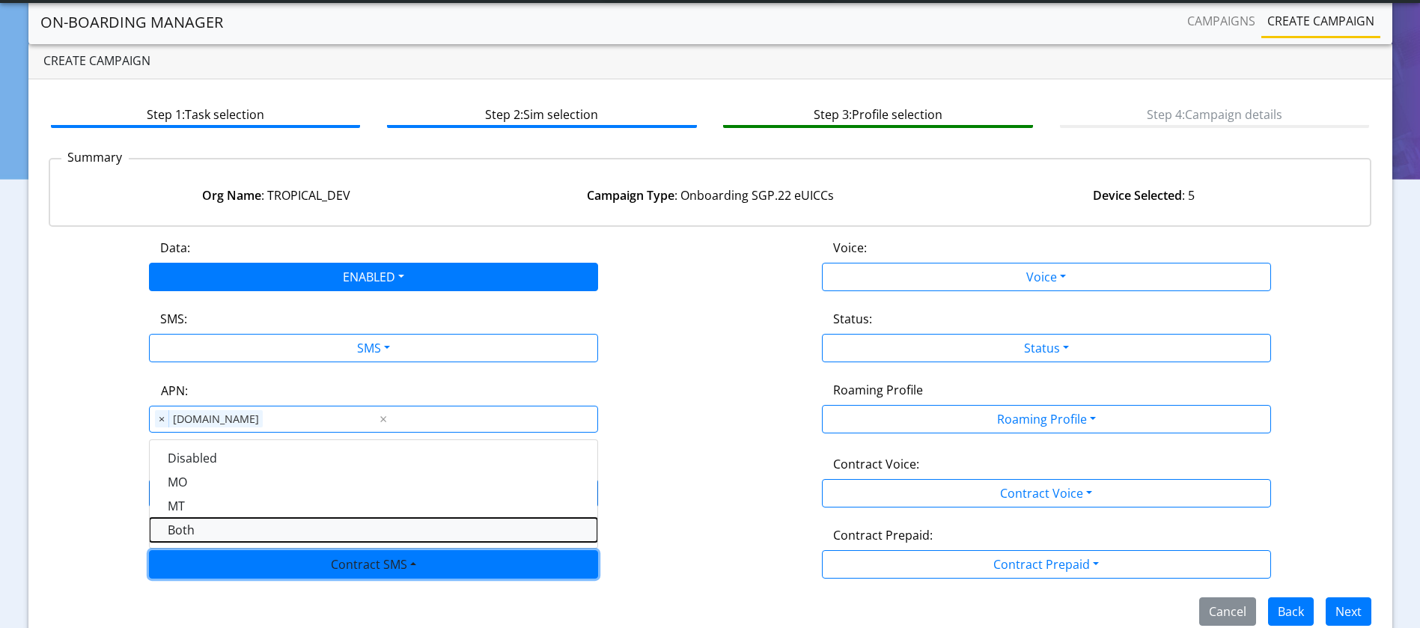
click at [207, 529] on SMSboth-dropdown "Both" at bounding box center [374, 530] width 448 height 24
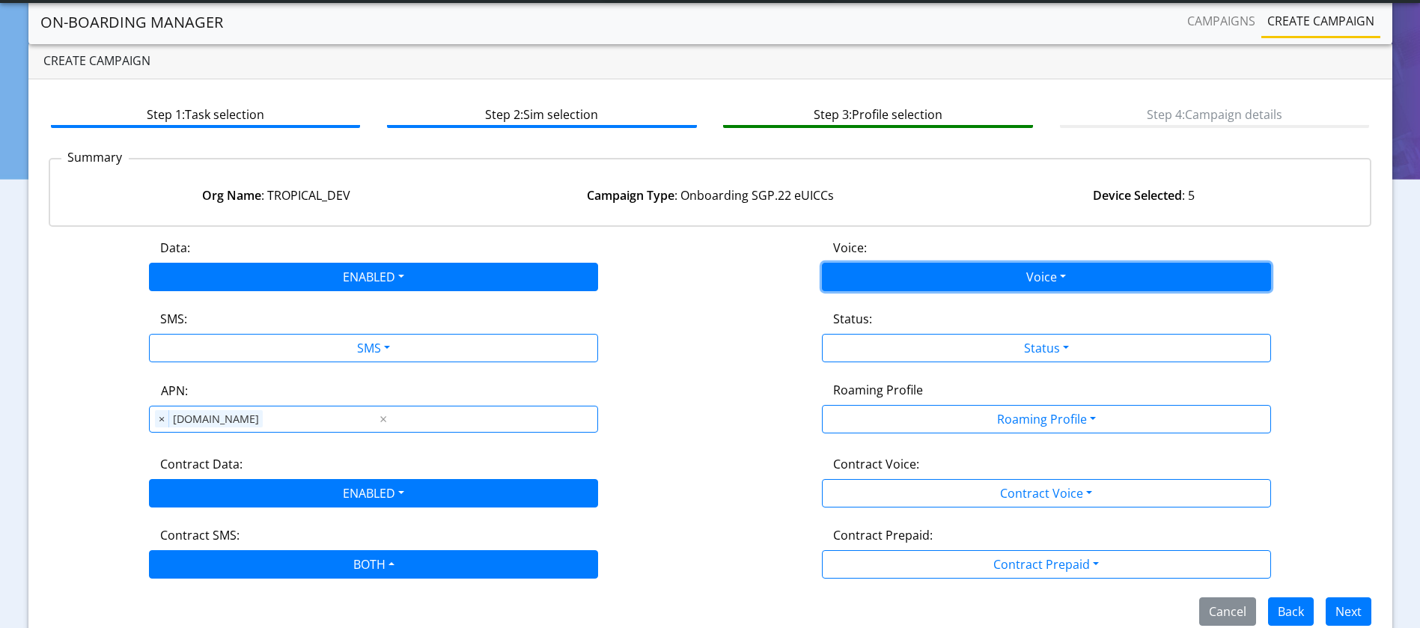
click at [1094, 274] on button "Voice" at bounding box center [1046, 277] width 449 height 28
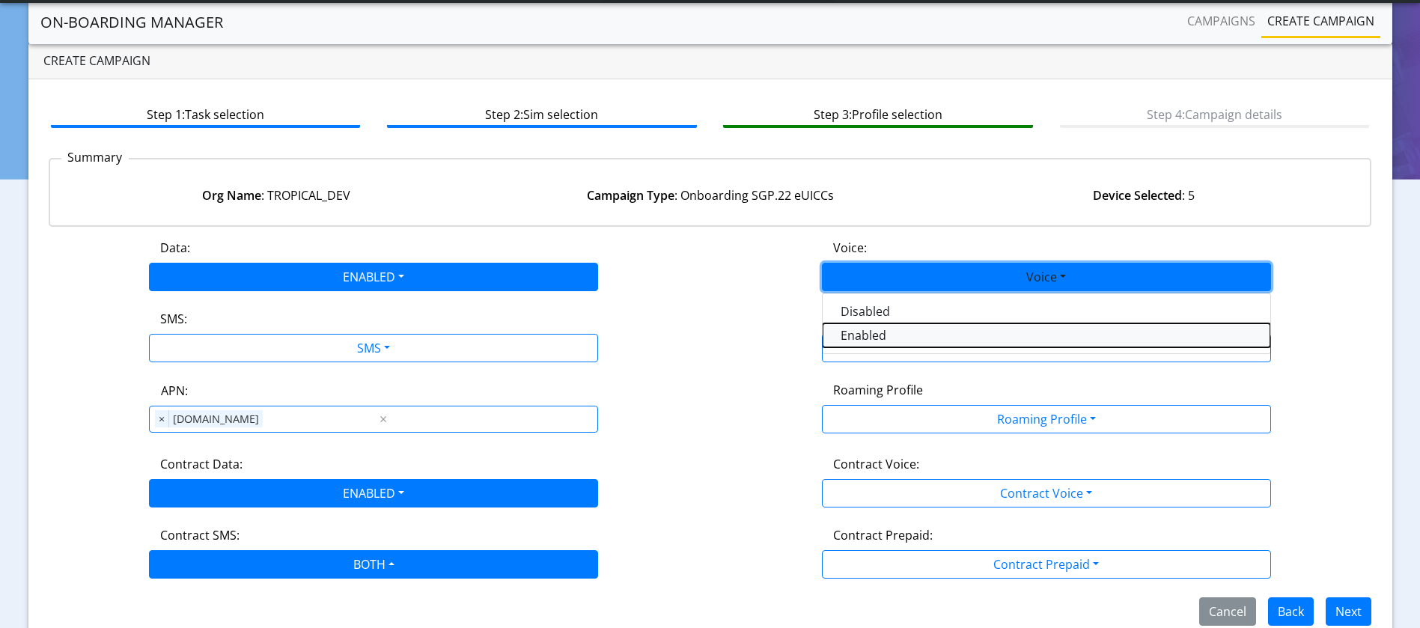
click at [876, 329] on button "Enabled" at bounding box center [1047, 335] width 448 height 24
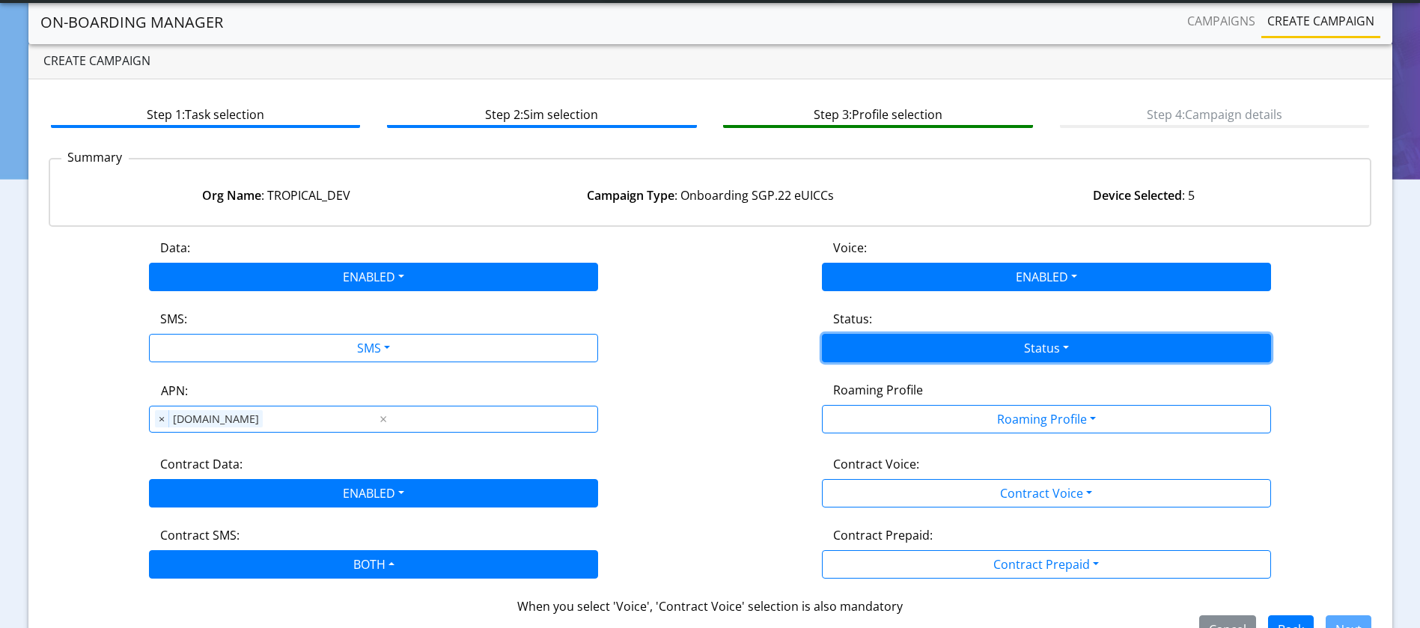
click at [898, 338] on button "Status" at bounding box center [1046, 348] width 449 height 28
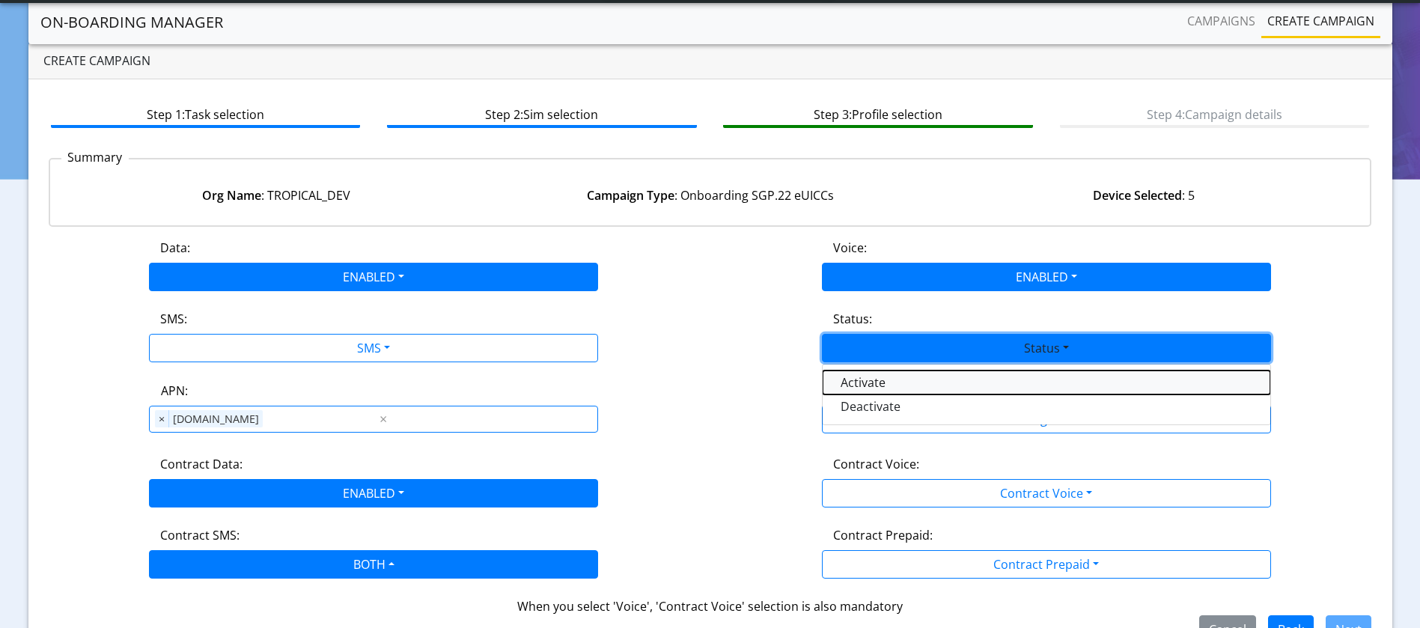
click at [884, 374] on button "Activate" at bounding box center [1047, 383] width 448 height 24
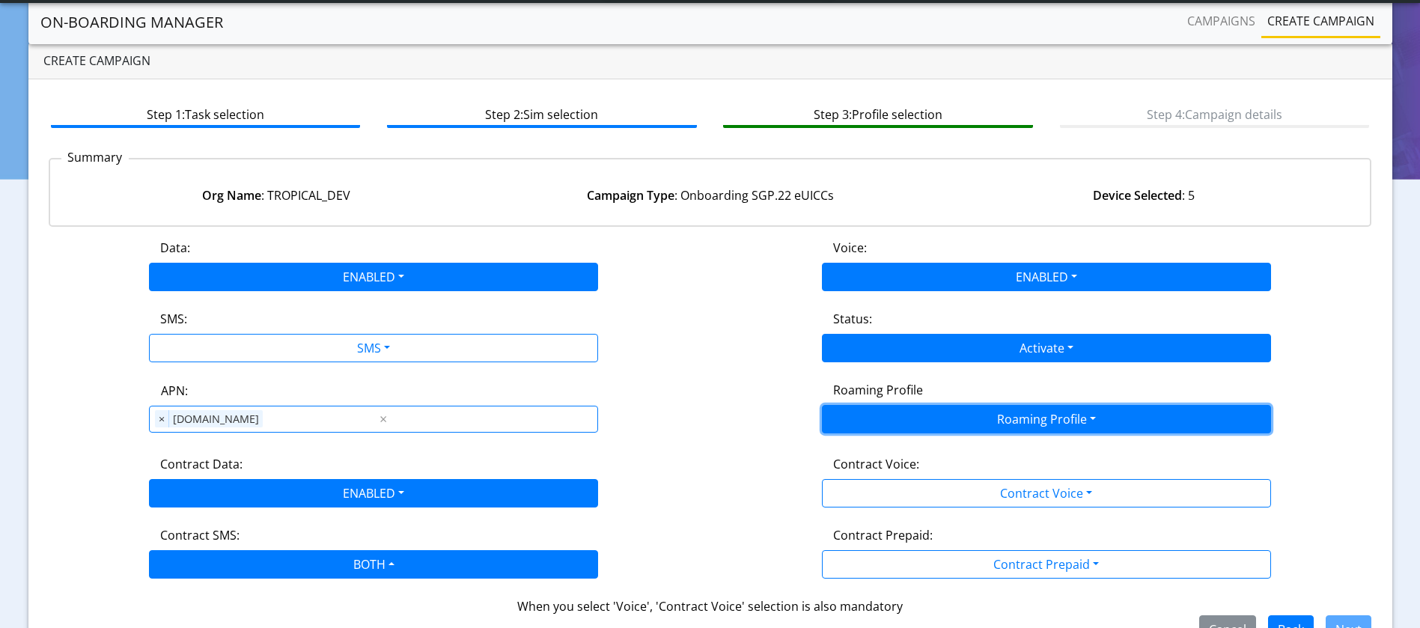
click at [948, 415] on button "Roaming Profile" at bounding box center [1046, 419] width 449 height 28
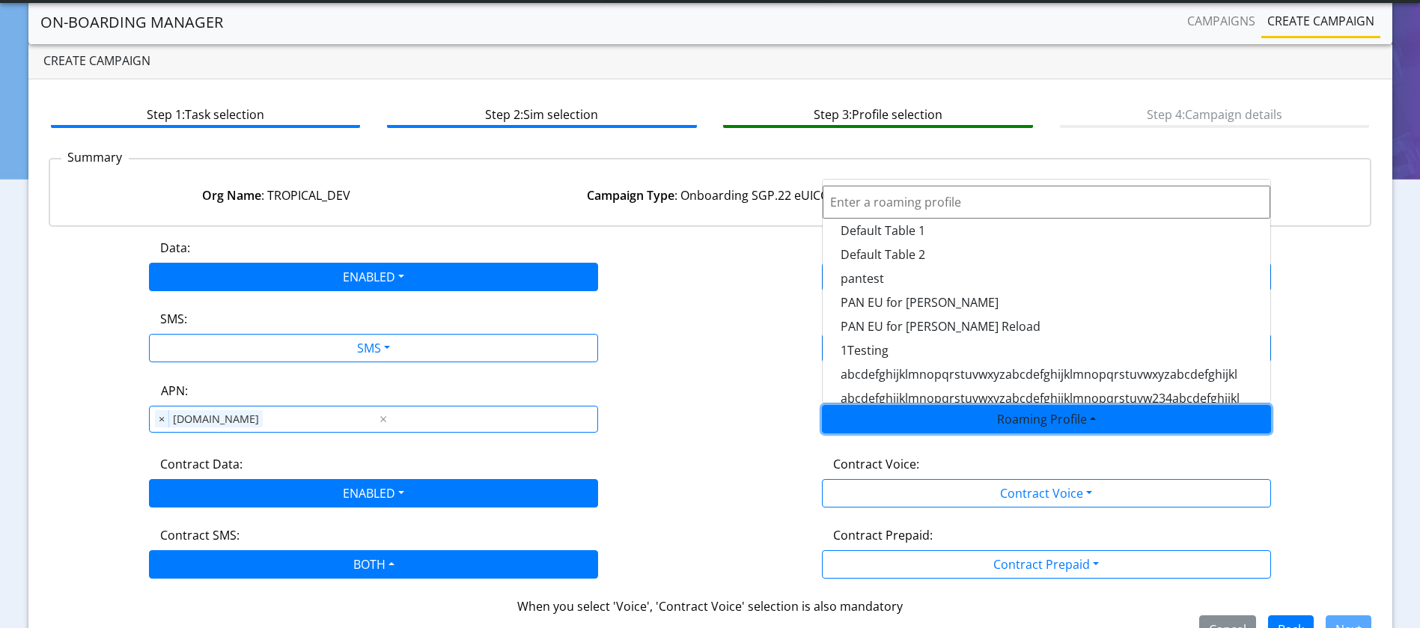
click at [909, 477] on div "Contract Voice:" at bounding box center [1046, 467] width 448 height 24
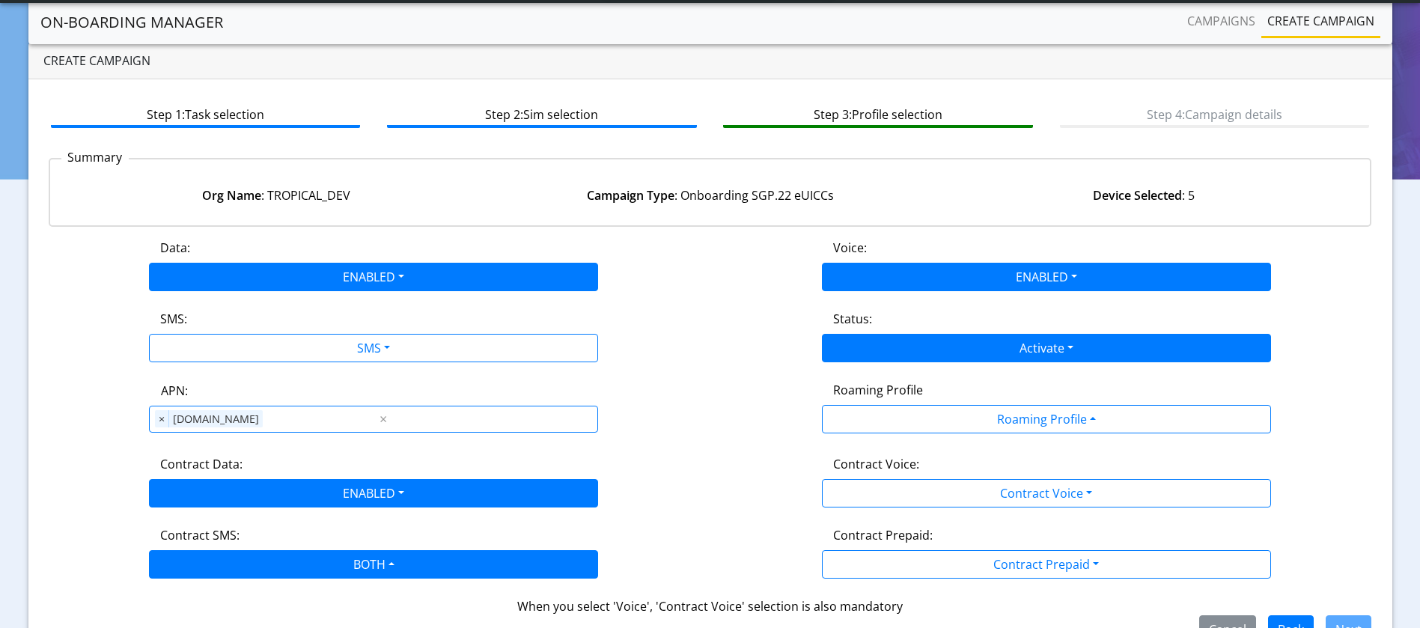
click at [921, 476] on div "Contract Voice:" at bounding box center [1046, 467] width 448 height 24
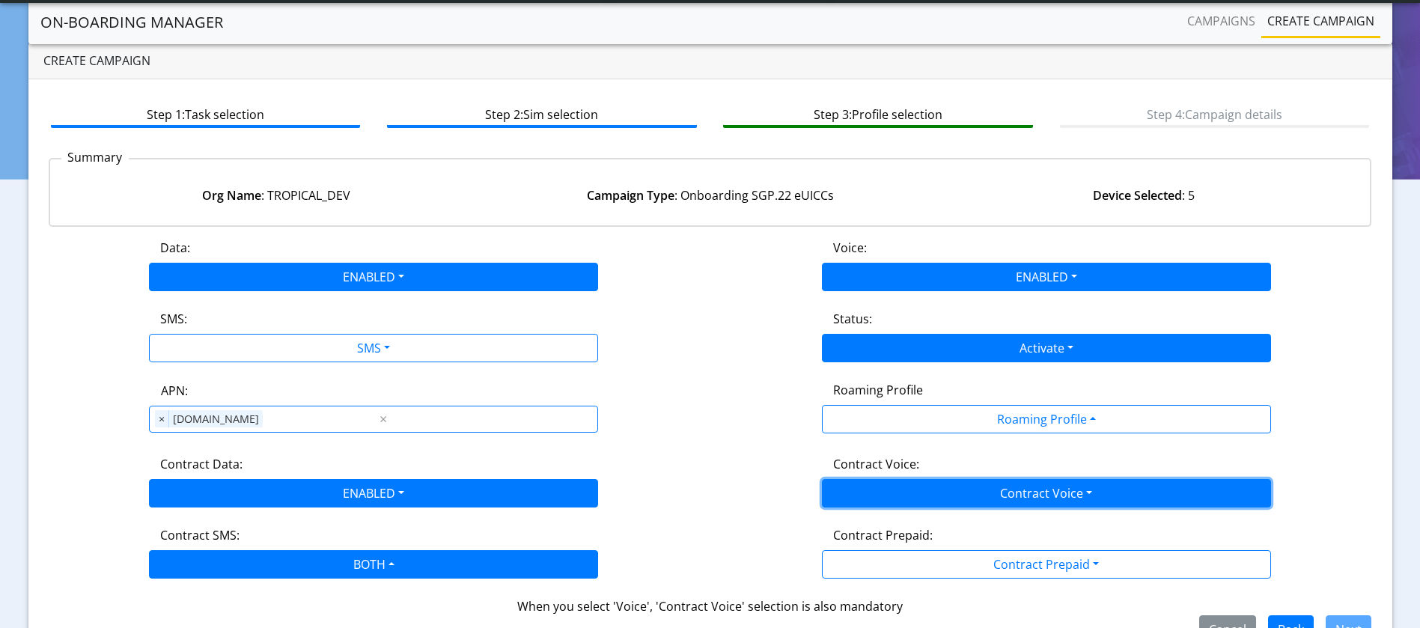
click at [919, 486] on button "Contract Voice" at bounding box center [1046, 493] width 449 height 28
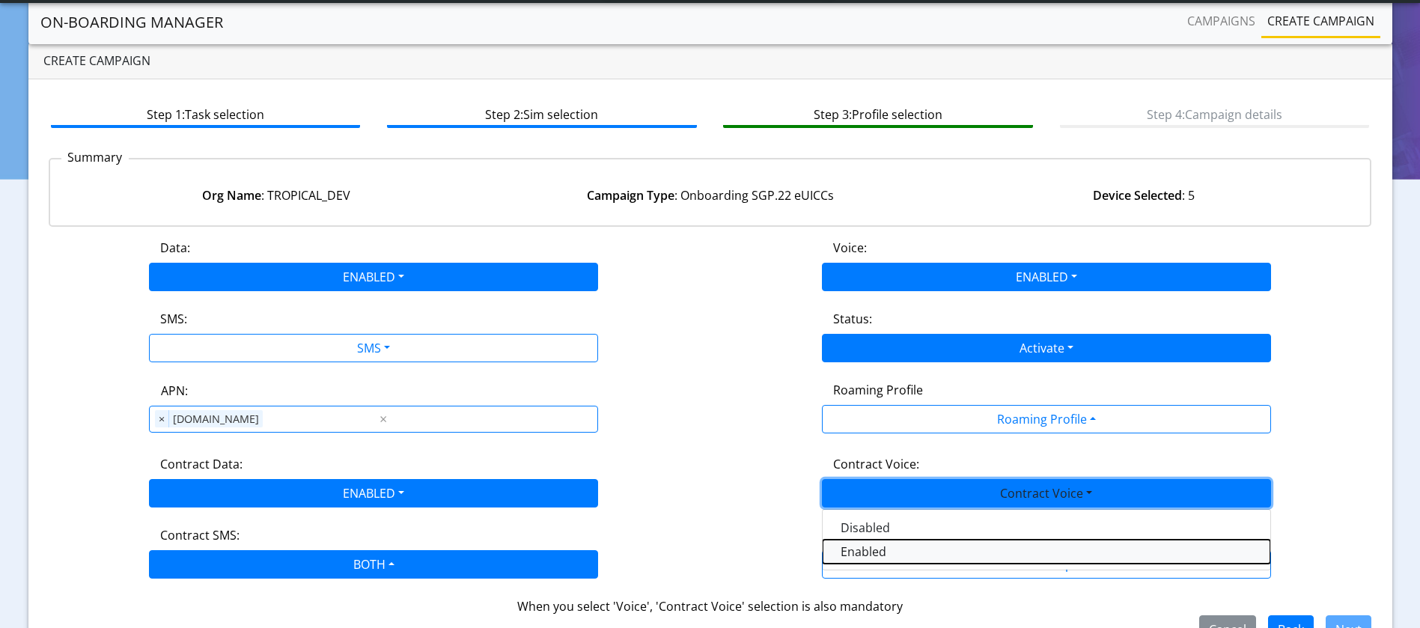
click at [875, 546] on Voiceenabled-dropdown "Enabled" at bounding box center [1047, 552] width 448 height 24
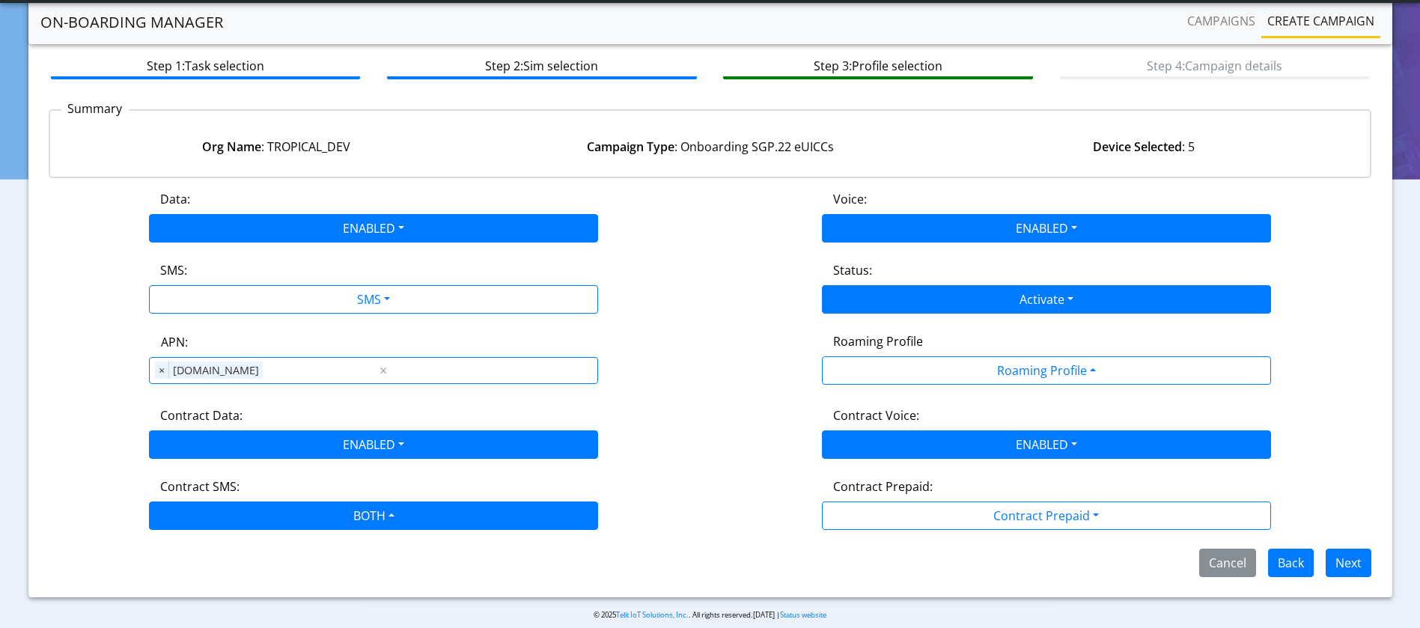
scroll to position [93, 0]
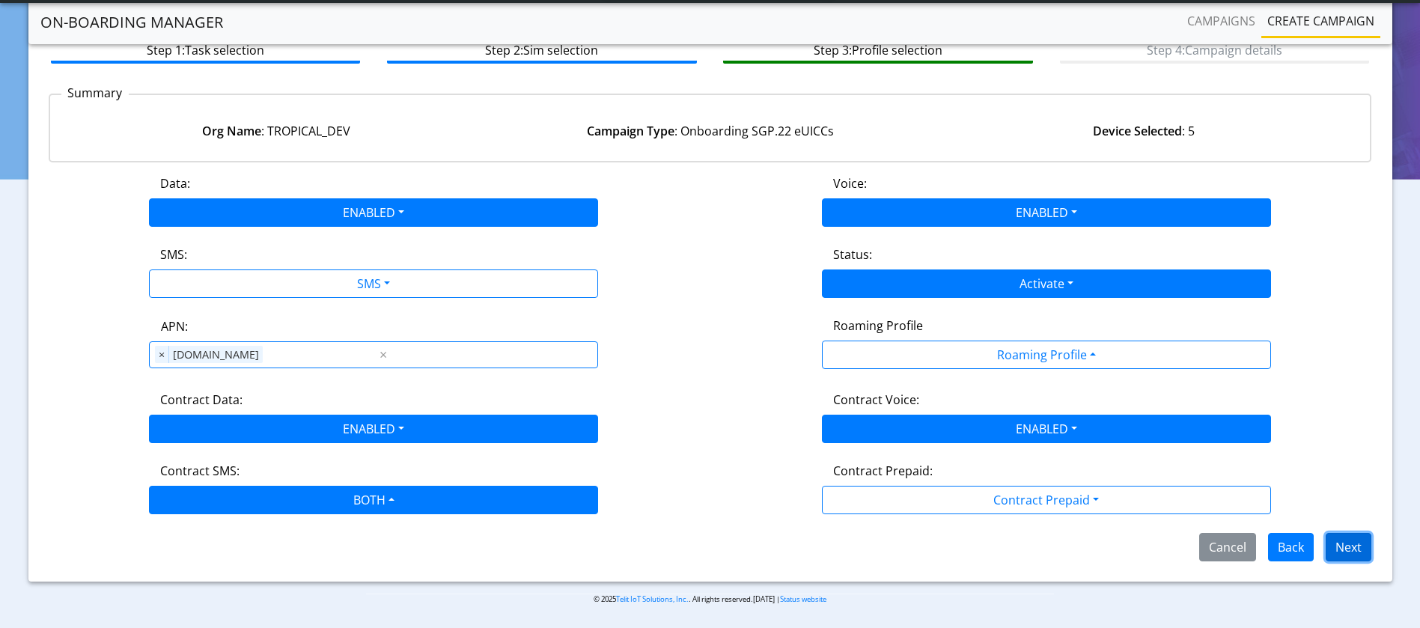
click at [1352, 550] on button "Next" at bounding box center [1349, 547] width 46 height 28
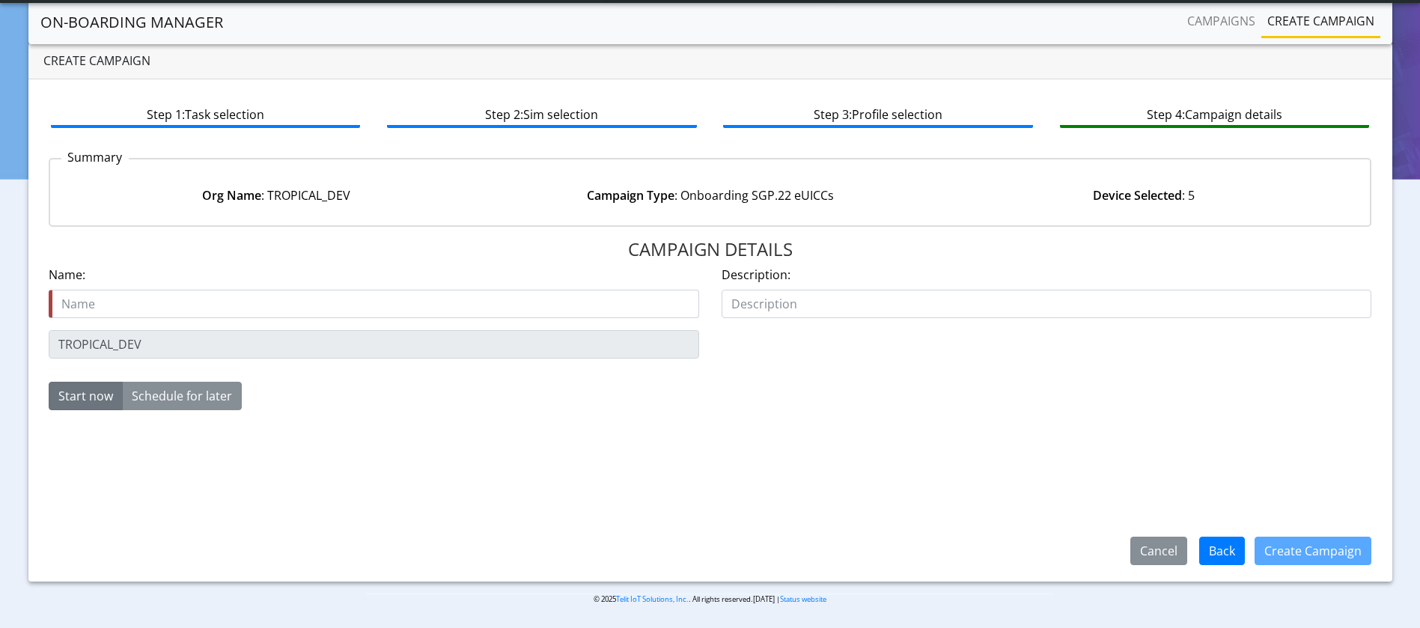
scroll to position [28, 0]
drag, startPoint x: 173, startPoint y: 299, endPoint x: 162, endPoint y: 299, distance: 10.5
click at [162, 299] on input "SGP22_EUICC_EUIDD TEST 10K INITIAL [DATE]" at bounding box center [374, 304] width 650 height 28
click at [347, 302] on input "SGP22_EUICC_EUICC TEST 10K INITIAL Sep 26" at bounding box center [374, 304] width 650 height 28
type input "SGP22_EUICC_EUICC TEST 10K INITIAL Sep 26 001"
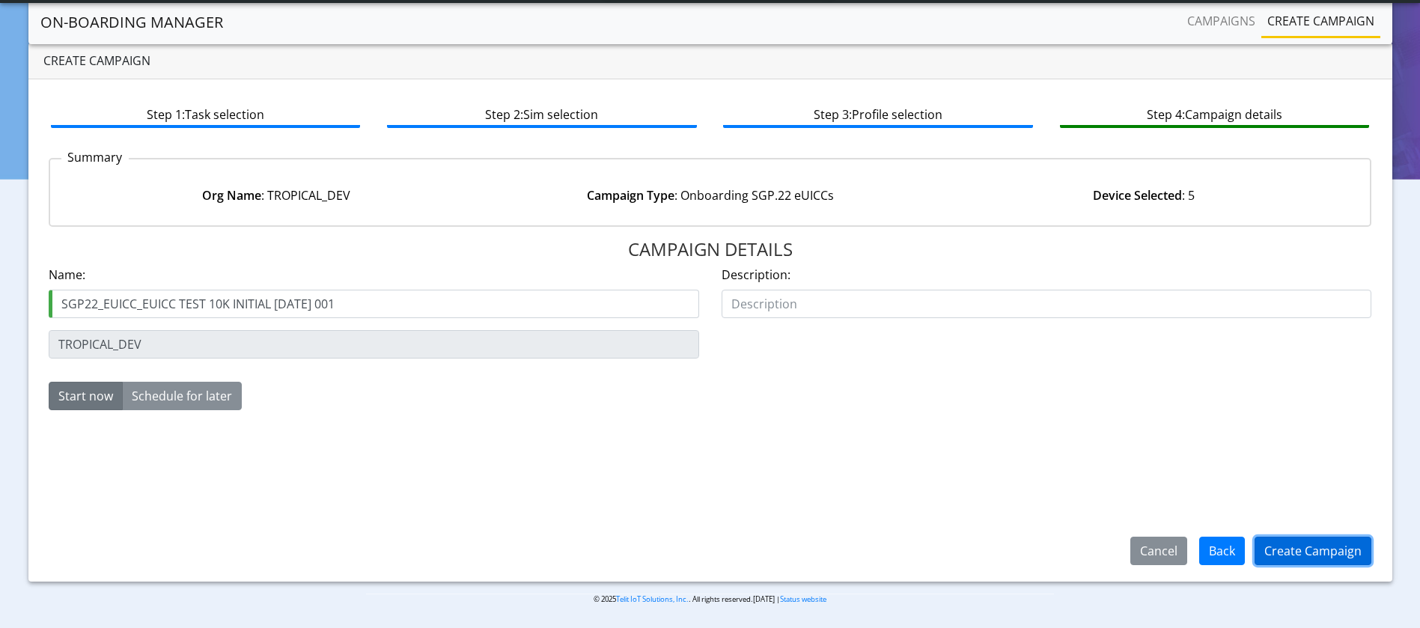
click at [1275, 543] on button "Create Campaign" at bounding box center [1313, 551] width 117 height 28
